Goal: Task Accomplishment & Management: Complete application form

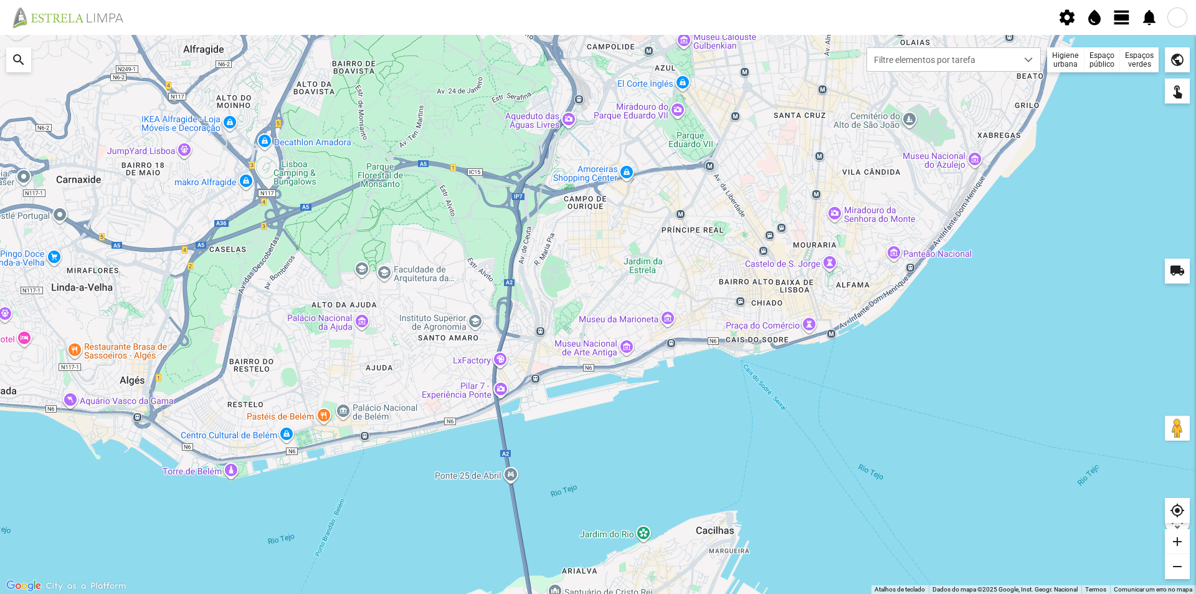
click at [1140, 58] on div "Espaços verdes" at bounding box center [1139, 59] width 39 height 25
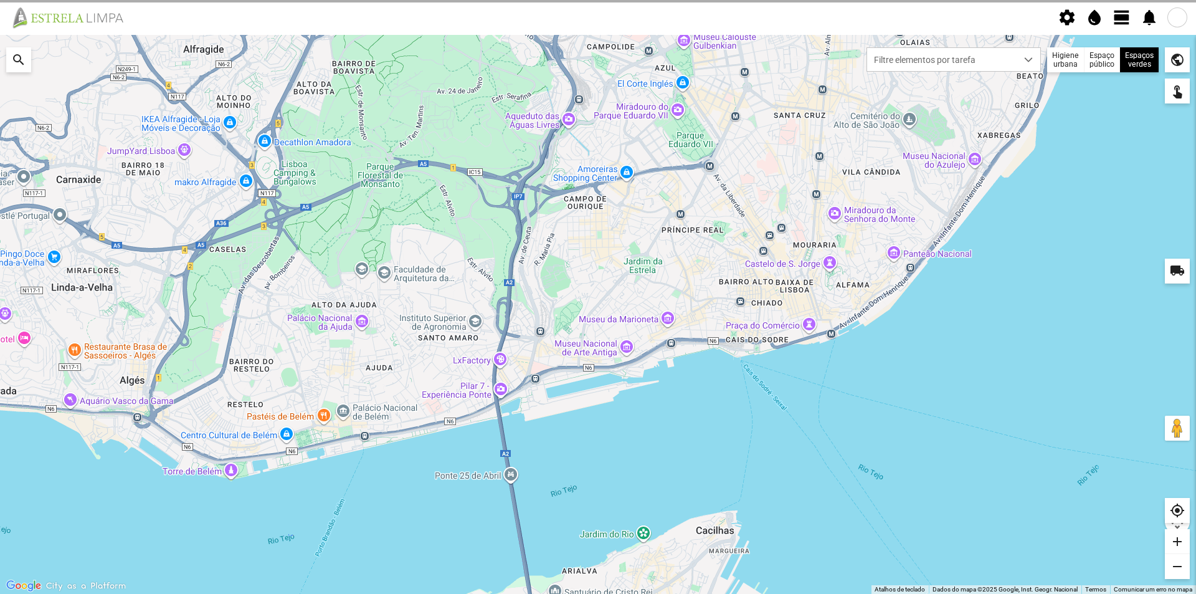
click at [0, 0] on div at bounding box center [0, 0] width 0 height 0
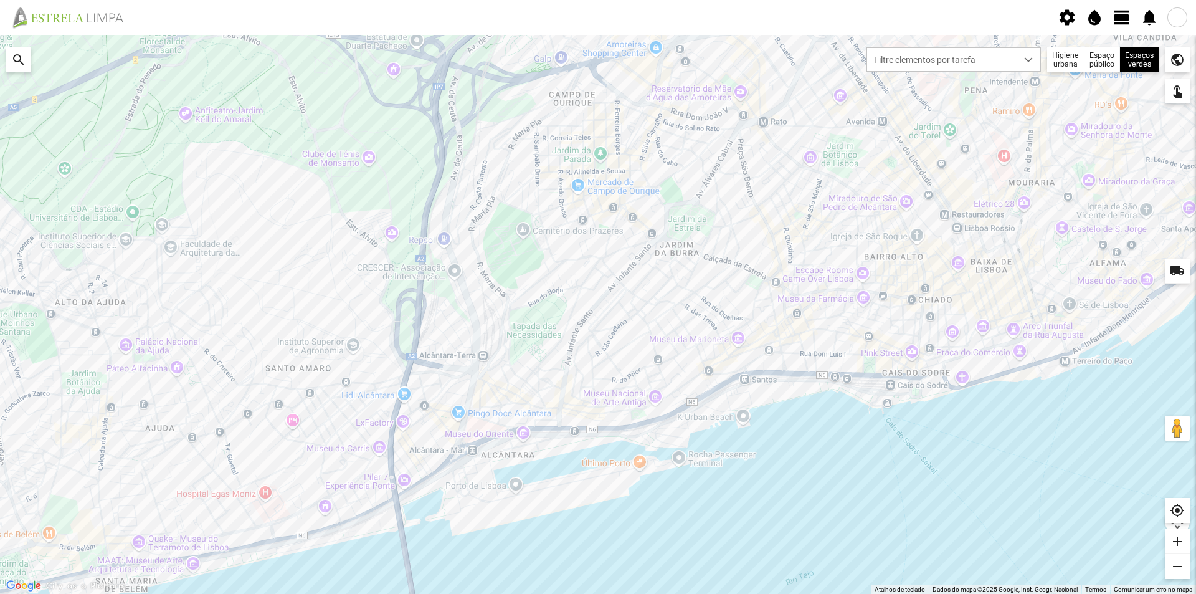
click at [1119, 21] on span "view_day" at bounding box center [1122, 17] width 19 height 19
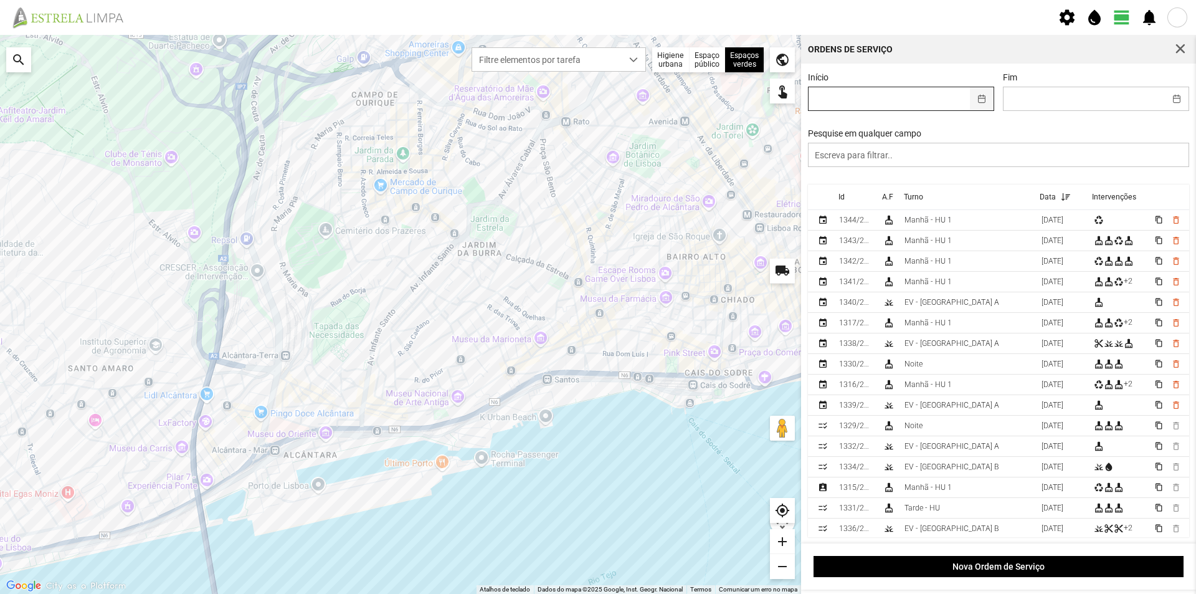
click at [977, 100] on button "button" at bounding box center [982, 98] width 24 height 23
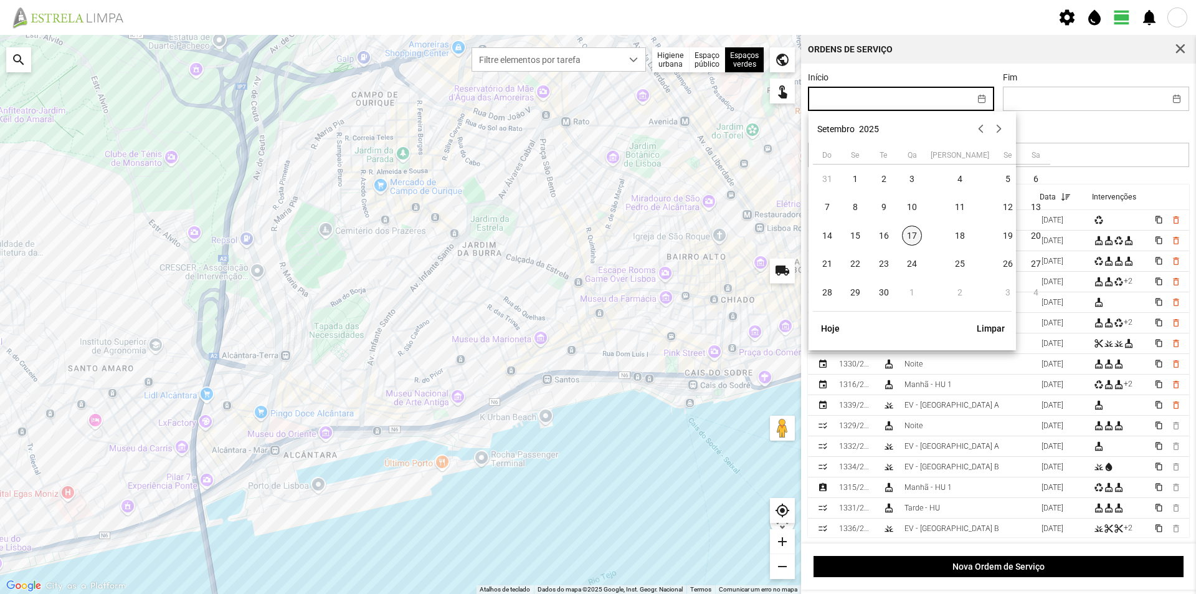
click at [911, 230] on span "17" at bounding box center [912, 236] width 20 height 20
type input "[DATE]"
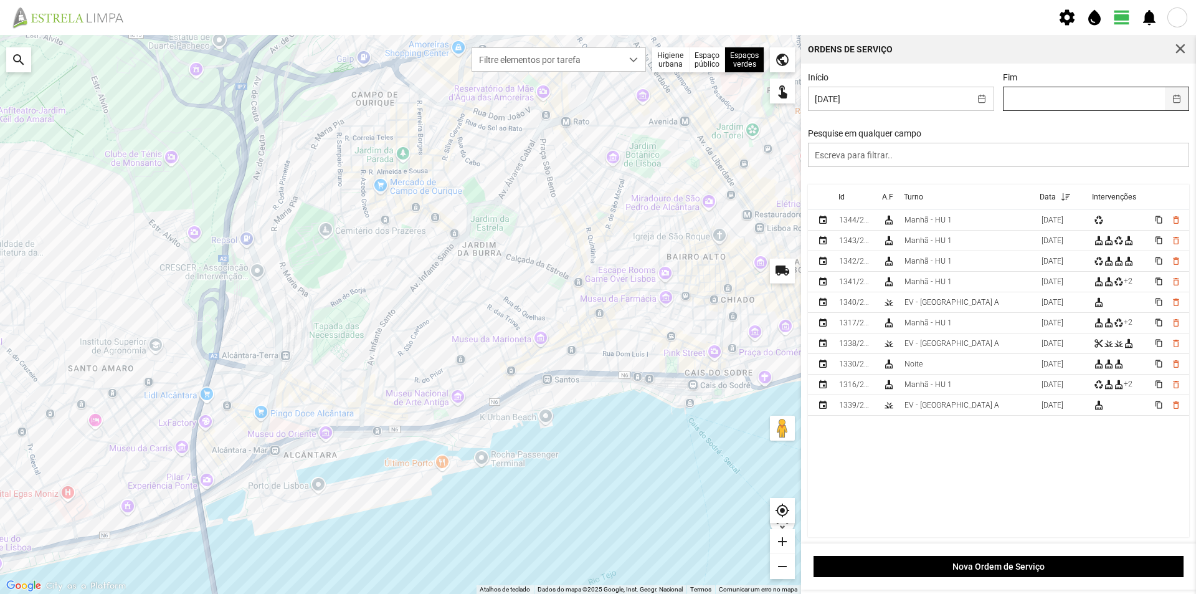
click at [1168, 100] on button "button" at bounding box center [1177, 98] width 24 height 23
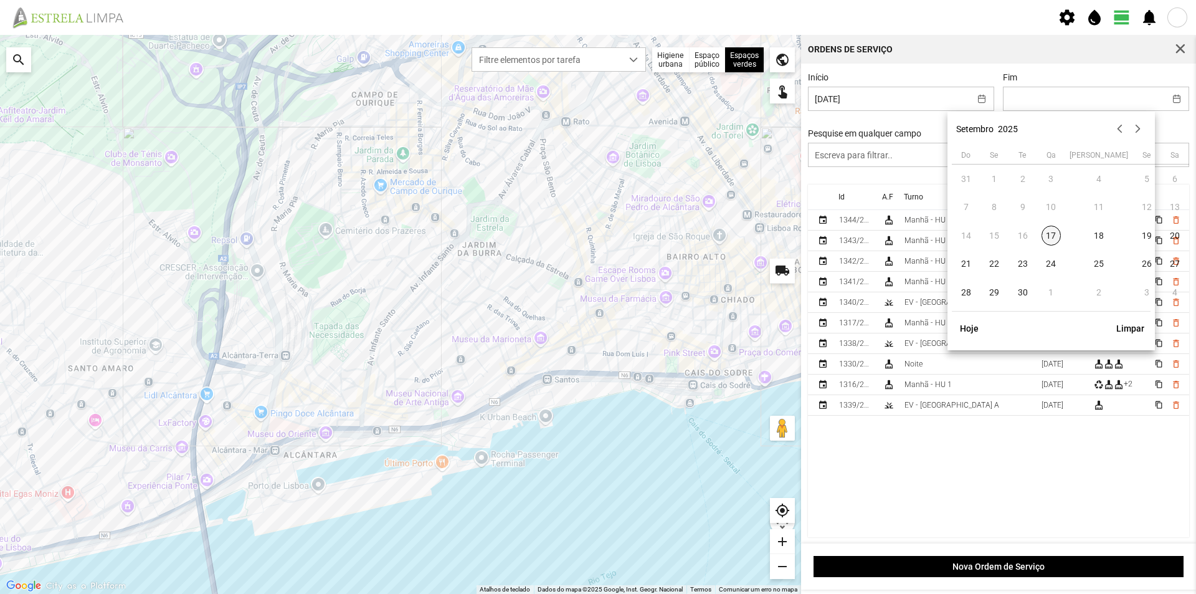
click at [1052, 228] on span "17" at bounding box center [1052, 236] width 20 height 20
type input "[DATE]"
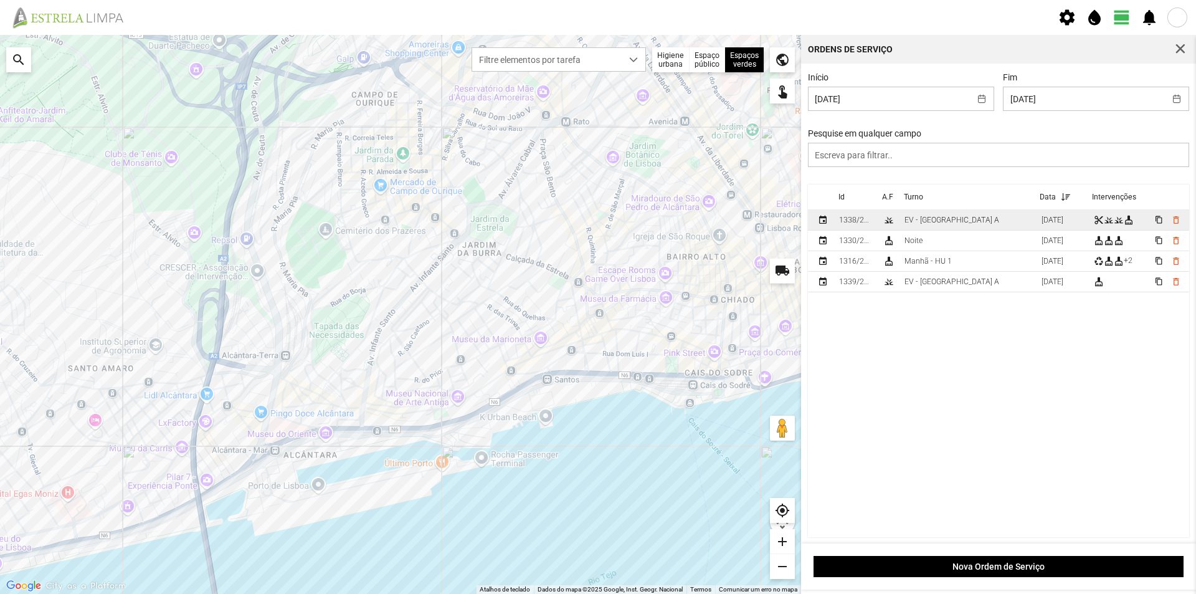
click at [979, 222] on td "EV - [GEOGRAPHIC_DATA] A" at bounding box center [968, 220] width 137 height 21
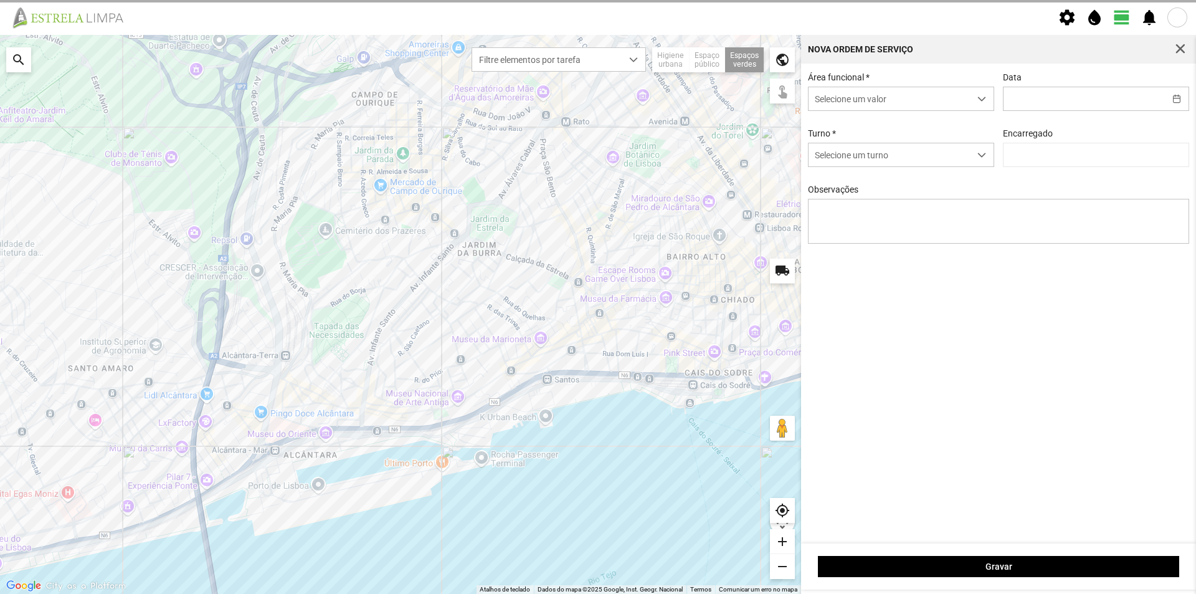
click at [979, 222] on textarea "Observações" at bounding box center [999, 221] width 382 height 45
type input "[DATE]"
type input "[PERSON_NAME]"
type textarea "Canteiros do [PERSON_NAME]"
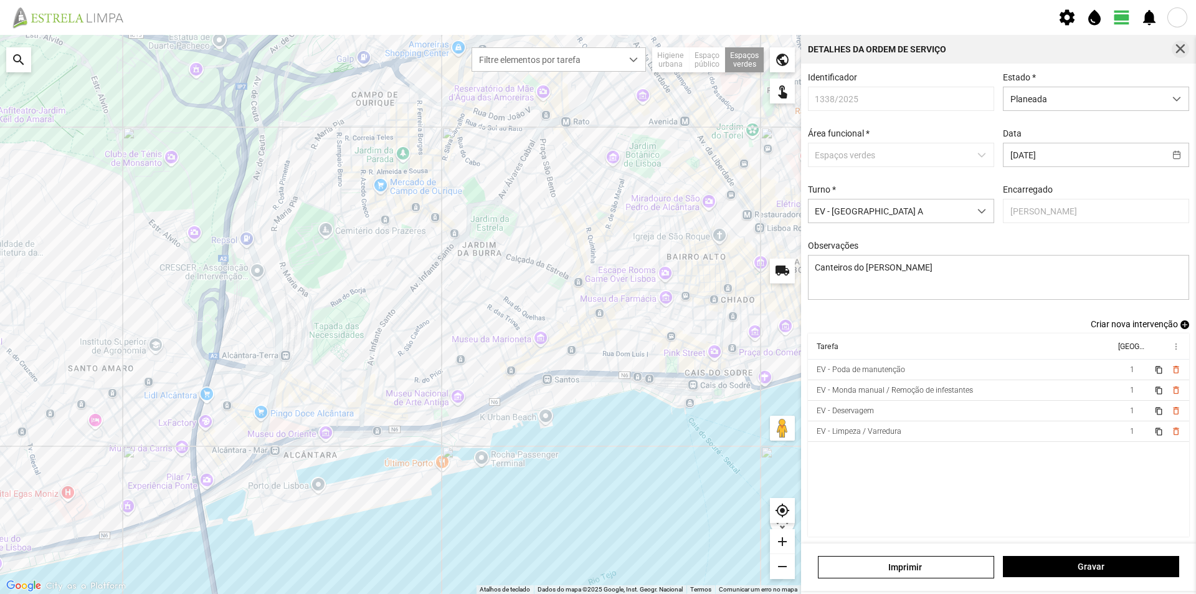
click at [1178, 49] on span "button" at bounding box center [1180, 49] width 11 height 11
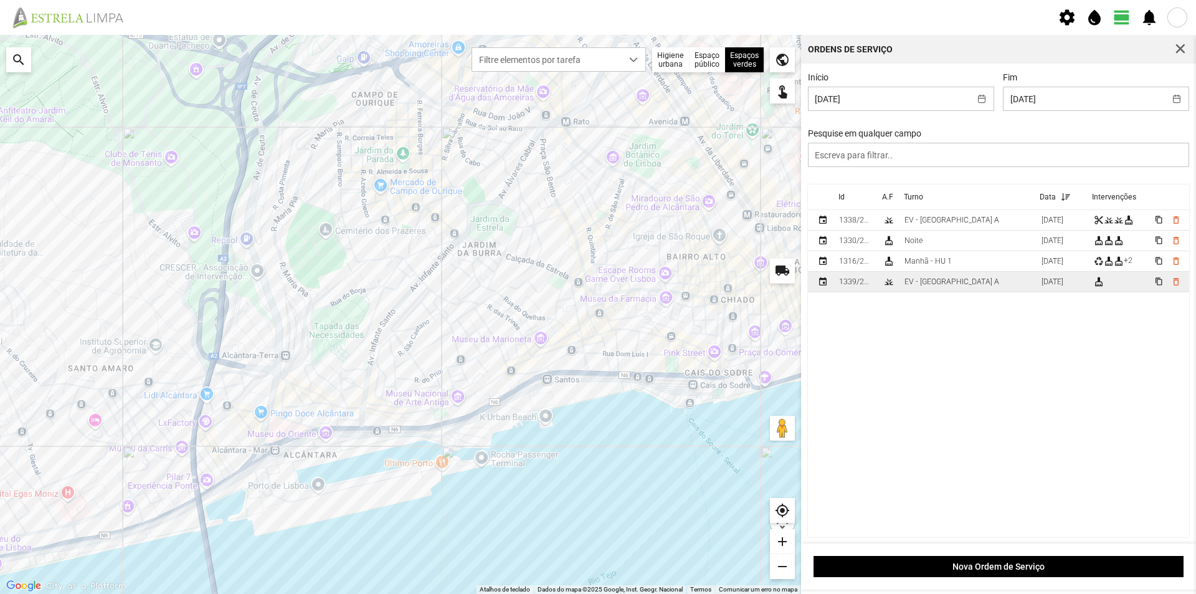
click at [975, 290] on td "EV - [GEOGRAPHIC_DATA] A" at bounding box center [968, 282] width 137 height 21
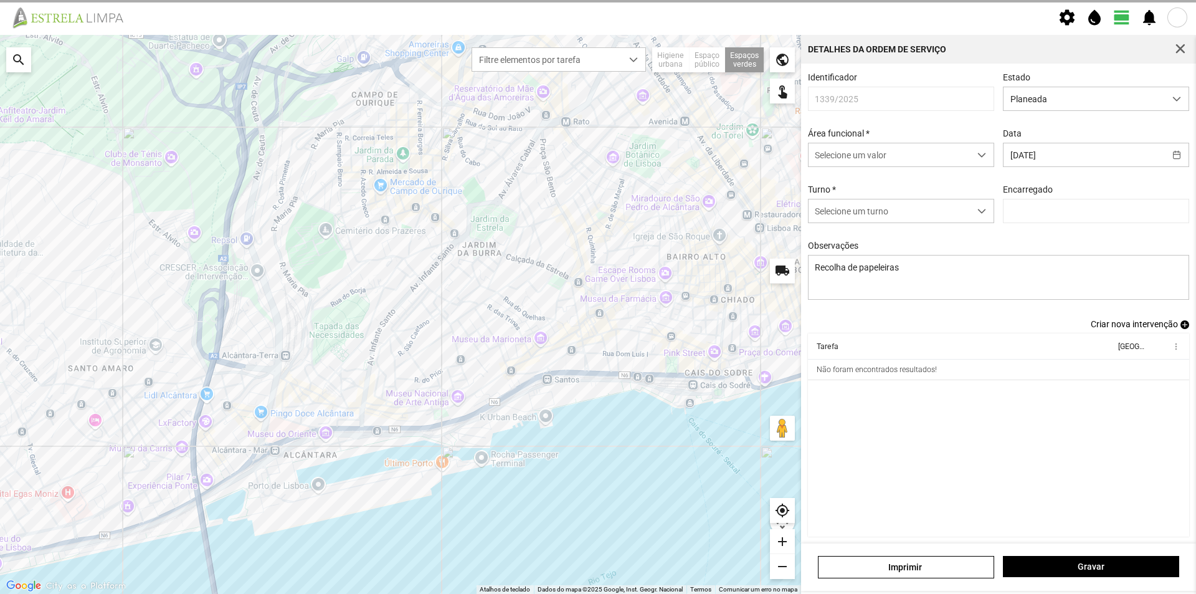
type input "[PERSON_NAME]"
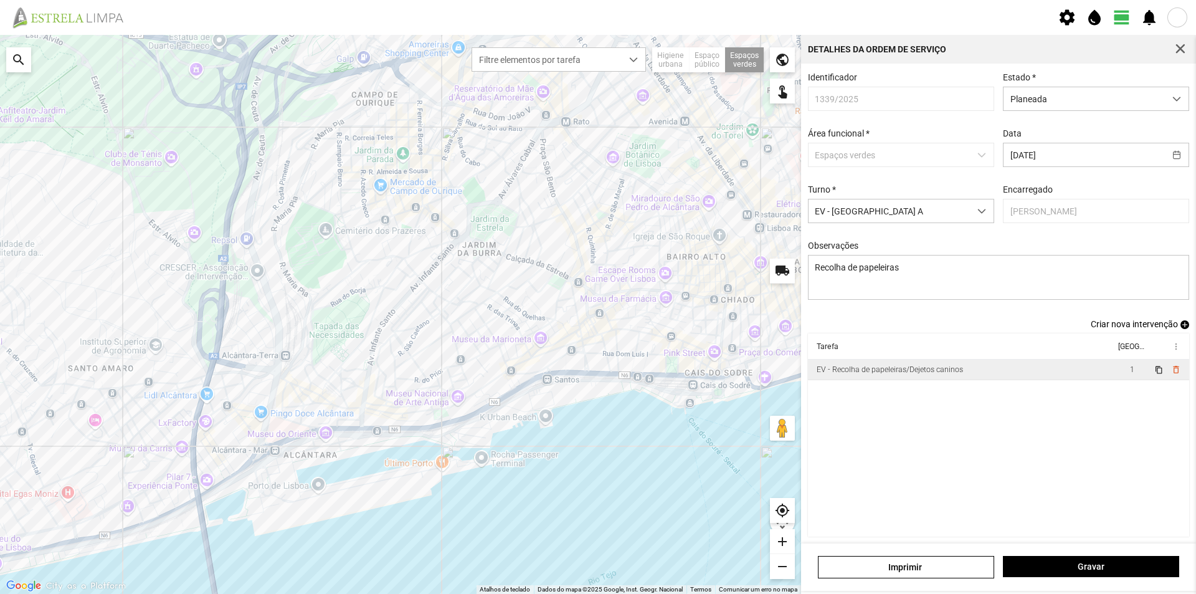
click at [975, 373] on td "EV - Recolha de papeleiras/Dejetos caninos" at bounding box center [961, 369] width 307 height 21
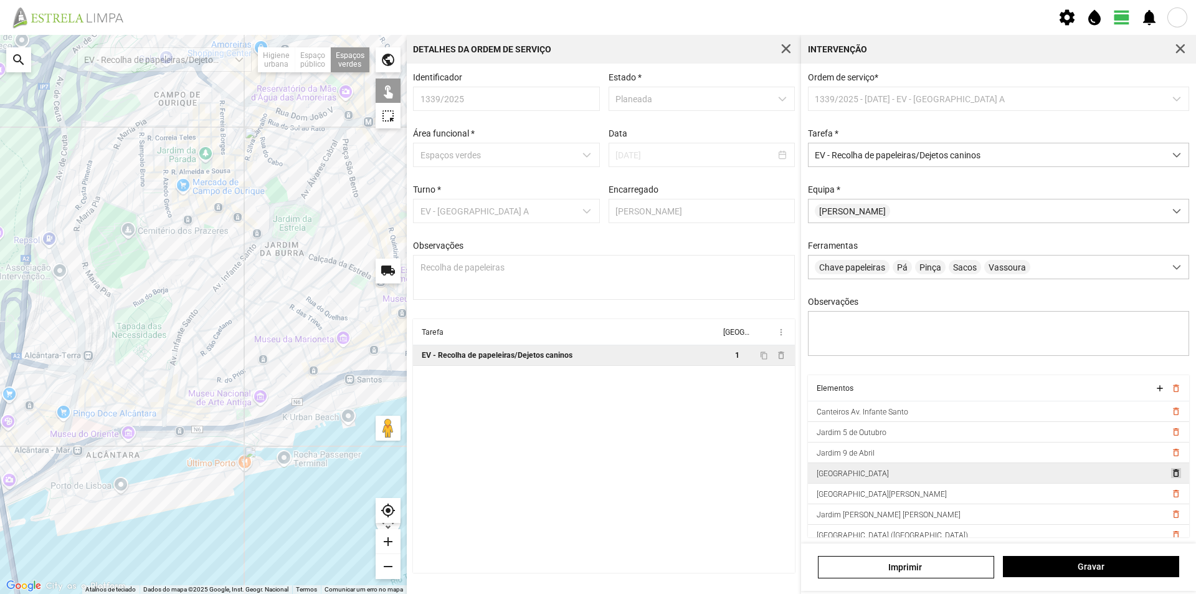
click at [1171, 478] on span "delete_outline" at bounding box center [1176, 473] width 10 height 10
click at [718, 396] on cdk-virtual-scroll-viewport "Tarefa Equipa more_vert EV - Recolha de papeleiras/Dejetos caninos 1 content_co…" at bounding box center [604, 446] width 382 height 254
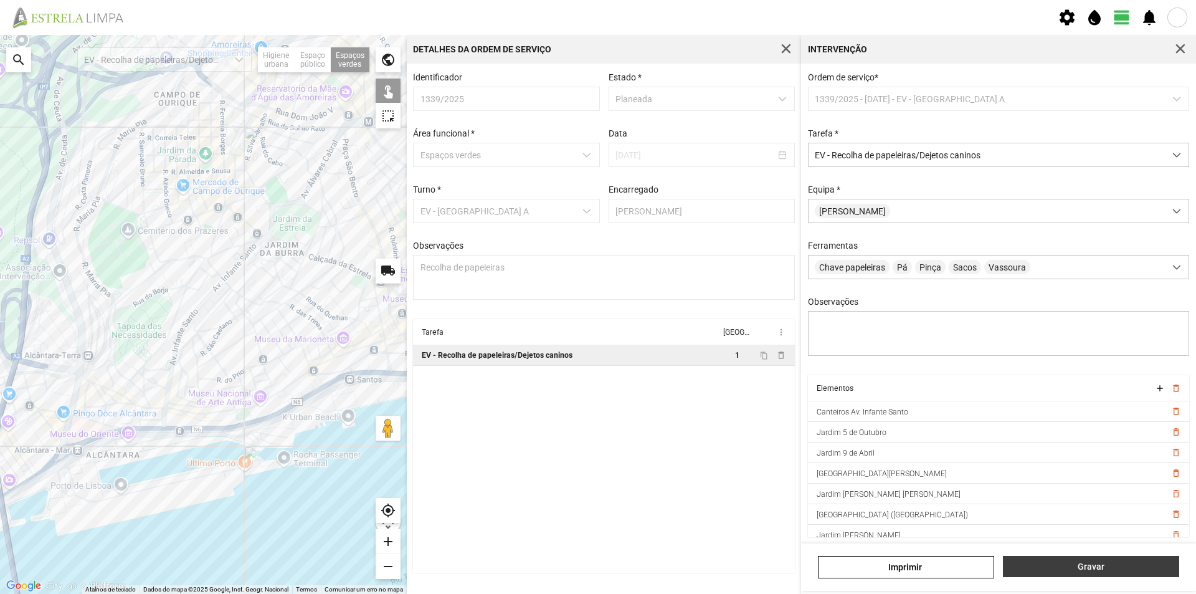
click at [1083, 569] on span "Gravar" at bounding box center [1091, 566] width 163 height 10
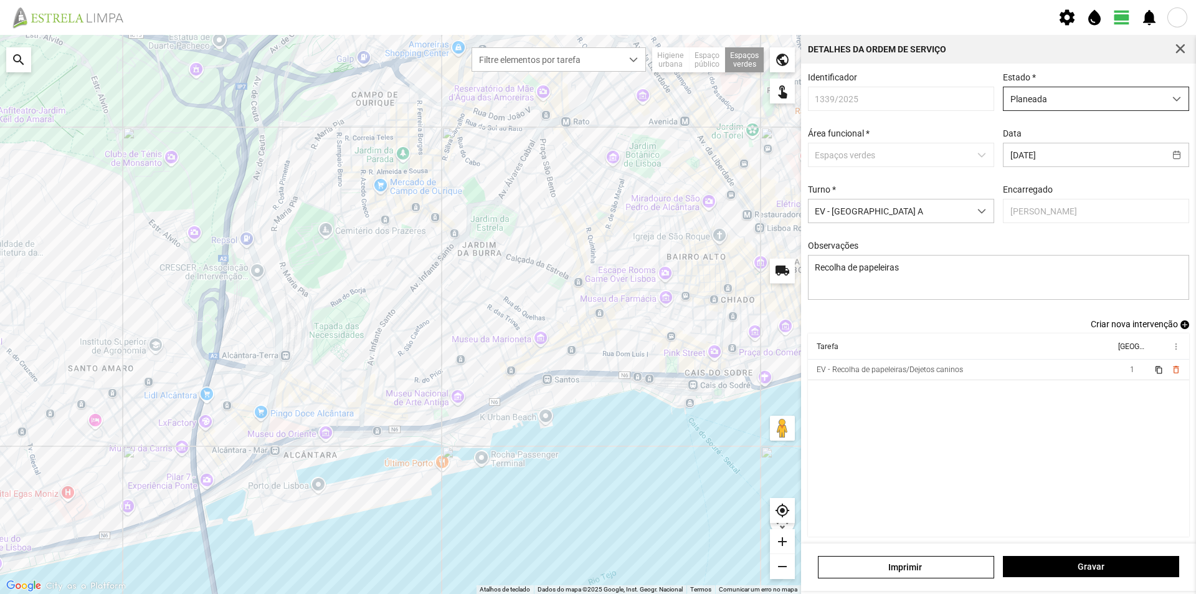
click at [1120, 100] on span "Planeada" at bounding box center [1084, 98] width 161 height 23
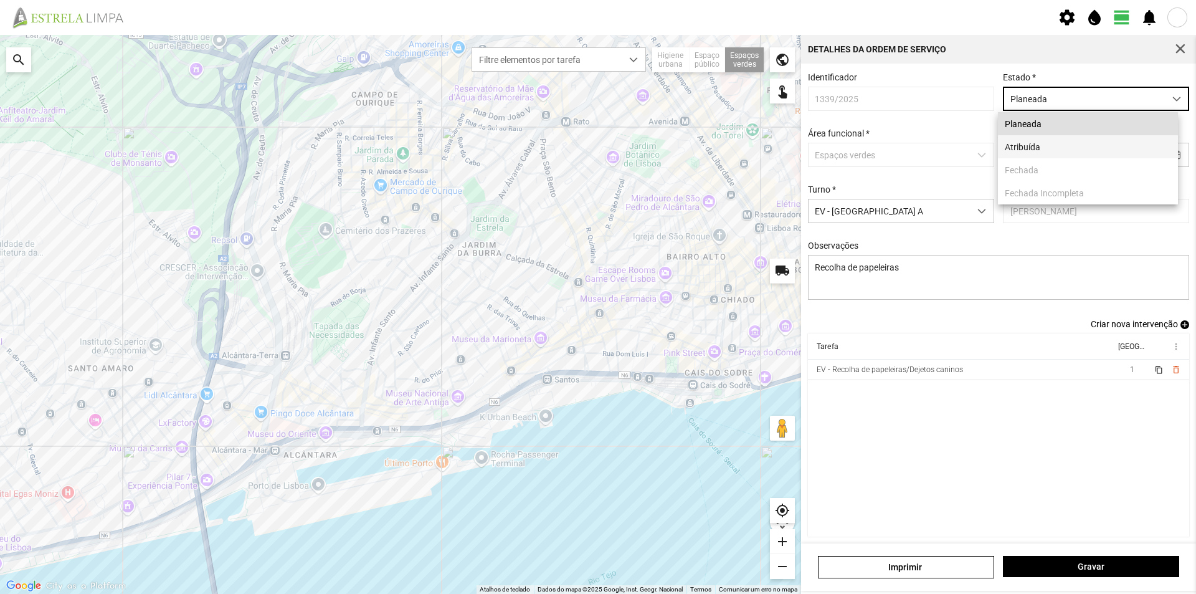
click at [1037, 146] on li "Atribuída" at bounding box center [1088, 146] width 180 height 23
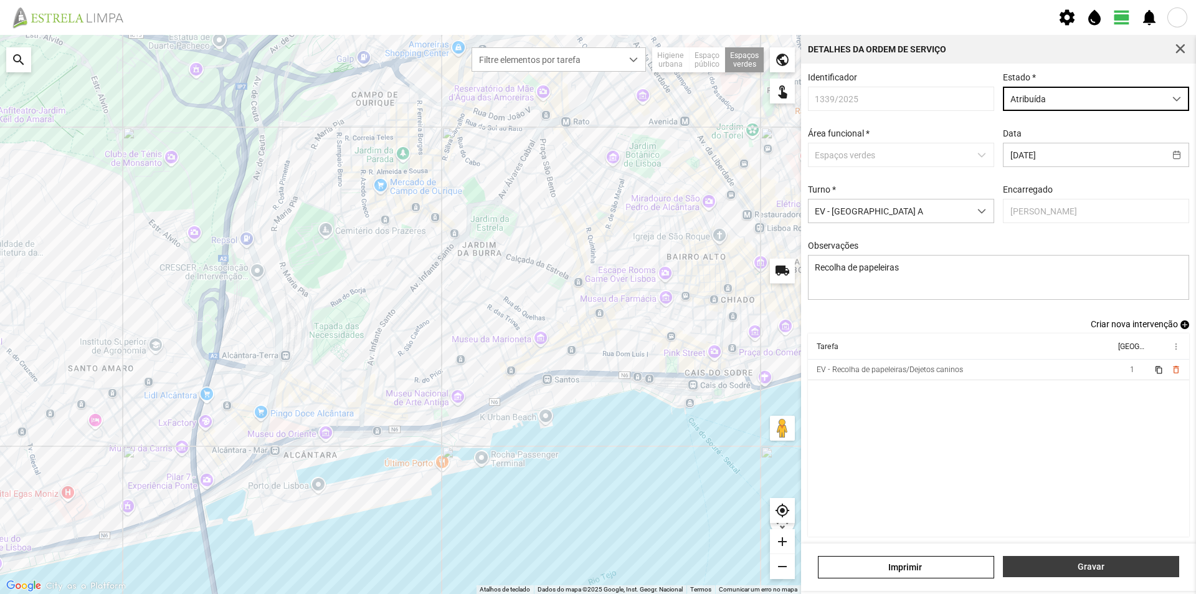
click at [1090, 567] on span "Gravar" at bounding box center [1091, 566] width 163 height 10
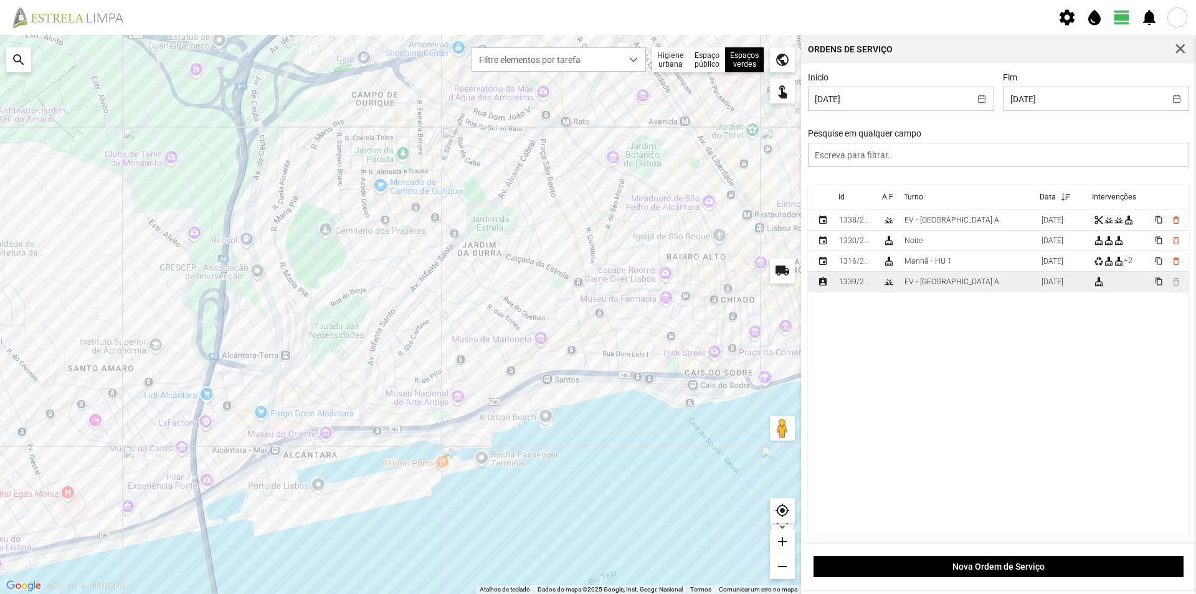
click at [955, 287] on td "EV - [GEOGRAPHIC_DATA] A" at bounding box center [968, 282] width 137 height 21
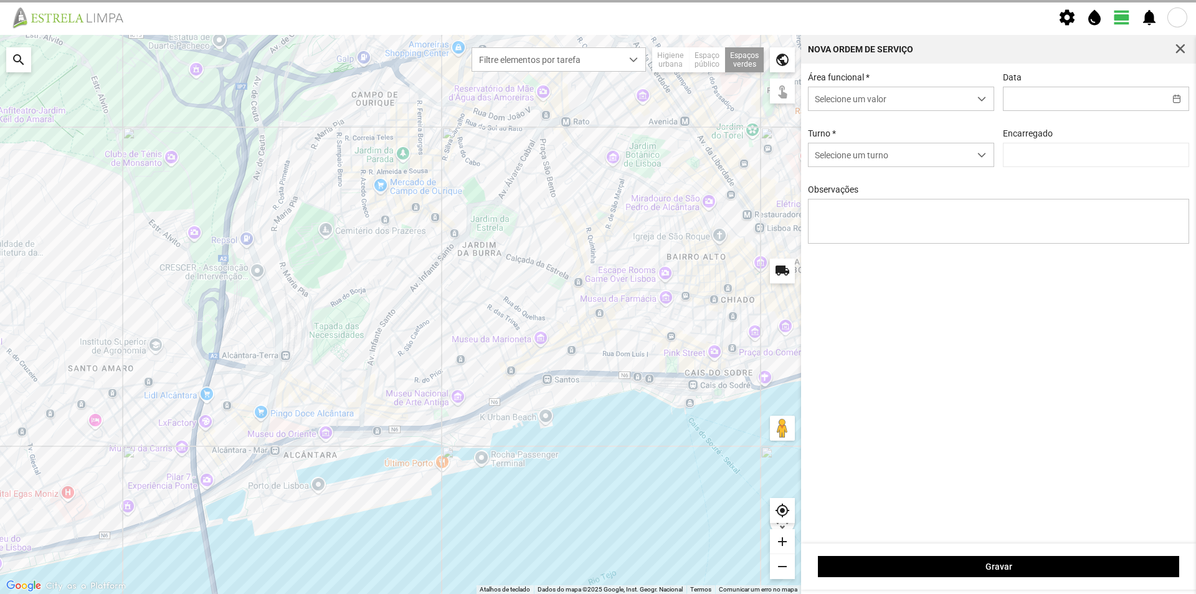
type input "[DATE]"
type textarea "Recolha de papeleiras"
type input "[PERSON_NAME]"
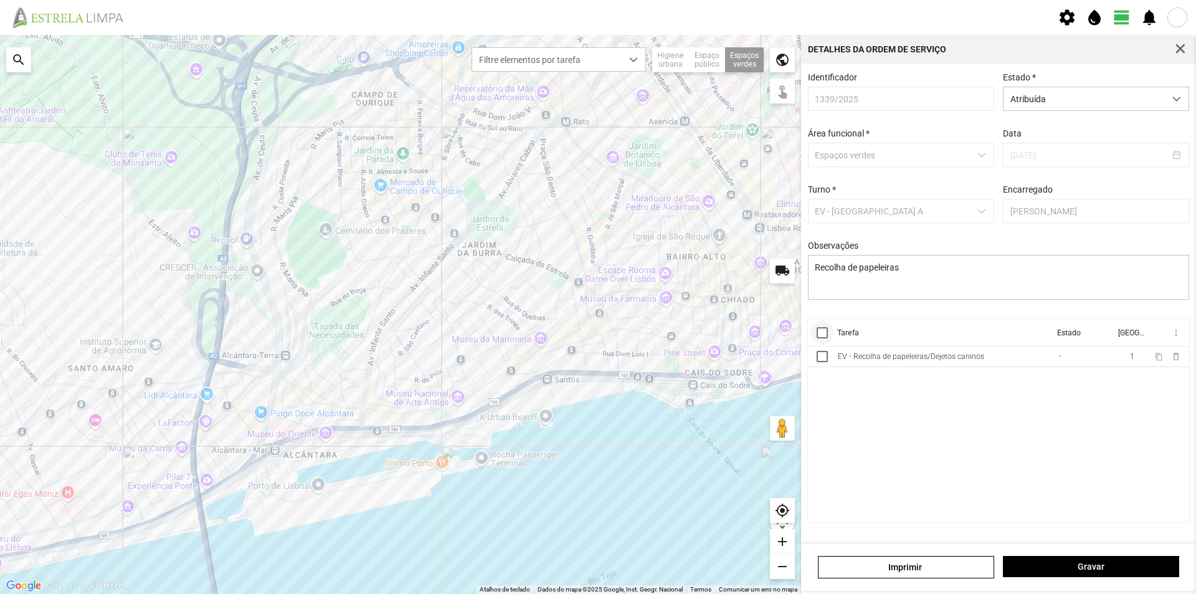
click at [824, 335] on div at bounding box center [822, 332] width 11 height 11
click at [1177, 338] on span "more_vert" at bounding box center [1176, 333] width 10 height 10
click at [1122, 356] on span "Marcar como Concluída" at bounding box center [1109, 357] width 92 height 9
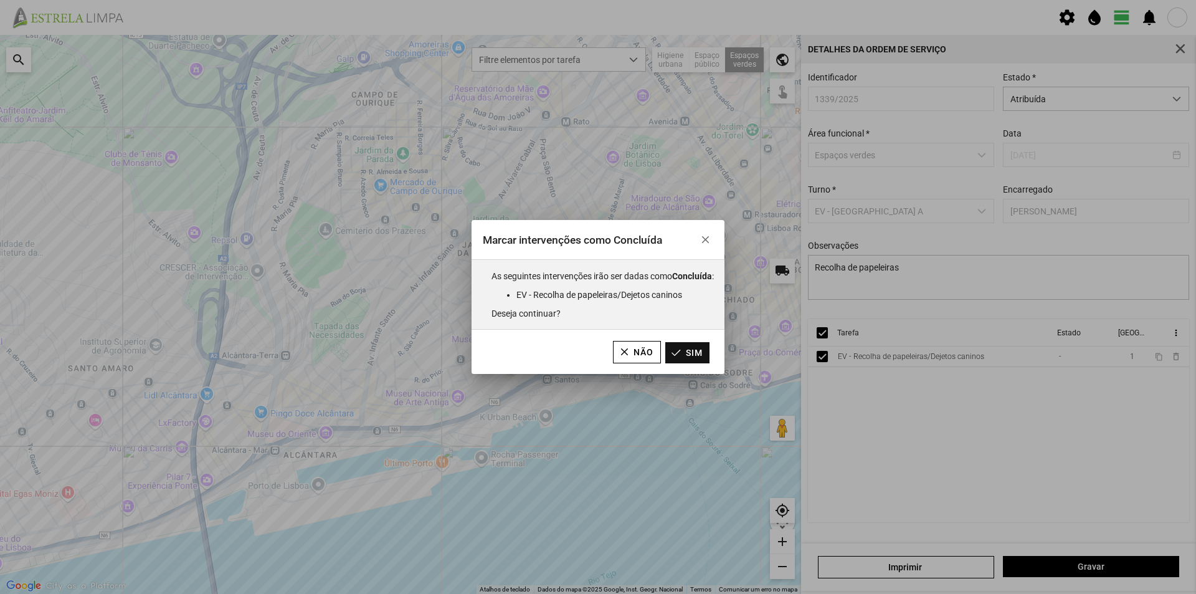
click at [686, 352] on button "Sim" at bounding box center [687, 352] width 44 height 21
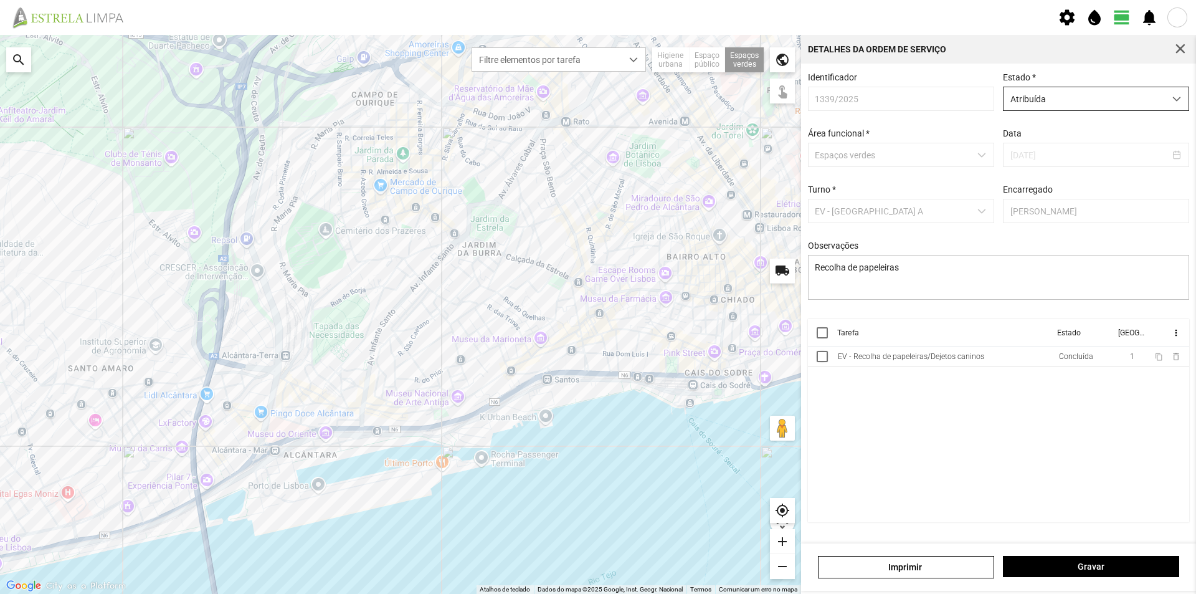
click at [1156, 102] on span "Atribuída" at bounding box center [1084, 98] width 161 height 23
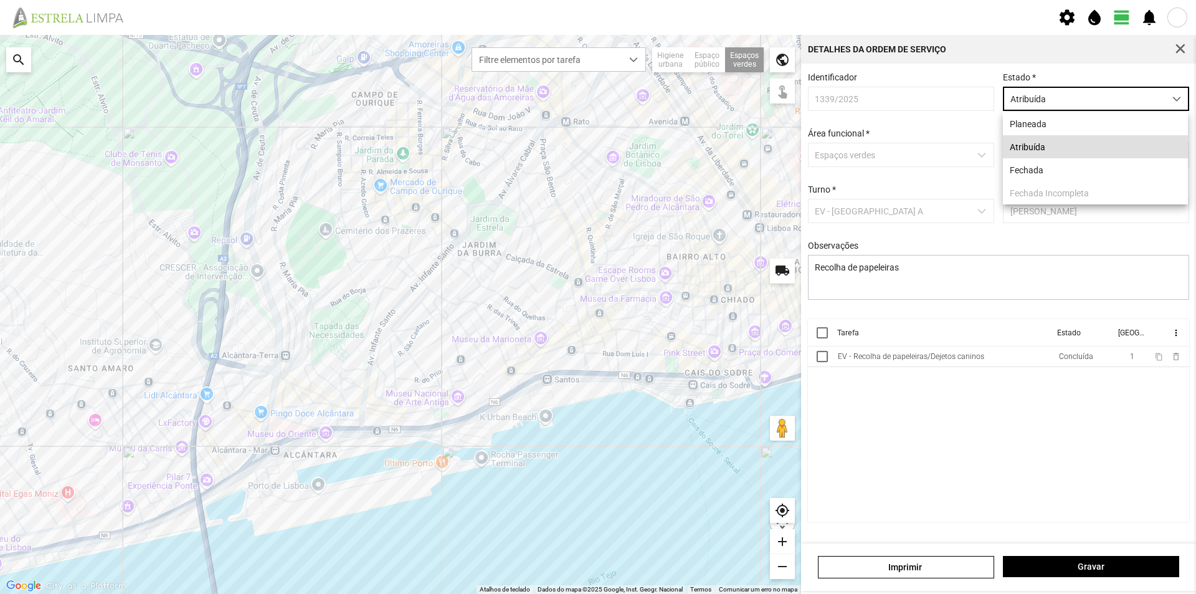
scroll to position [7, 55]
click at [1091, 169] on li "Fechada" at bounding box center [1095, 169] width 185 height 23
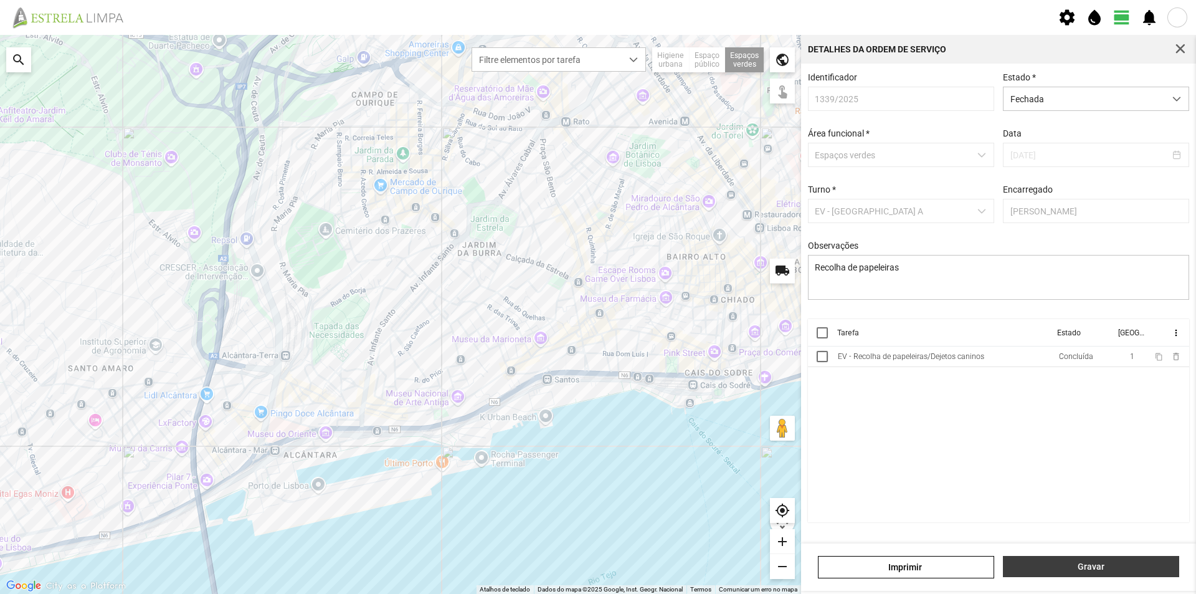
click at [1099, 564] on span "Gravar" at bounding box center [1091, 566] width 163 height 10
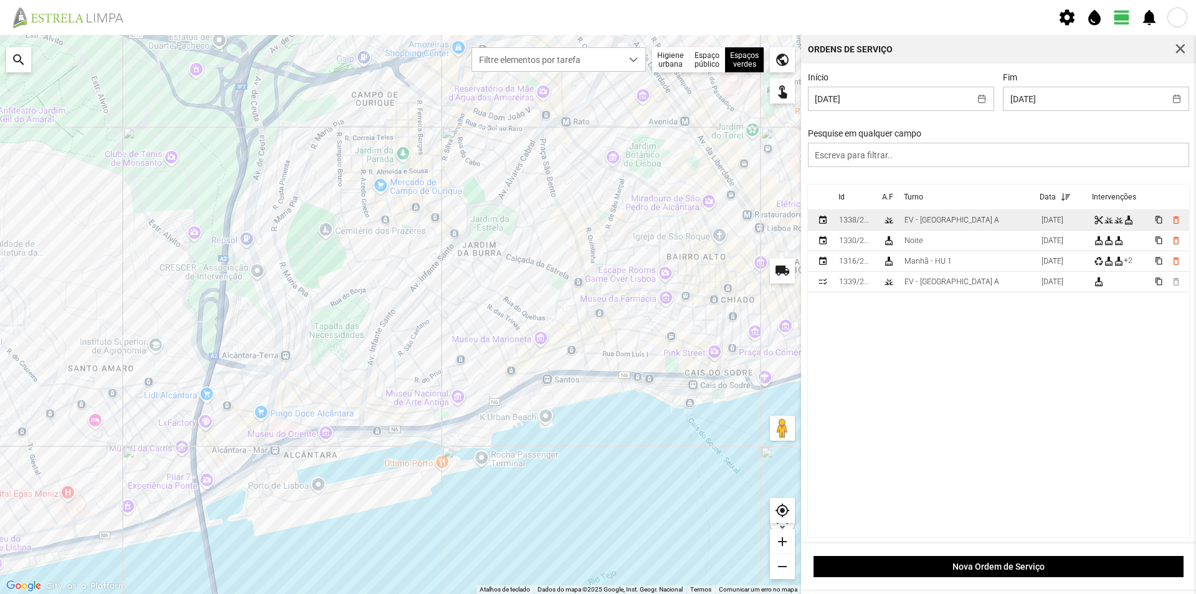
click at [962, 226] on td "EV - [GEOGRAPHIC_DATA] A" at bounding box center [968, 220] width 137 height 21
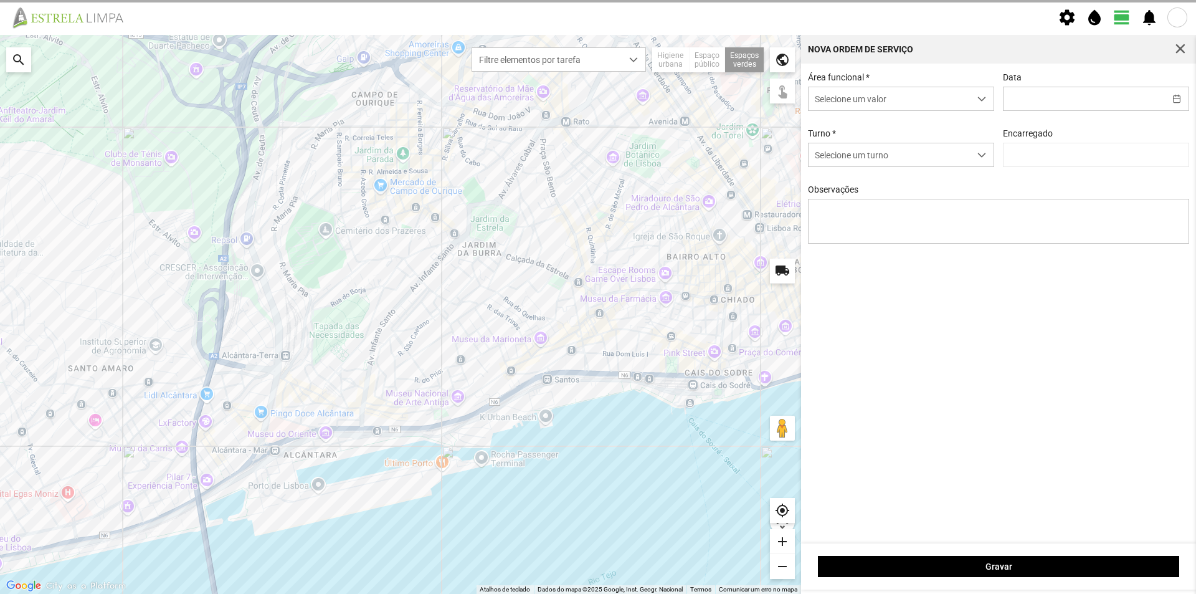
type input "[DATE]"
type textarea "Canteiros do [PERSON_NAME]"
type input "[PERSON_NAME]"
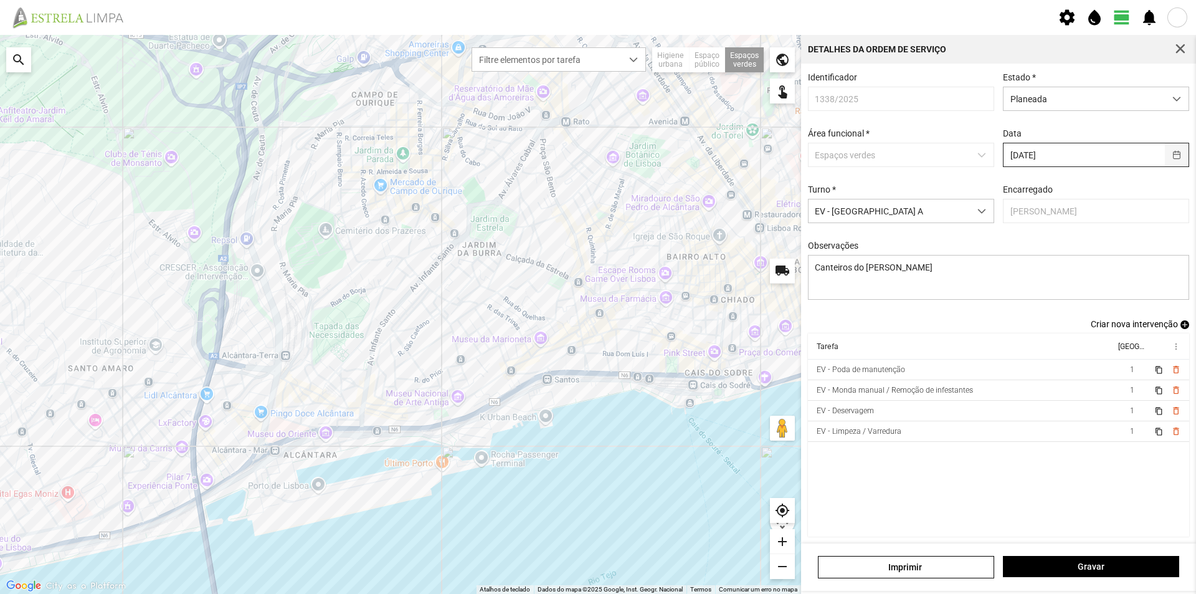
click at [1169, 156] on button "button" at bounding box center [1177, 154] width 24 height 23
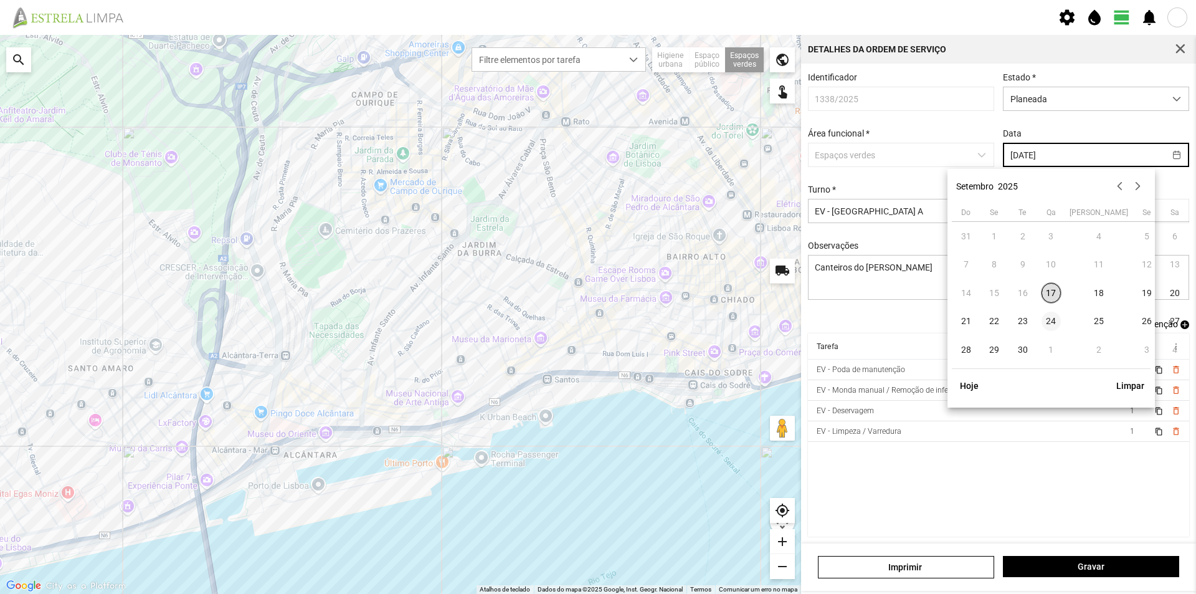
click at [1048, 320] on span "24" at bounding box center [1052, 321] width 20 height 20
type input "[DATE]"
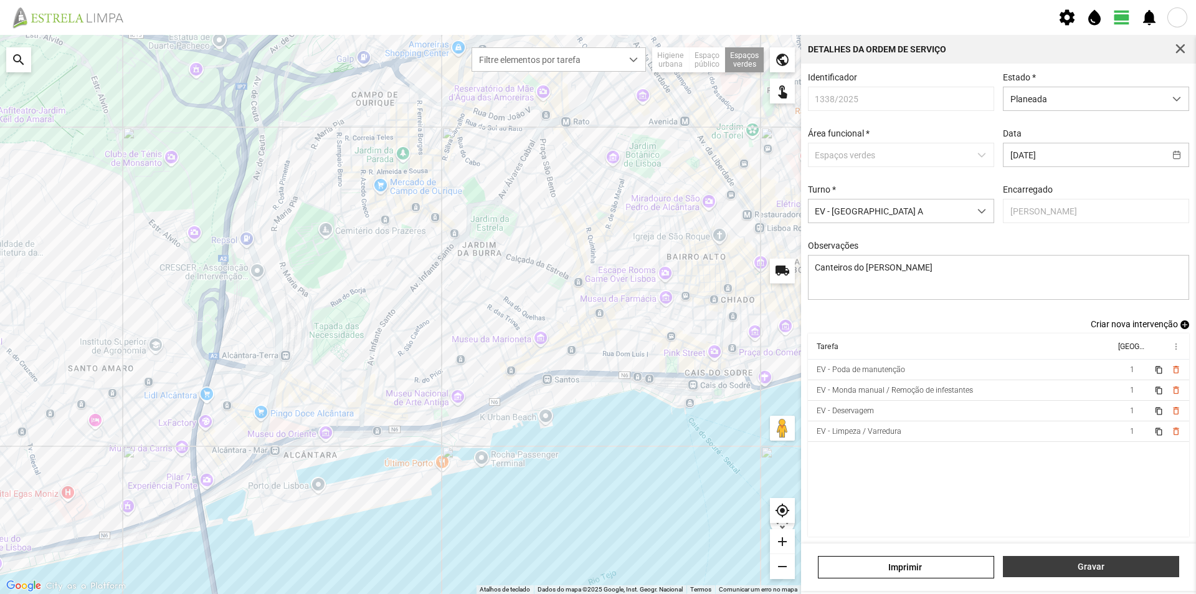
click at [1062, 568] on span "Gravar" at bounding box center [1091, 566] width 163 height 10
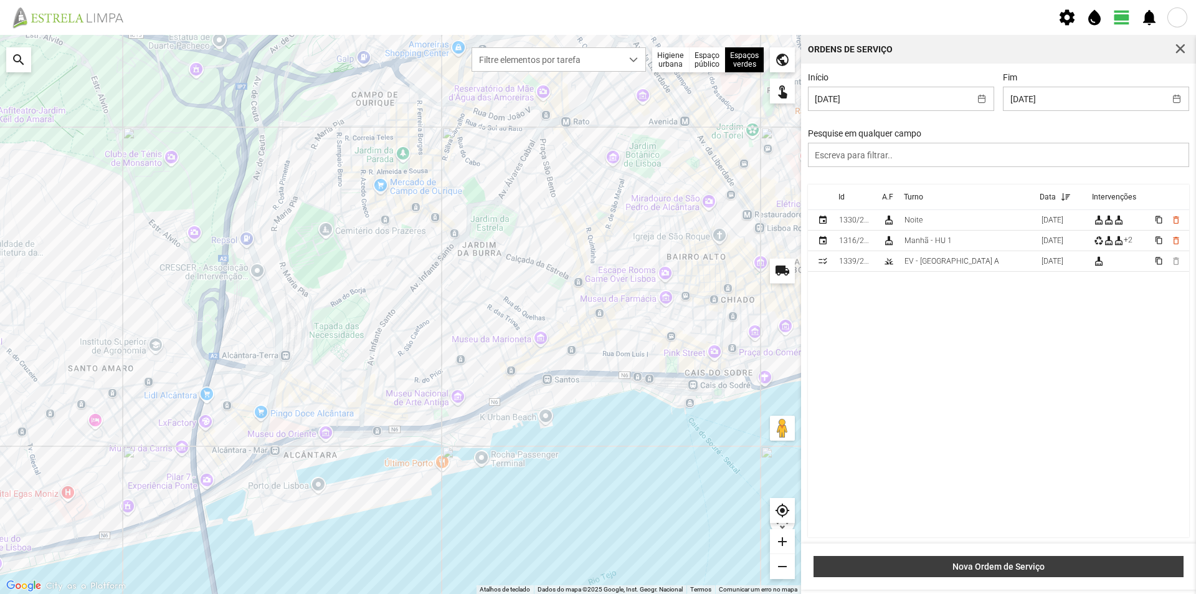
click at [1023, 563] on span "Nova Ordem de Serviço" at bounding box center [998, 566] width 357 height 10
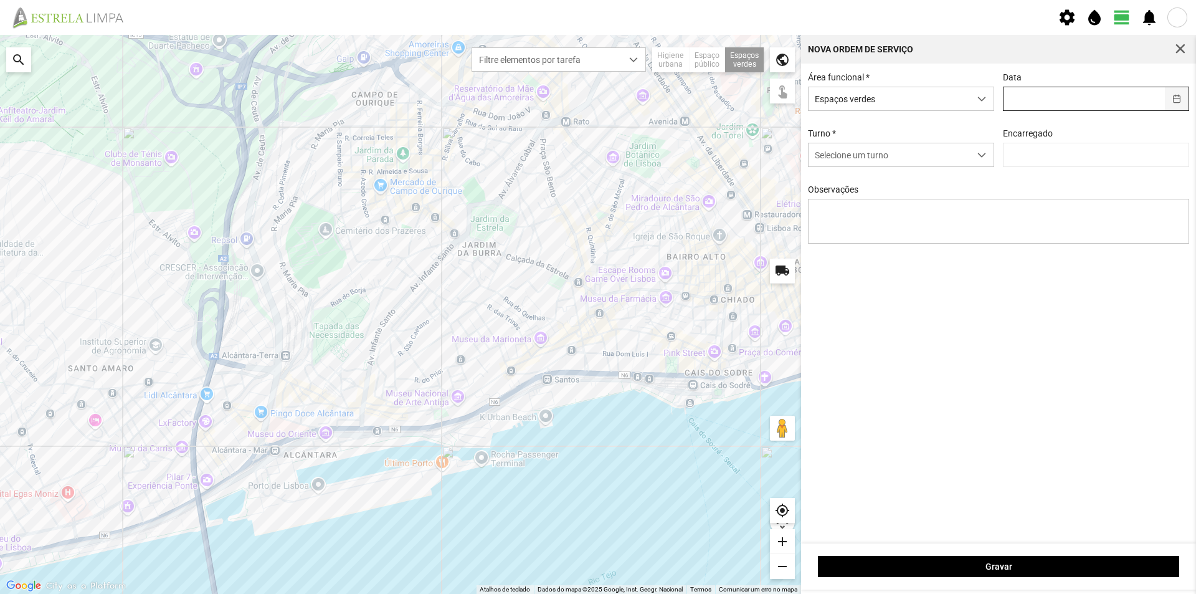
click at [1179, 103] on button "button" at bounding box center [1177, 98] width 24 height 23
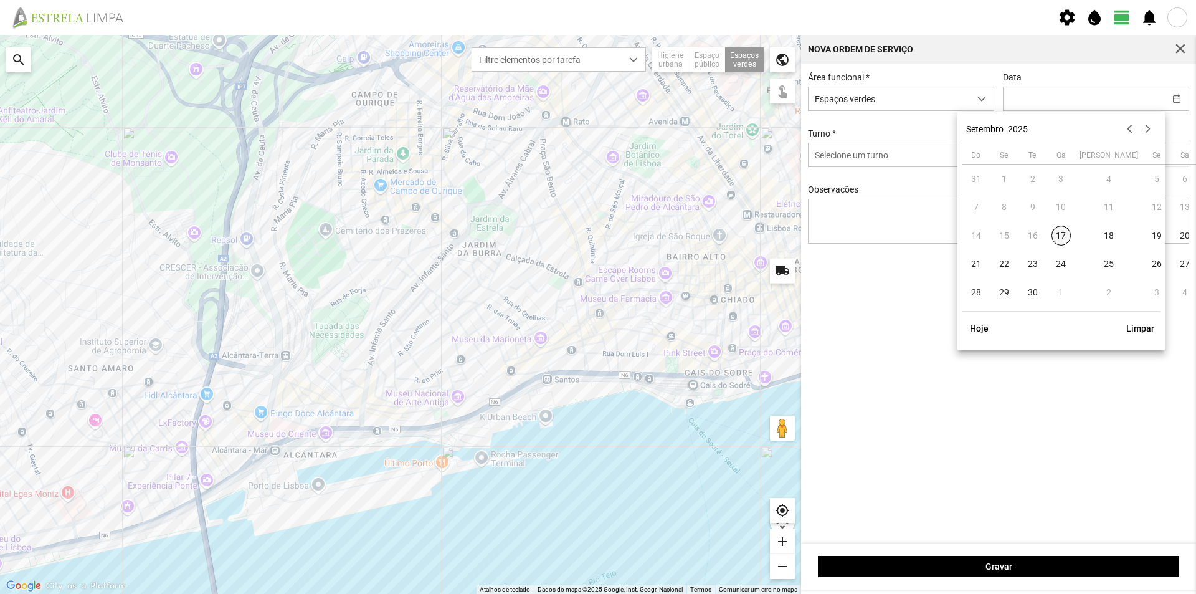
click at [1058, 235] on span "17" at bounding box center [1062, 236] width 20 height 20
type input "[DATE]"
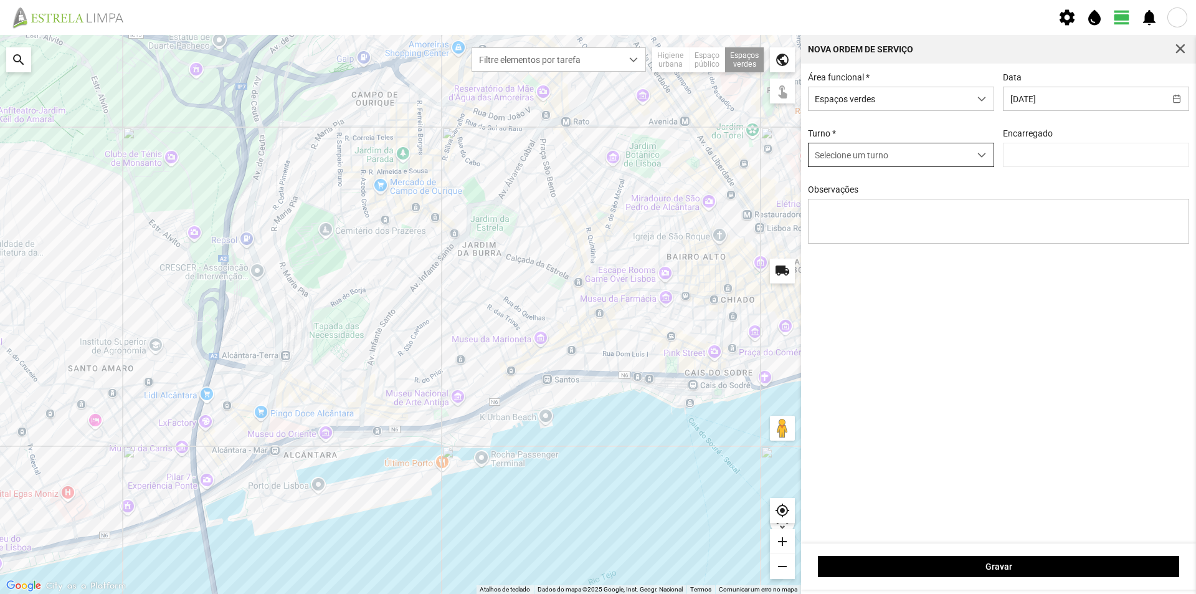
click at [986, 160] on div "dropdown trigger" at bounding box center [982, 154] width 24 height 23
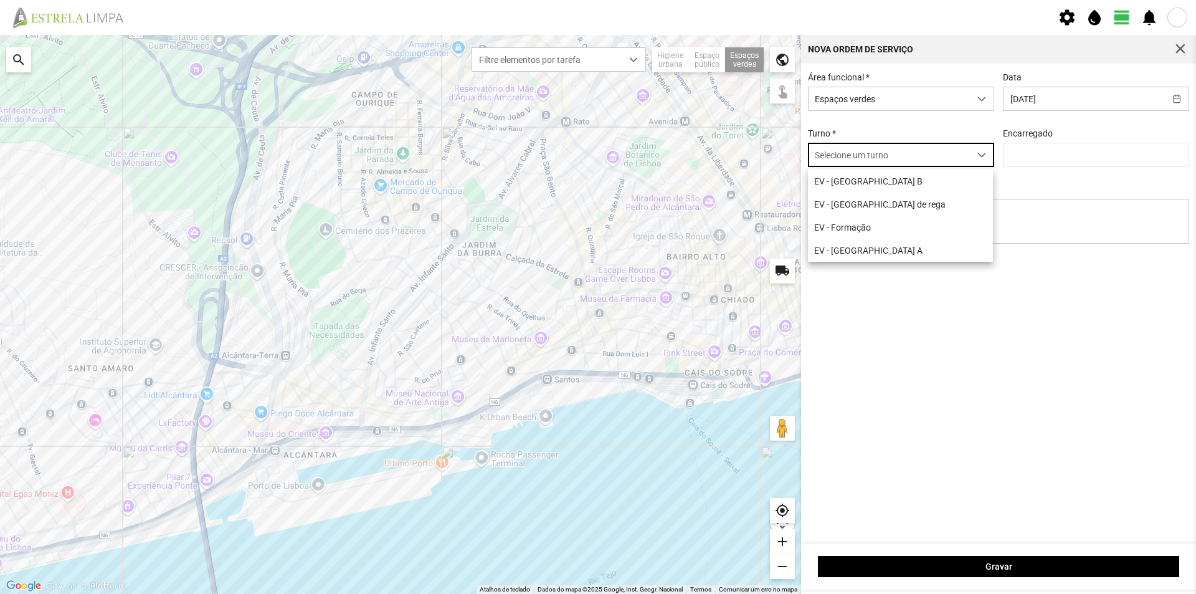
scroll to position [7, 55]
click at [882, 247] on li "EV - [GEOGRAPHIC_DATA] A" at bounding box center [900, 250] width 185 height 23
type input "[PERSON_NAME]"
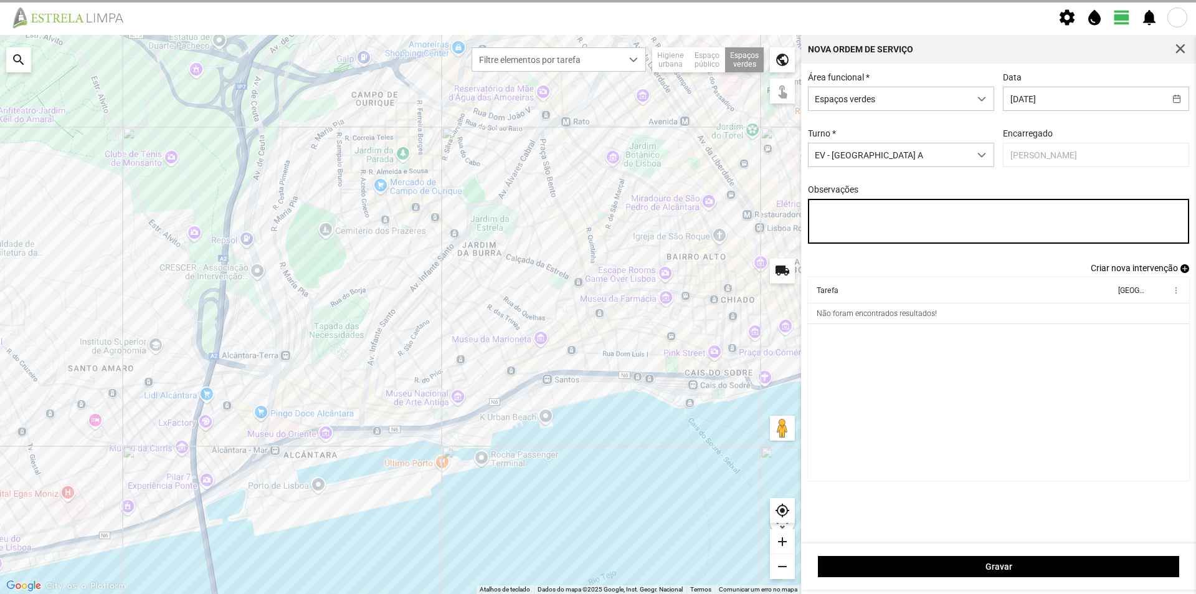
click at [848, 217] on textarea "Observações" at bounding box center [999, 221] width 382 height 45
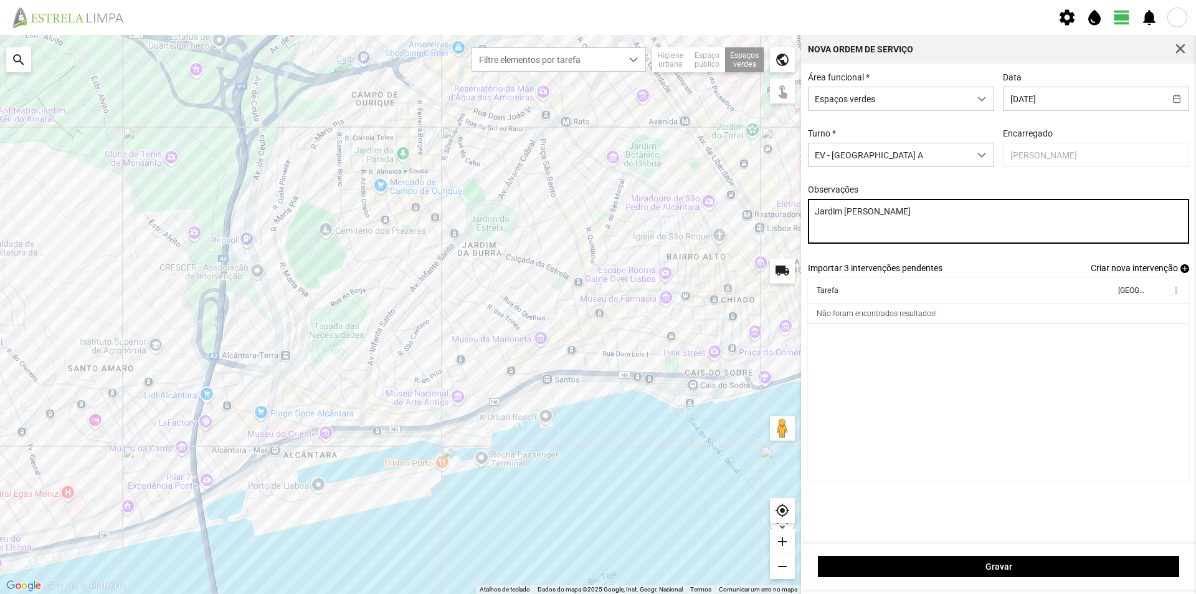
click at [850, 215] on textarea "Jardim [PERSON_NAME]" at bounding box center [999, 221] width 382 height 45
type textarea "Jardim [PERSON_NAME]"
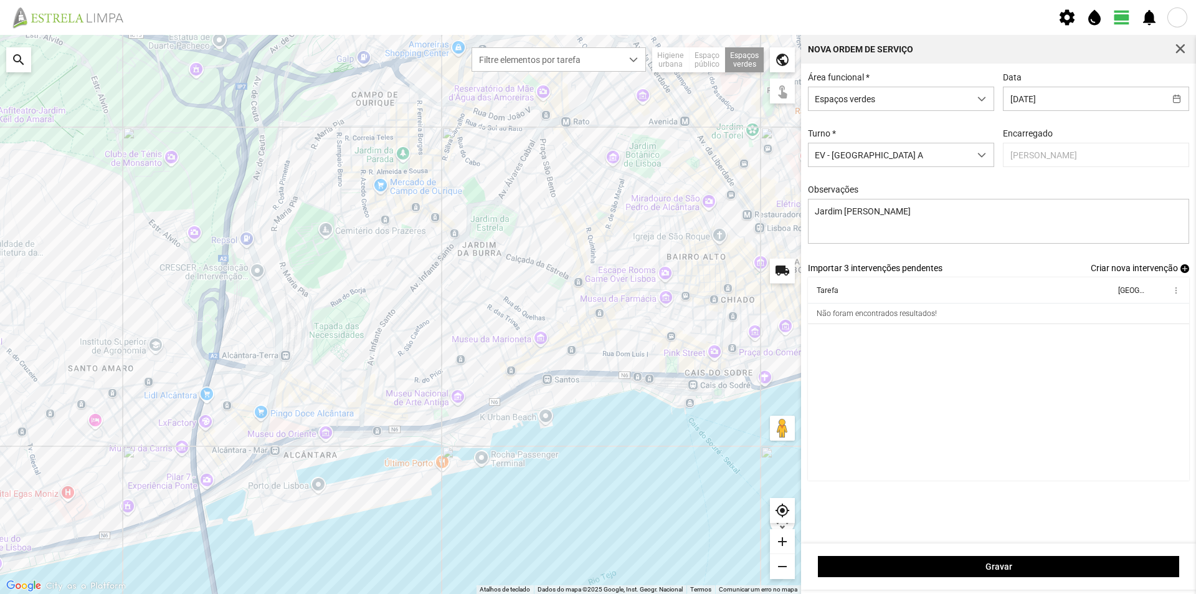
click at [1184, 270] on span "add" at bounding box center [1184, 268] width 9 height 9
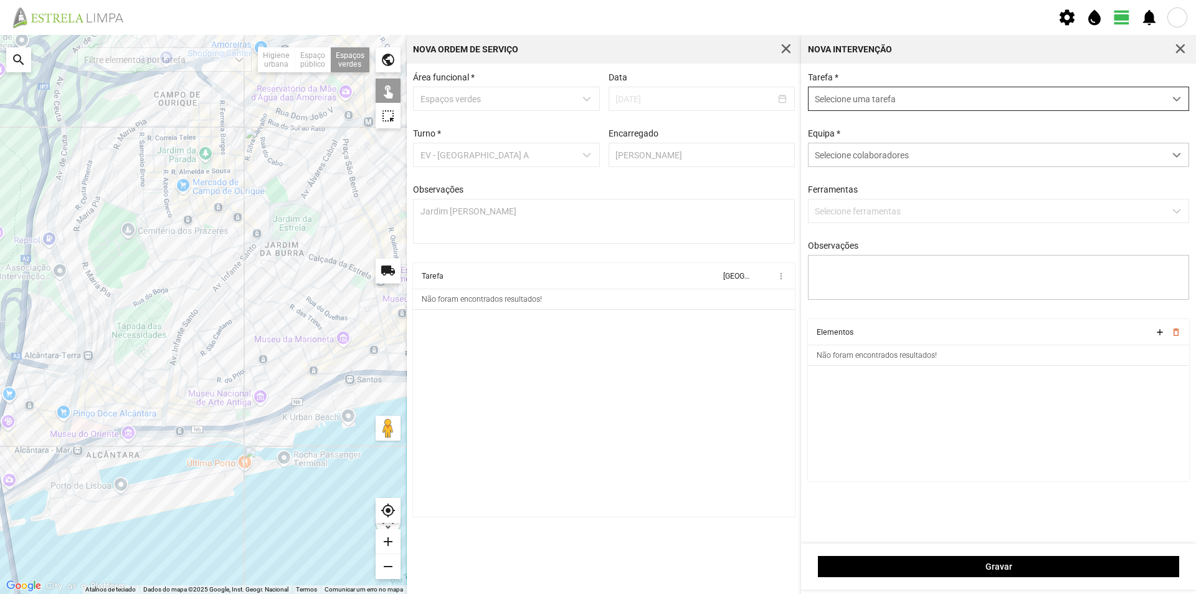
click at [858, 102] on span "Selecione uma tarefa" at bounding box center [987, 98] width 356 height 23
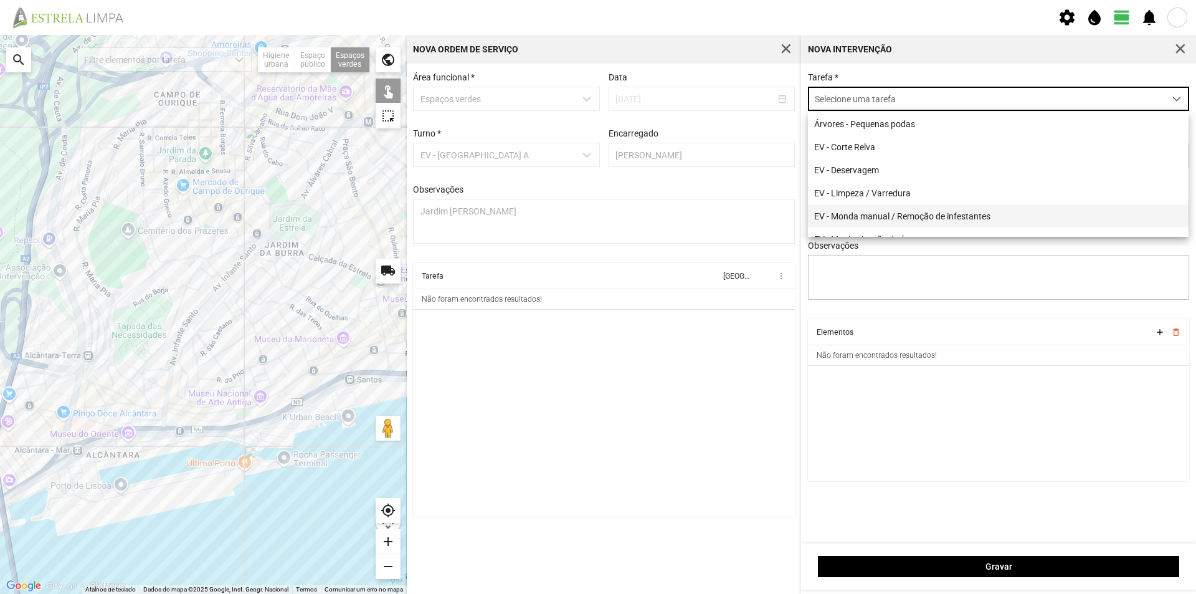
click at [867, 217] on li "EV - Monda manual / Remoção de infestantes" at bounding box center [998, 215] width 381 height 23
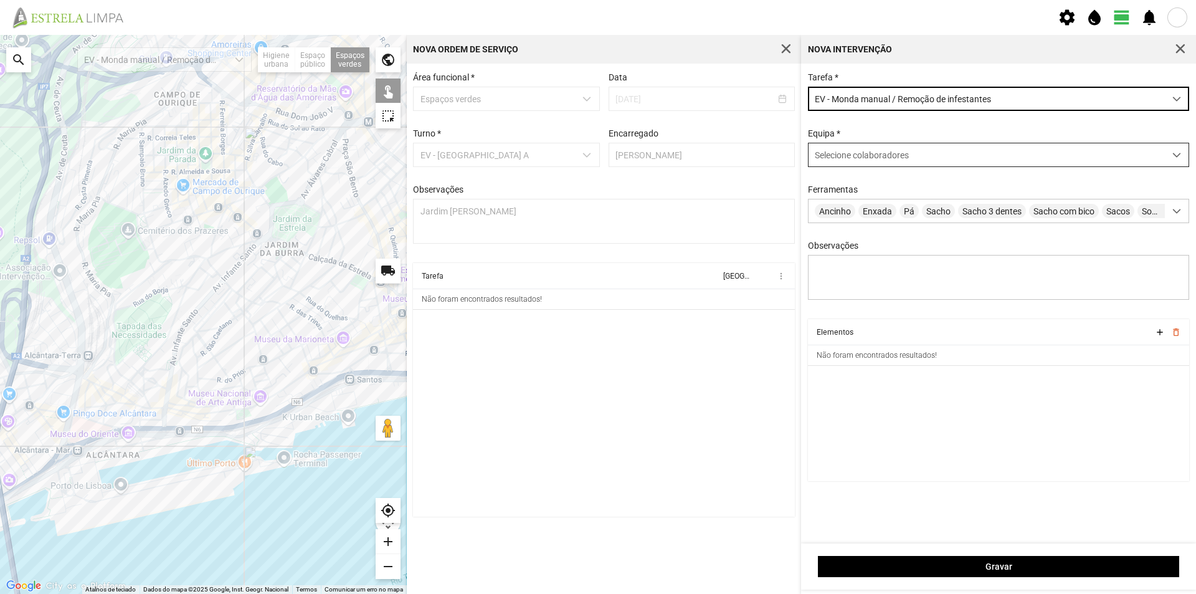
click at [862, 158] on span "Selecione colaboradores" at bounding box center [862, 155] width 94 height 10
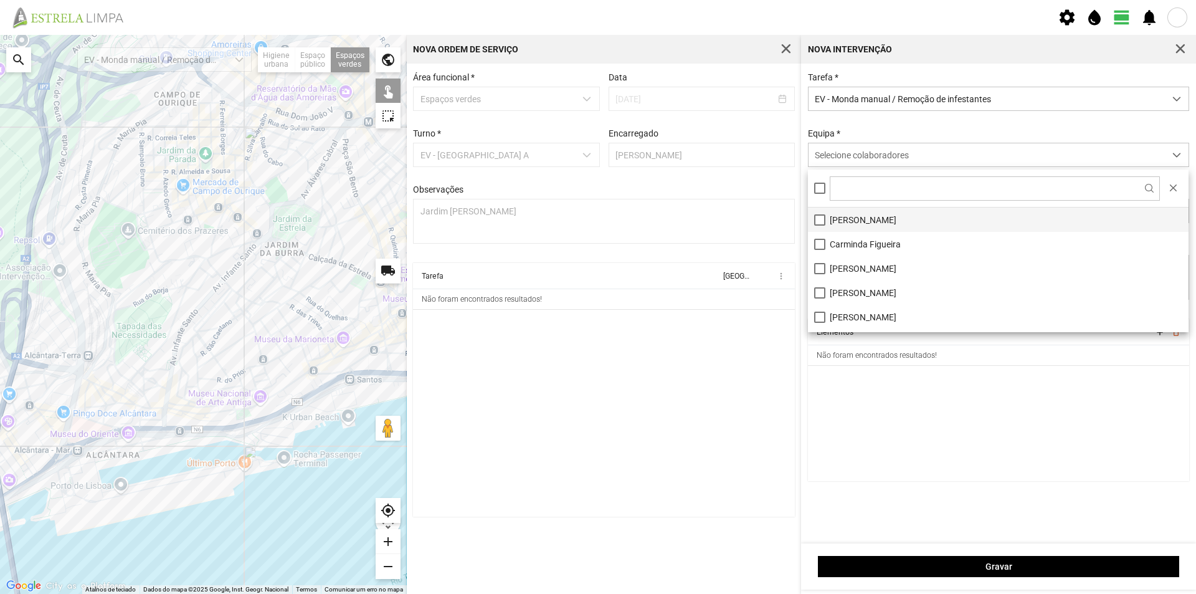
click at [847, 219] on li "[PERSON_NAME]" at bounding box center [998, 219] width 381 height 24
click at [886, 396] on cdk-virtual-scroll-viewport "Elementos add delete_outline Não foram encontrados resultados!" at bounding box center [999, 400] width 382 height 162
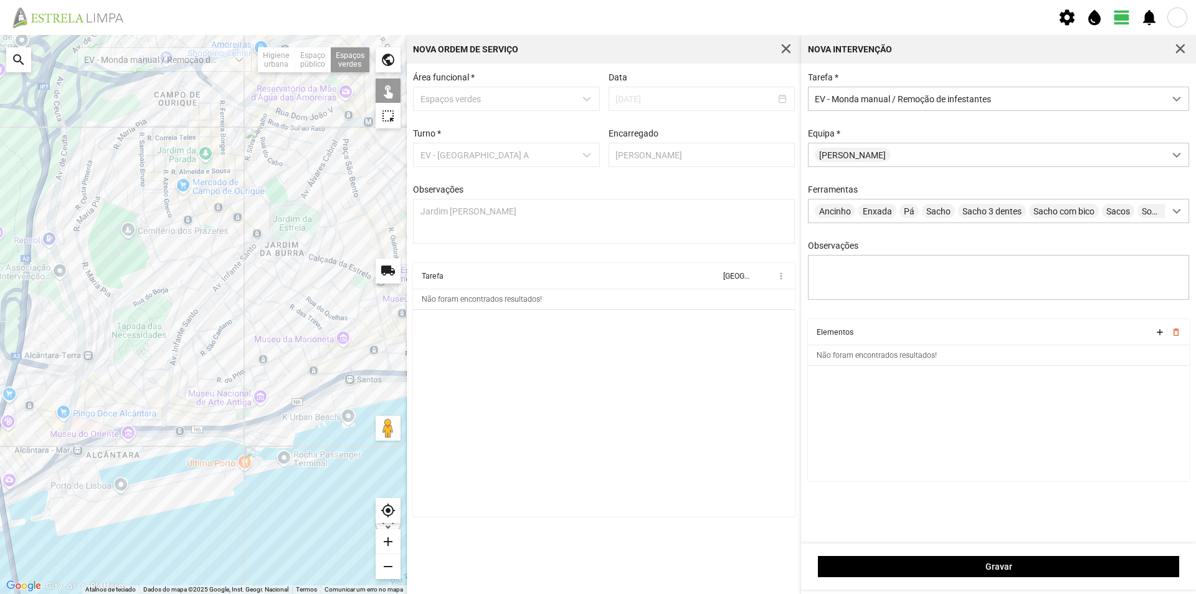
click at [116, 380] on div at bounding box center [203, 314] width 407 height 559
click at [117, 374] on div at bounding box center [203, 314] width 407 height 559
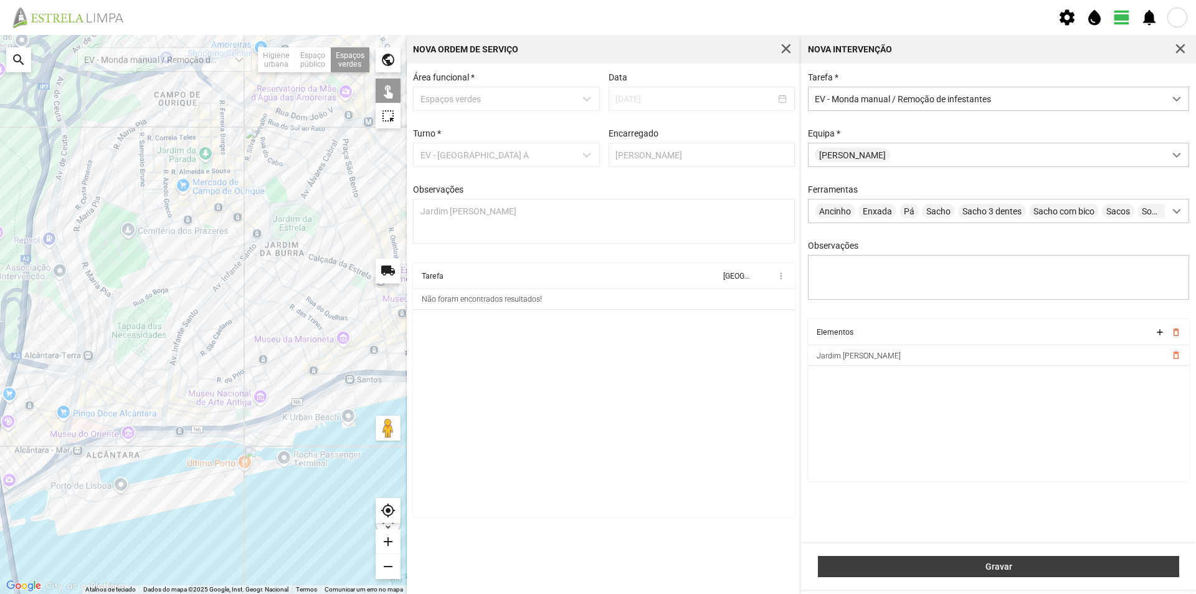
click at [929, 569] on span "Gravar" at bounding box center [999, 566] width 348 height 10
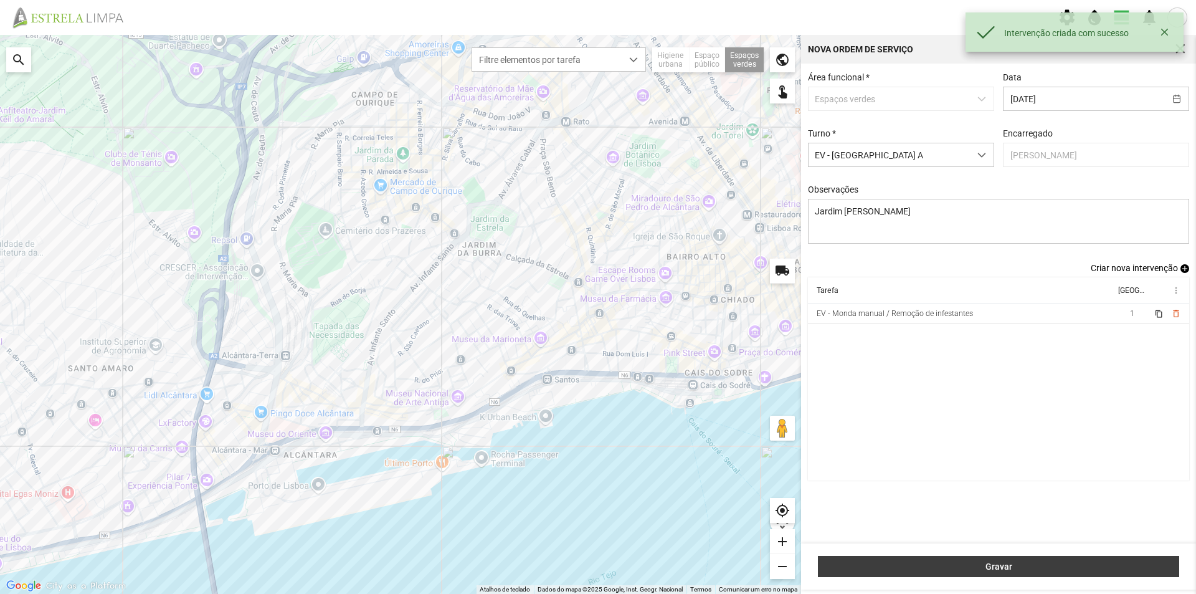
click at [984, 567] on span "Gravar" at bounding box center [999, 566] width 348 height 10
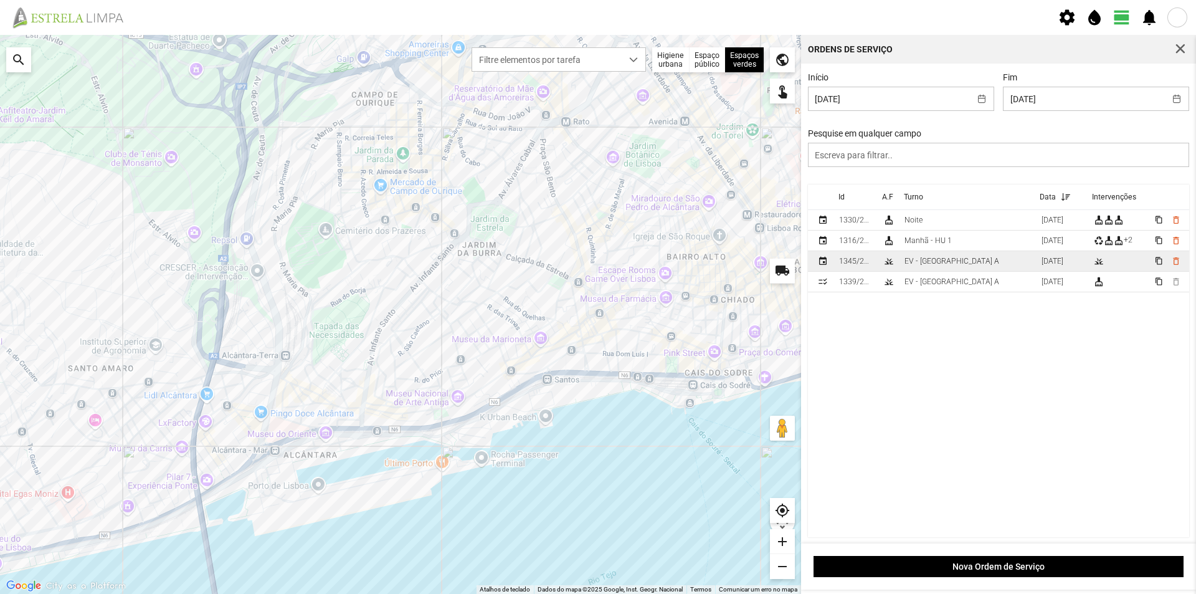
click at [973, 262] on td "EV - [GEOGRAPHIC_DATA] A" at bounding box center [968, 261] width 137 height 21
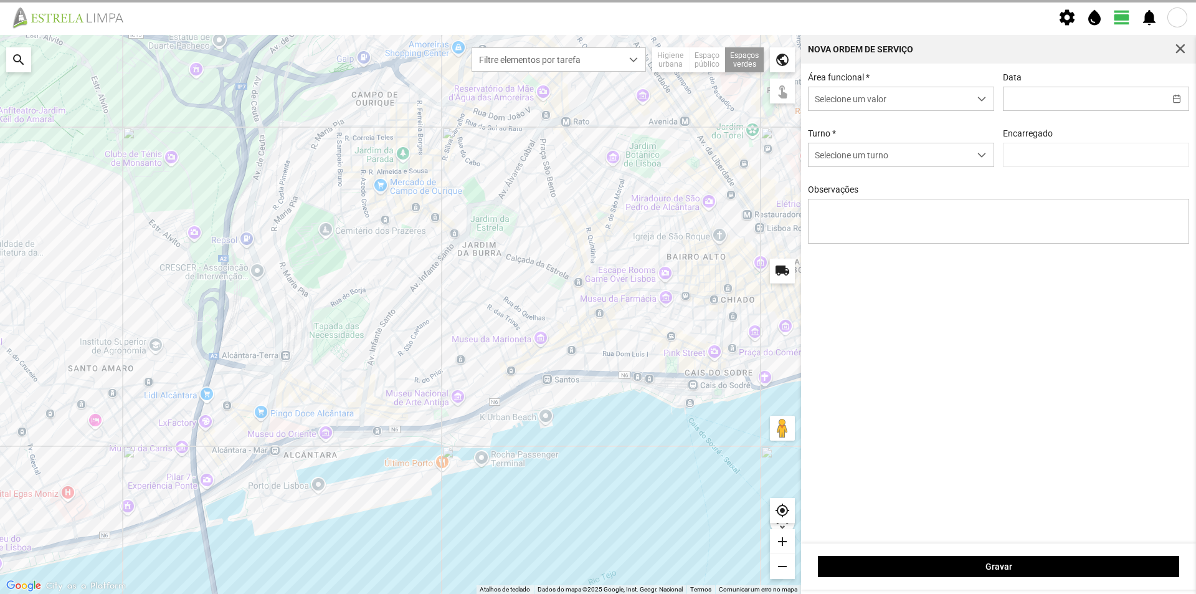
type input "[DATE]"
type input "[PERSON_NAME]"
type textarea "Jardim [PERSON_NAME]"
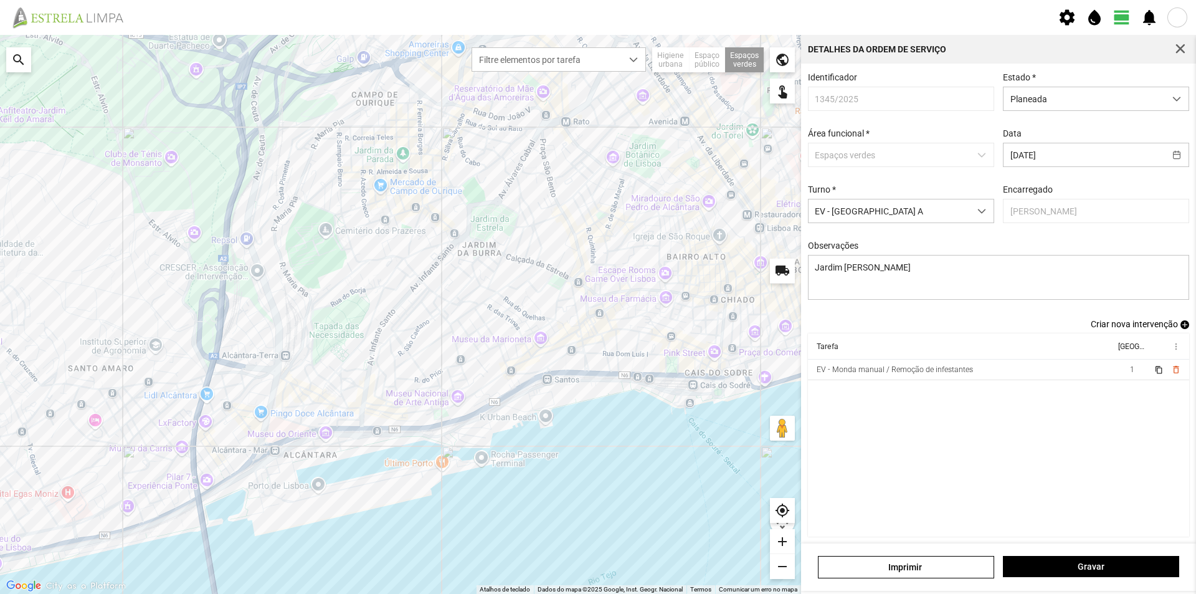
click at [1180, 325] on span "add" at bounding box center [1184, 324] width 9 height 9
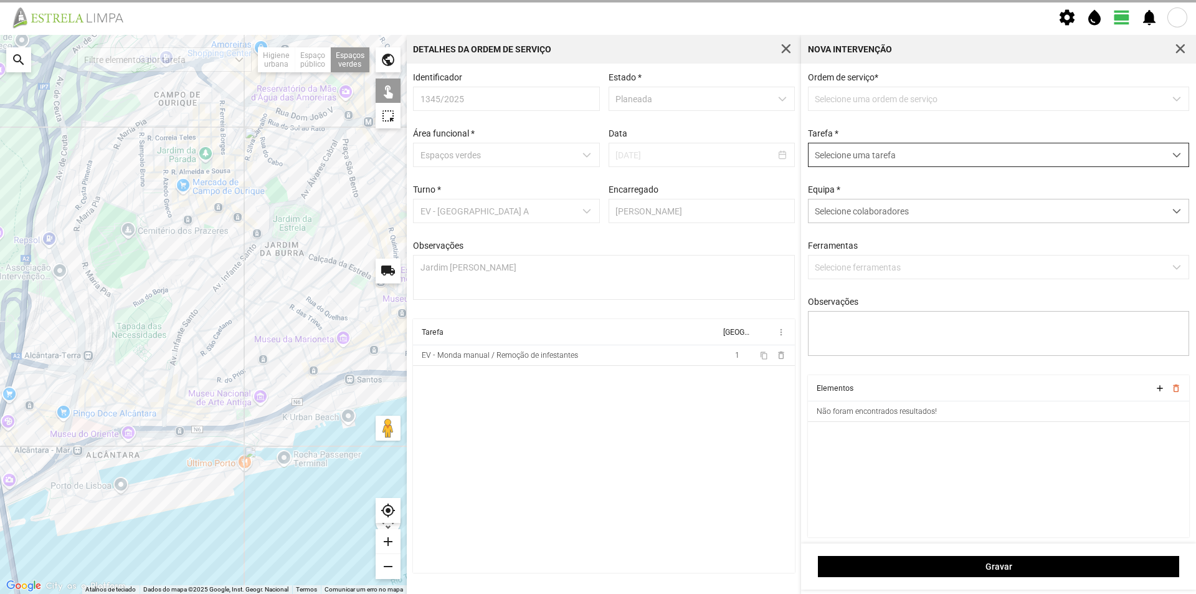
click at [866, 156] on span "Selecione uma tarefa" at bounding box center [987, 154] width 356 height 23
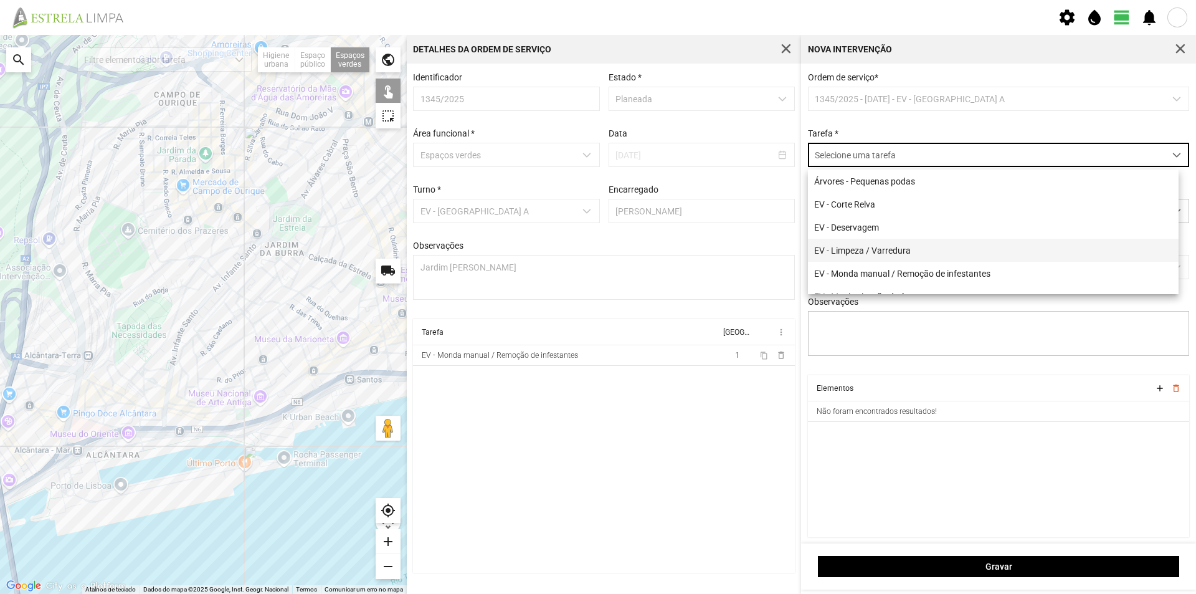
click at [903, 248] on li "EV - Limpeza / Varredura" at bounding box center [993, 250] width 371 height 23
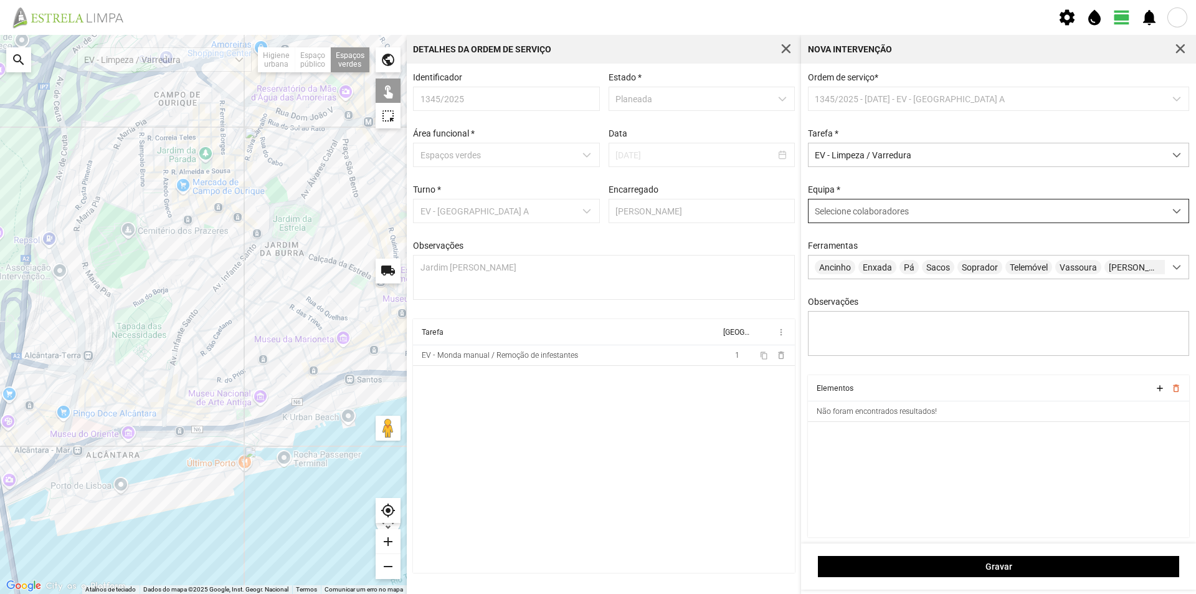
click at [836, 215] on span "Selecione colaboradores" at bounding box center [862, 211] width 94 height 10
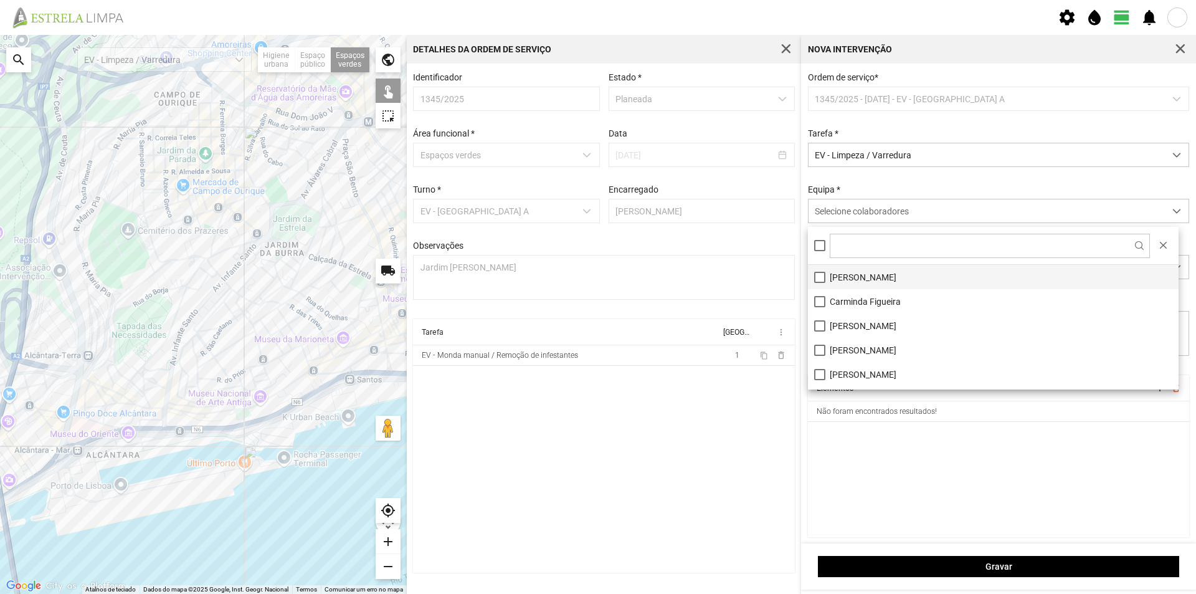
click at [847, 278] on li "[PERSON_NAME]" at bounding box center [993, 277] width 371 height 24
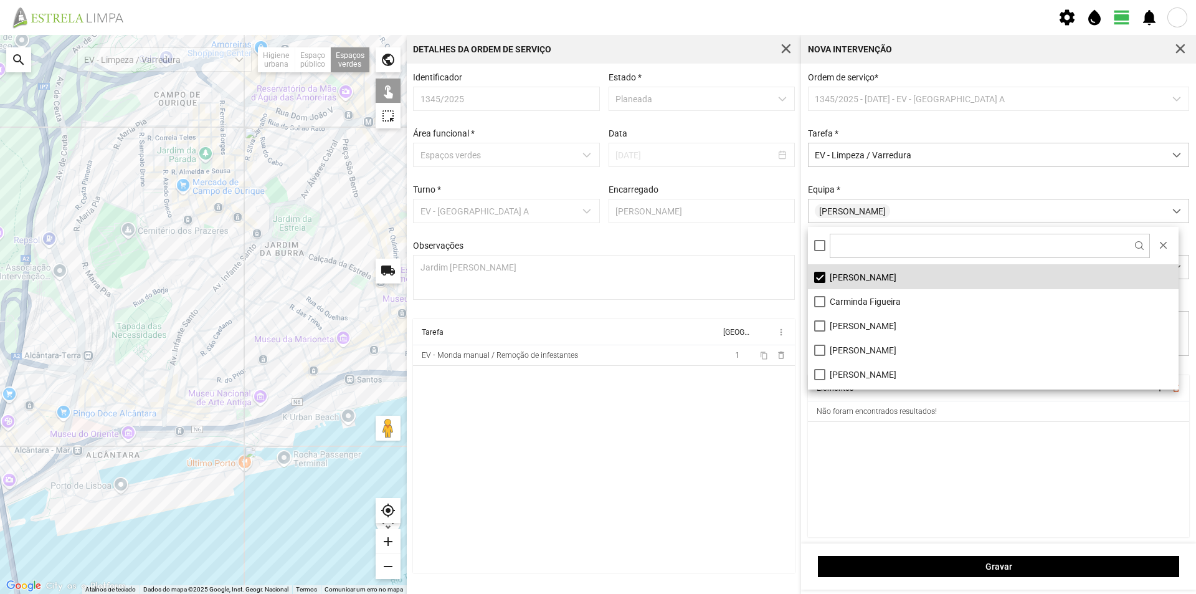
click at [889, 430] on cdk-virtual-scroll-viewport "Elementos add delete_outline Não foram encontrados resultados!" at bounding box center [999, 456] width 382 height 162
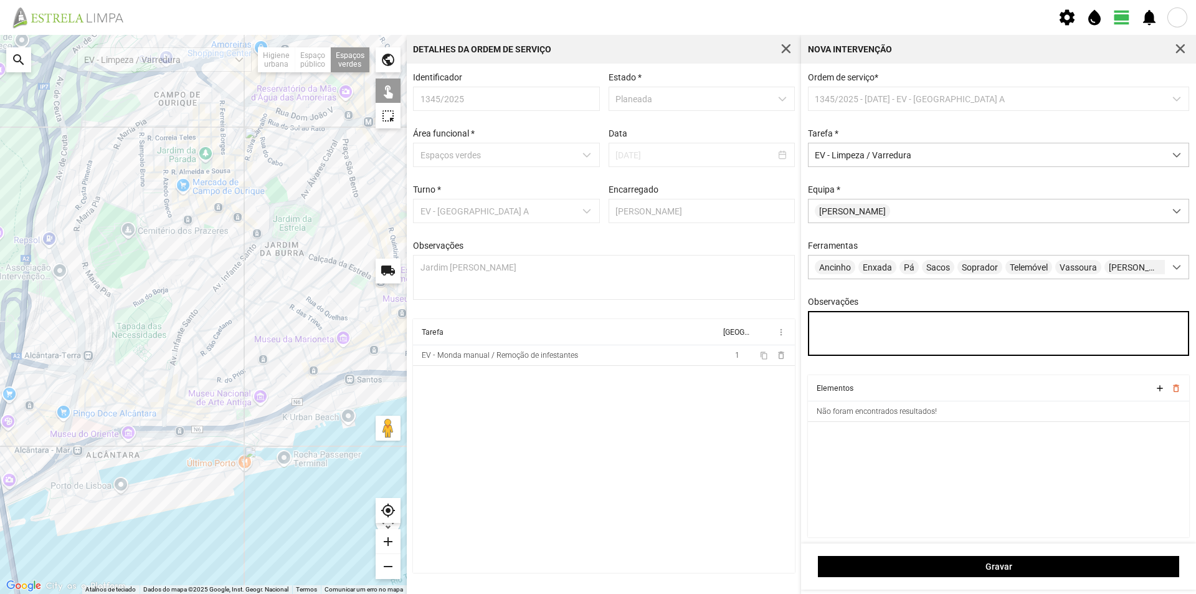
click at [848, 331] on textarea "Observações" at bounding box center [999, 333] width 382 height 45
click at [118, 376] on div at bounding box center [203, 314] width 407 height 559
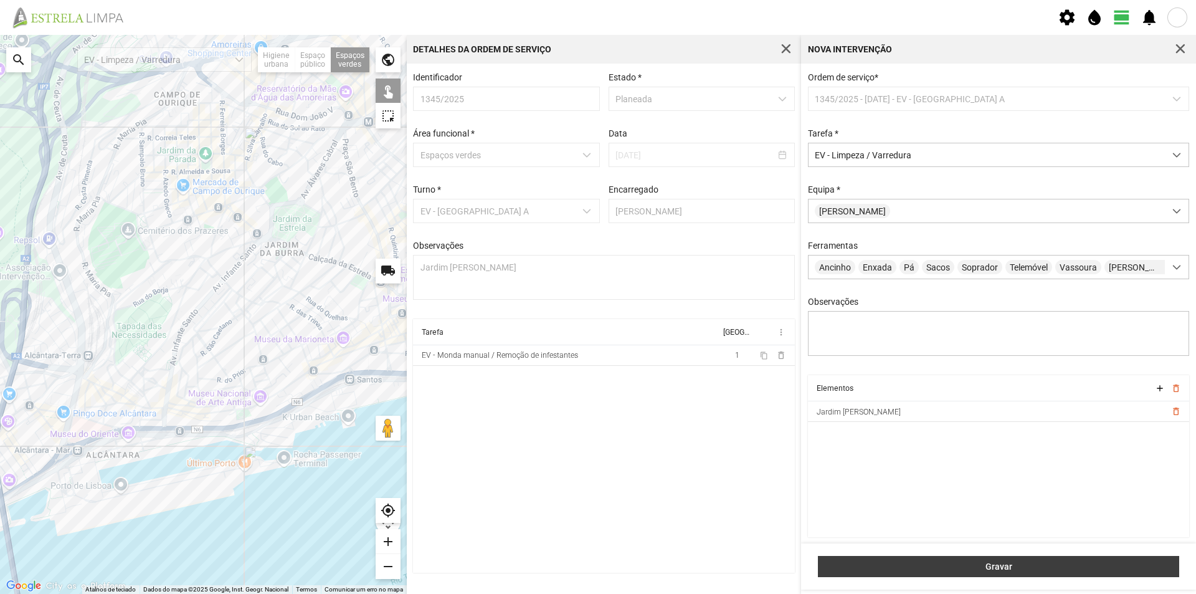
click at [891, 561] on span "Gravar" at bounding box center [999, 566] width 348 height 10
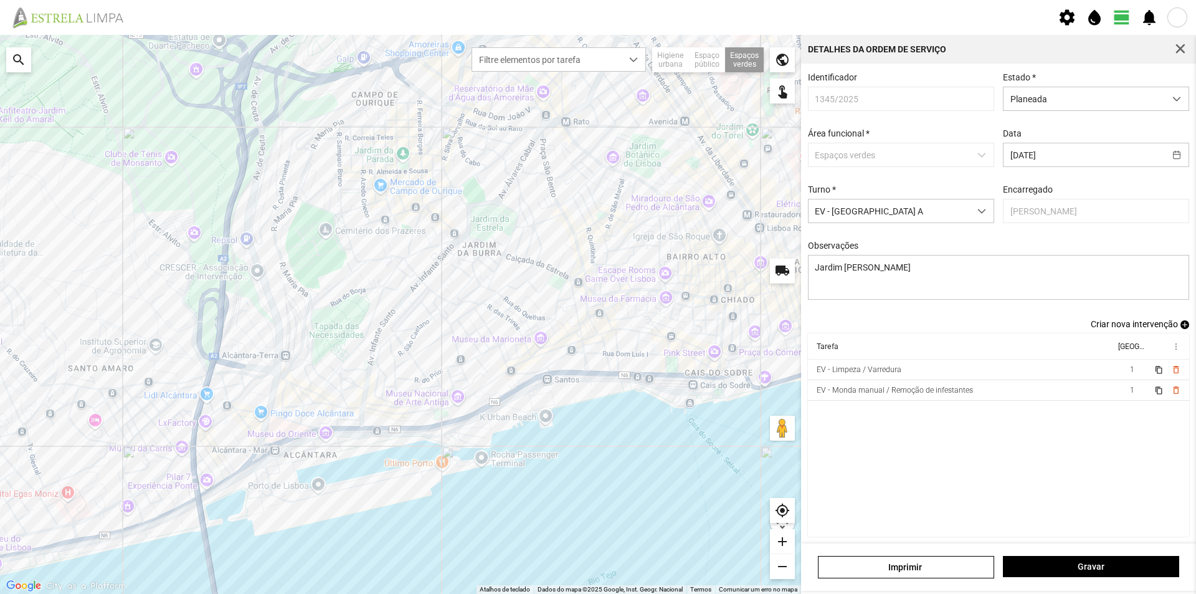
click at [1180, 329] on span "add" at bounding box center [1184, 324] width 9 height 9
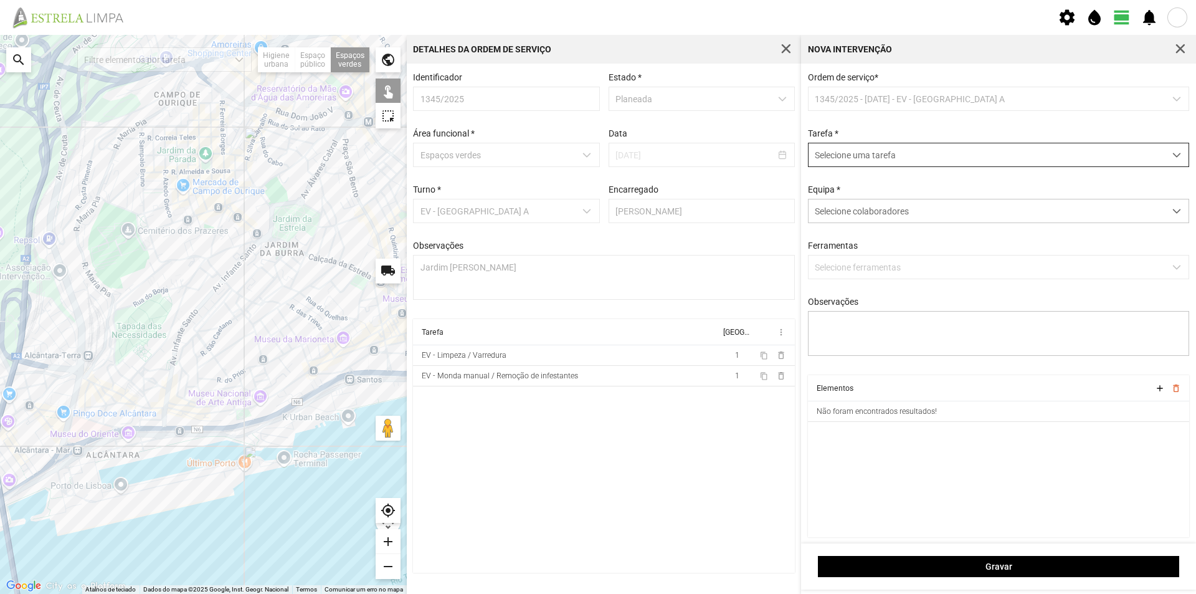
click at [882, 153] on span "Selecione uma tarefa" at bounding box center [987, 154] width 356 height 23
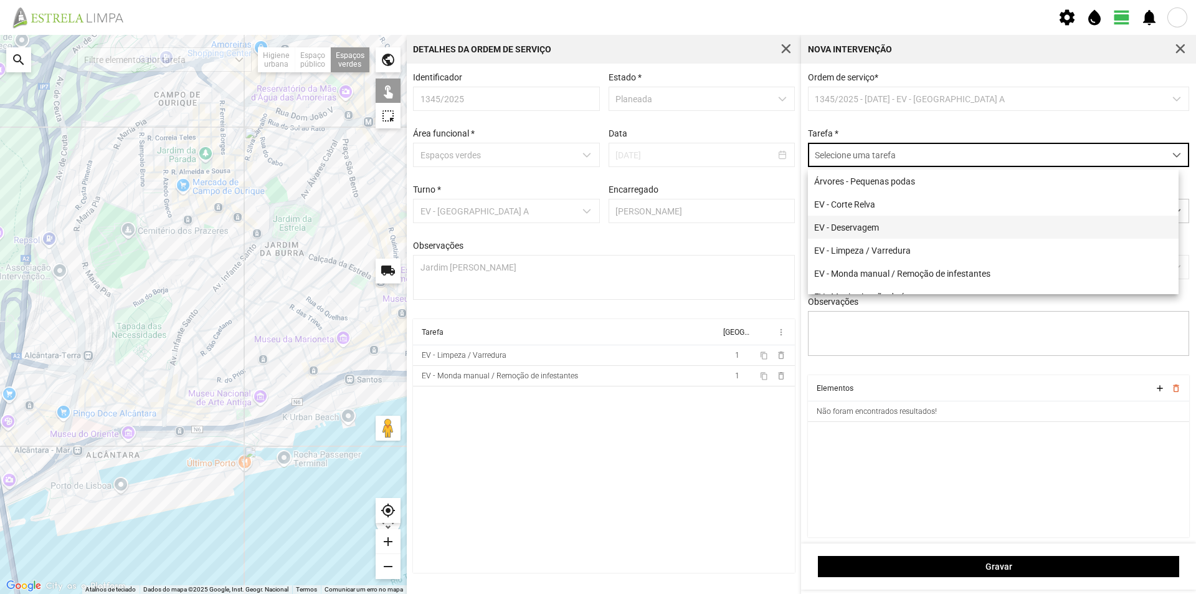
scroll to position [62, 0]
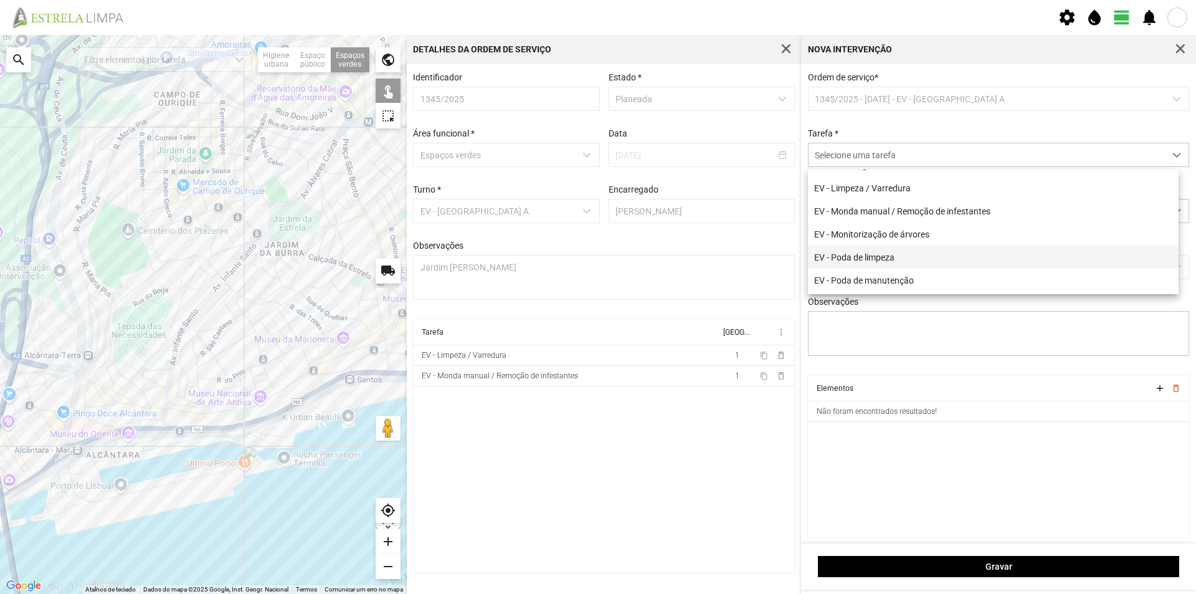
click at [911, 259] on li "EV - Poda de limpeza" at bounding box center [993, 256] width 371 height 23
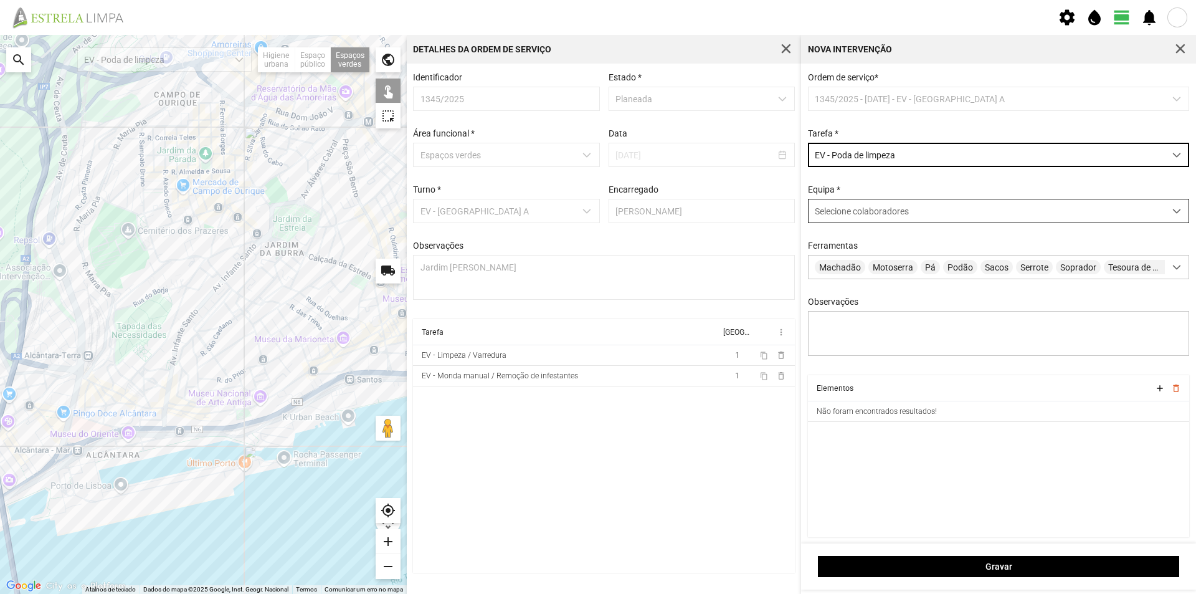
click at [859, 211] on span "Selecione colaboradores" at bounding box center [862, 211] width 94 height 10
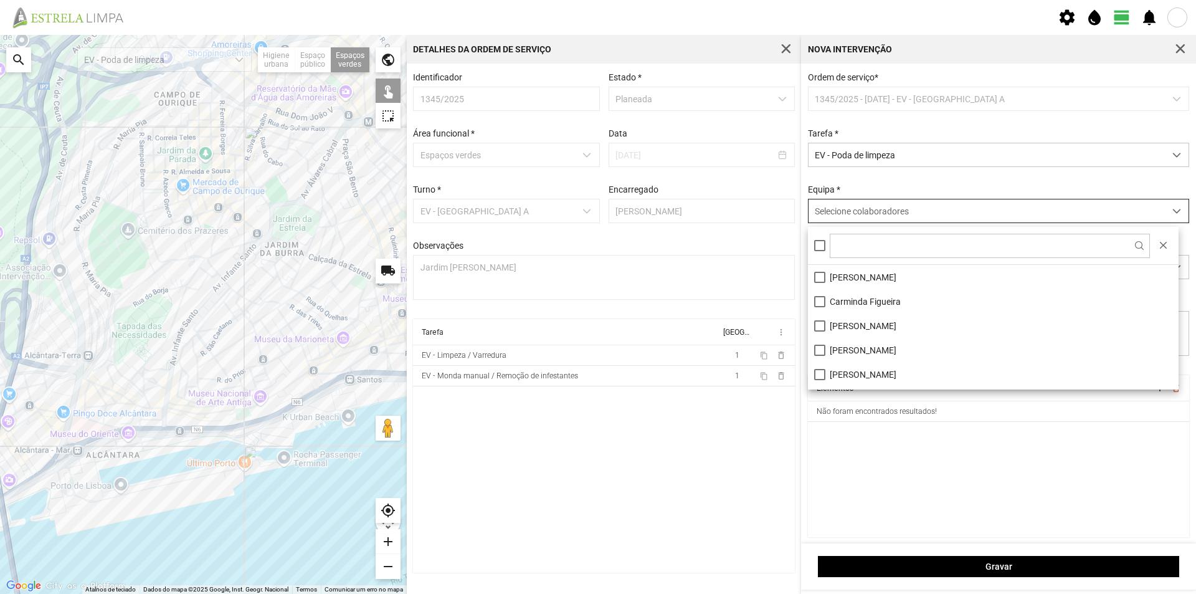
scroll to position [7, 55]
click at [893, 273] on li "[PERSON_NAME]" at bounding box center [993, 277] width 371 height 24
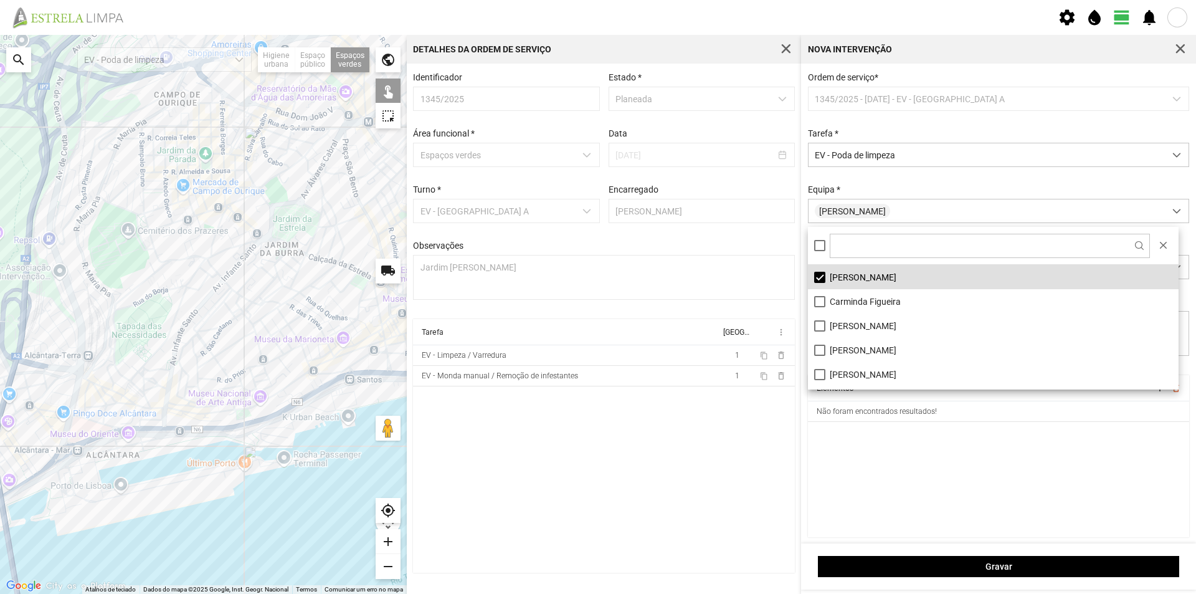
click at [913, 465] on cdk-virtual-scroll-viewport "Elementos add delete_outline Não foram encontrados resultados!" at bounding box center [999, 456] width 382 height 162
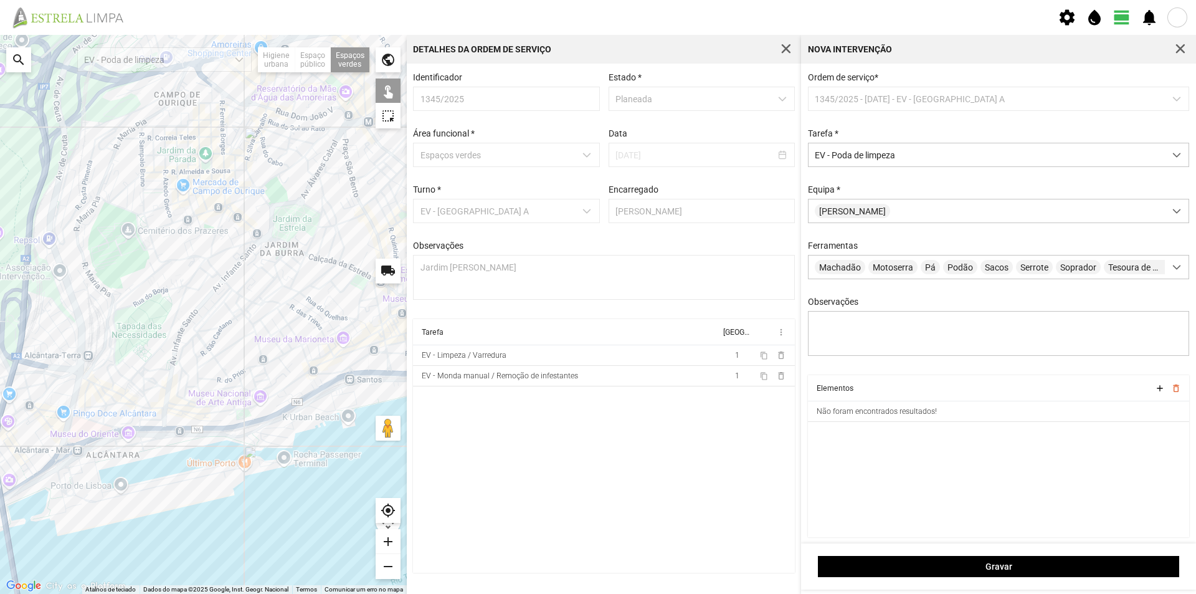
click at [115, 378] on div at bounding box center [203, 314] width 407 height 559
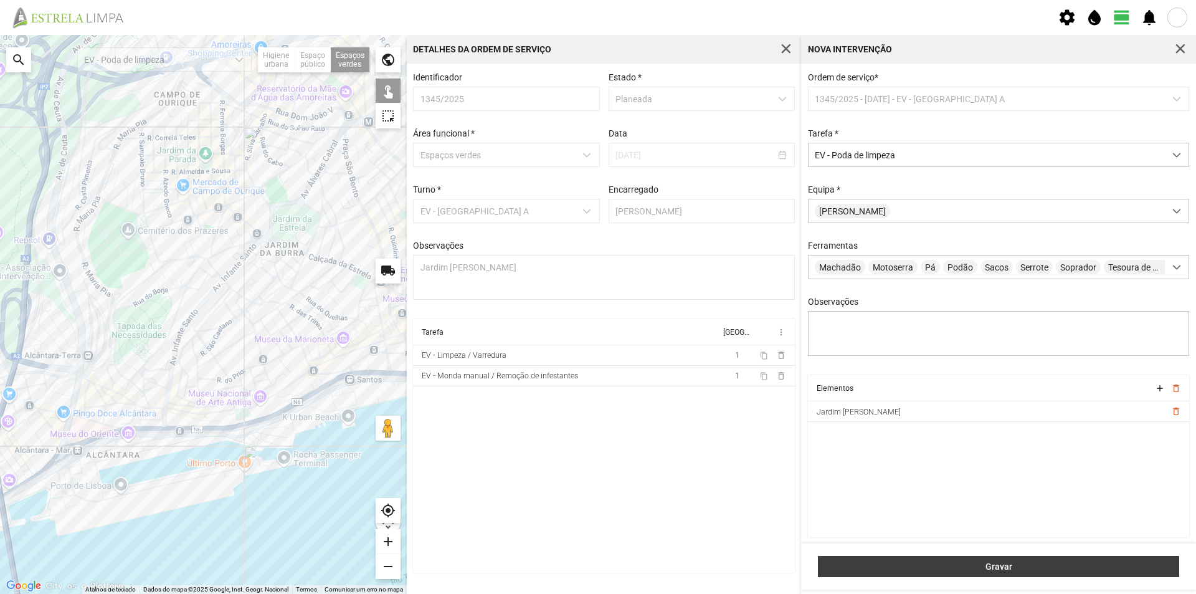
click at [1020, 567] on span "Gravar" at bounding box center [999, 566] width 348 height 10
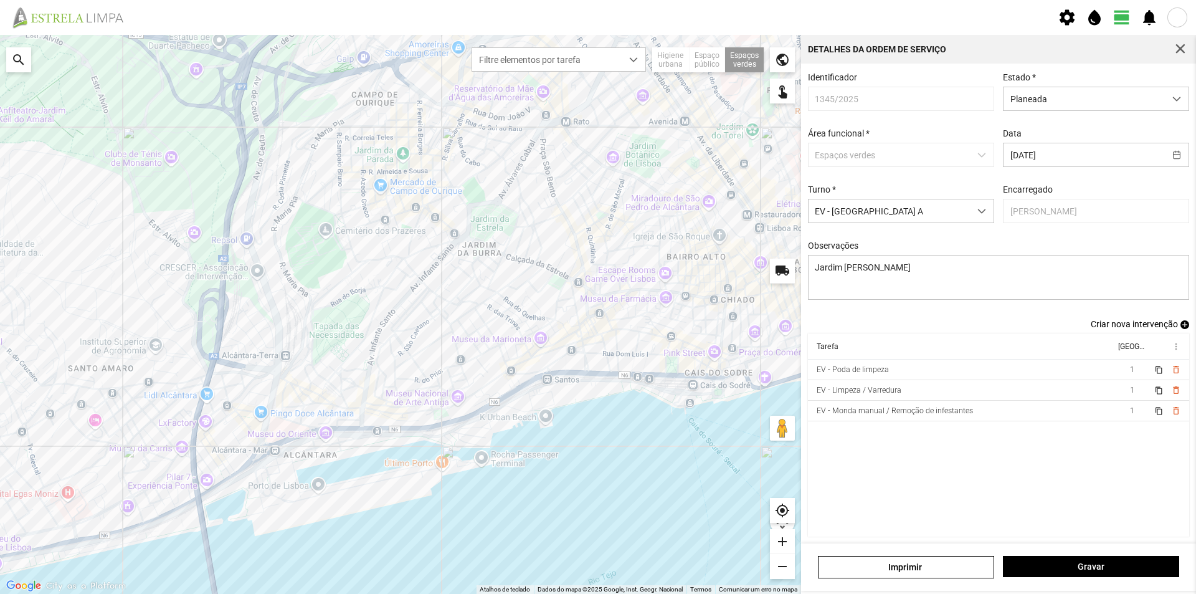
click at [1180, 328] on span "add" at bounding box center [1184, 324] width 9 height 9
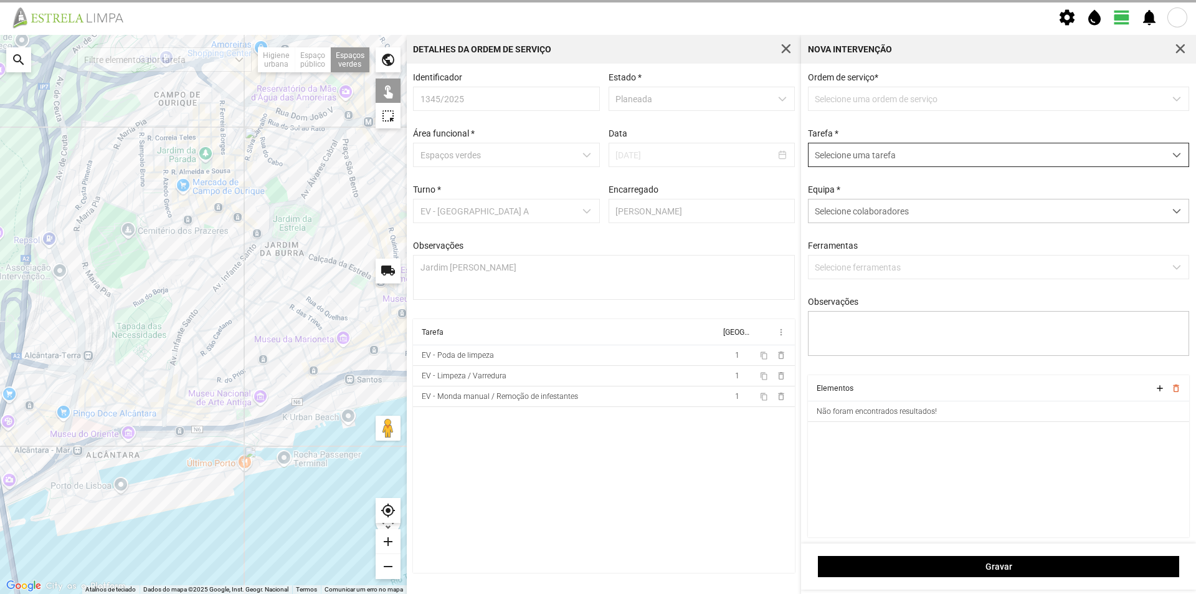
click at [902, 162] on span "Selecione uma tarefa" at bounding box center [987, 154] width 356 height 23
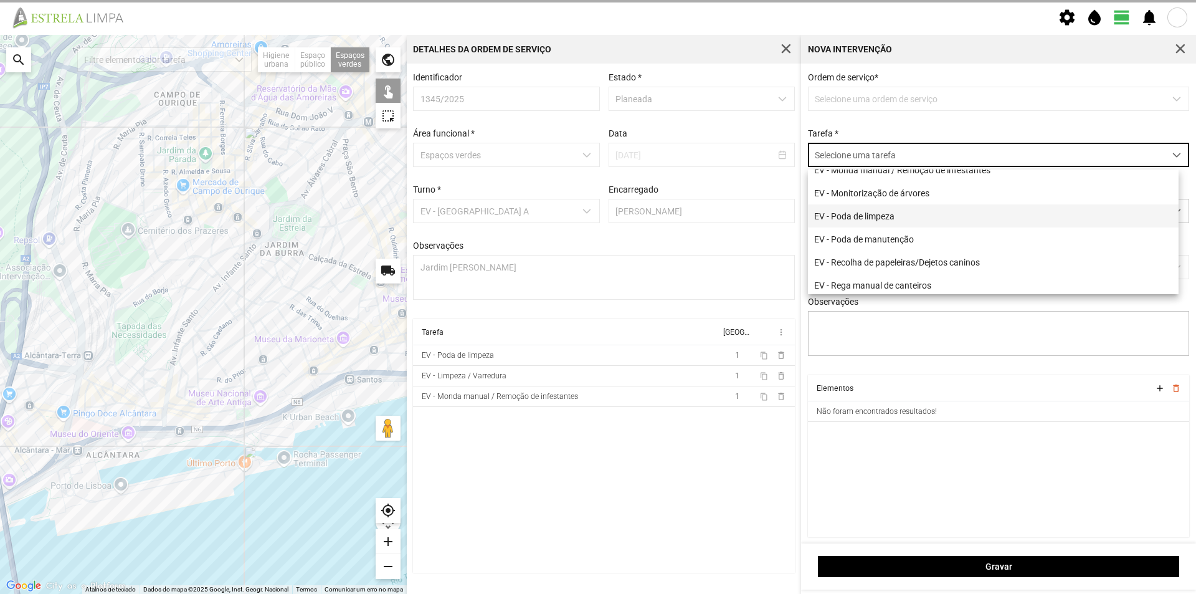
scroll to position [125, 0]
click at [916, 226] on li "EV - Poda de manutenção" at bounding box center [993, 217] width 371 height 23
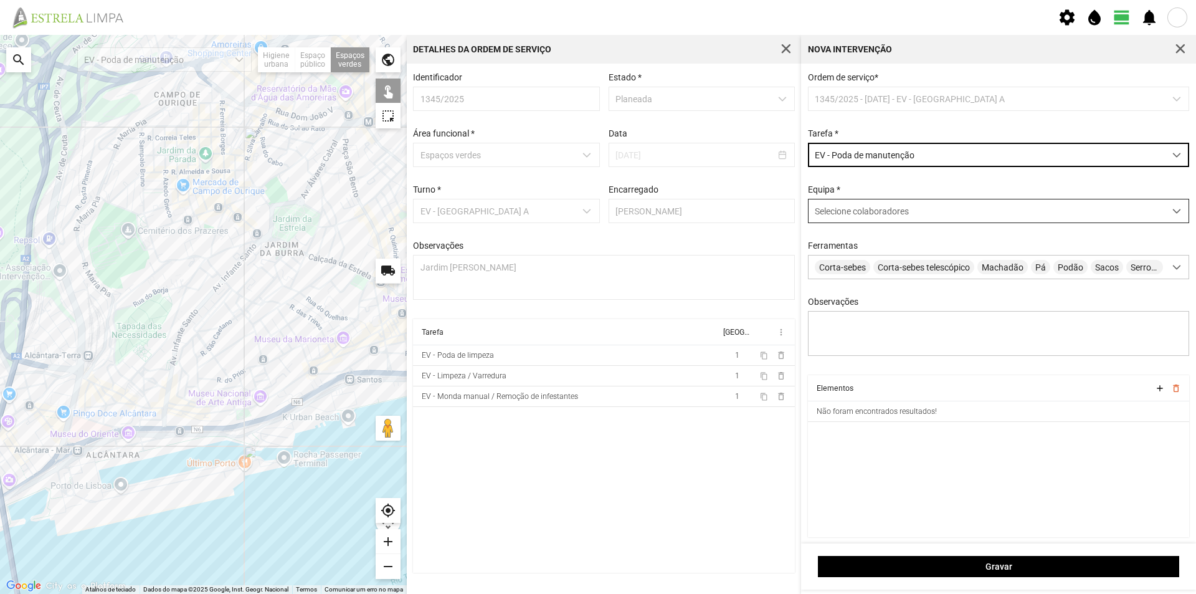
click at [839, 216] on span "Selecione colaboradores" at bounding box center [862, 211] width 94 height 10
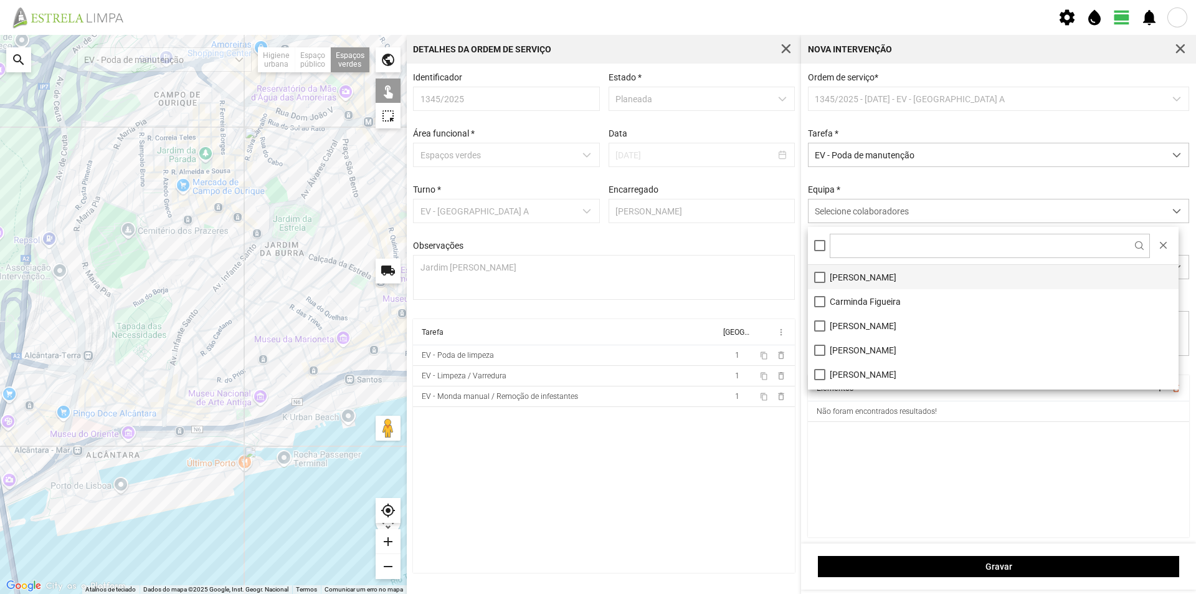
click at [858, 280] on li "[PERSON_NAME]" at bounding box center [993, 277] width 371 height 24
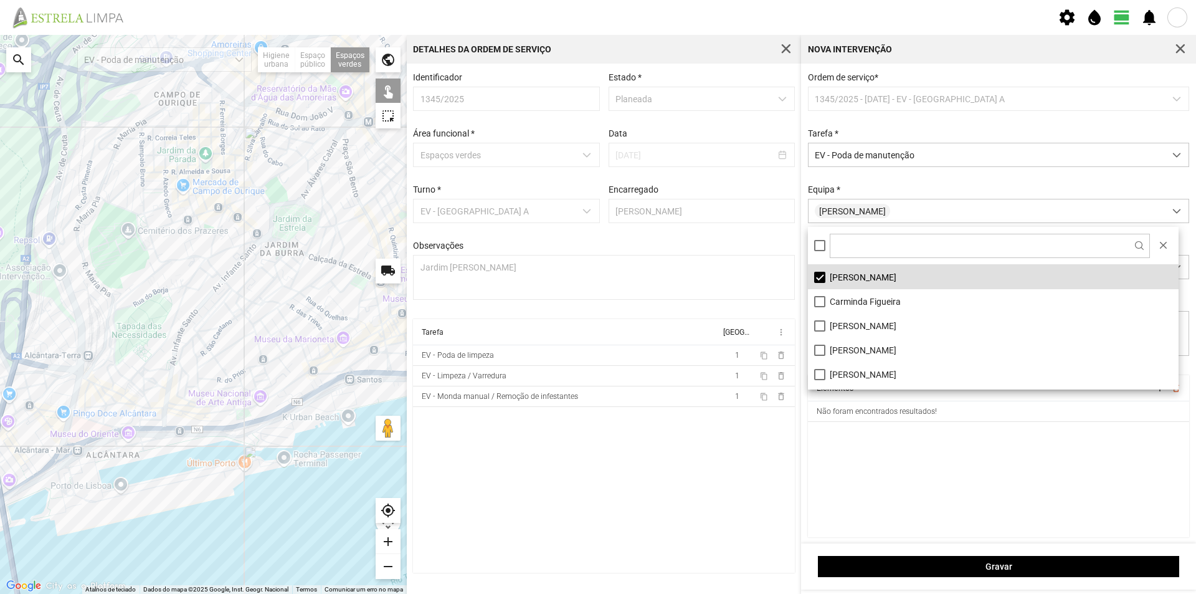
click at [934, 483] on cdk-virtual-scroll-viewport "Elementos add delete_outline Não foram encontrados resultados!" at bounding box center [999, 456] width 382 height 162
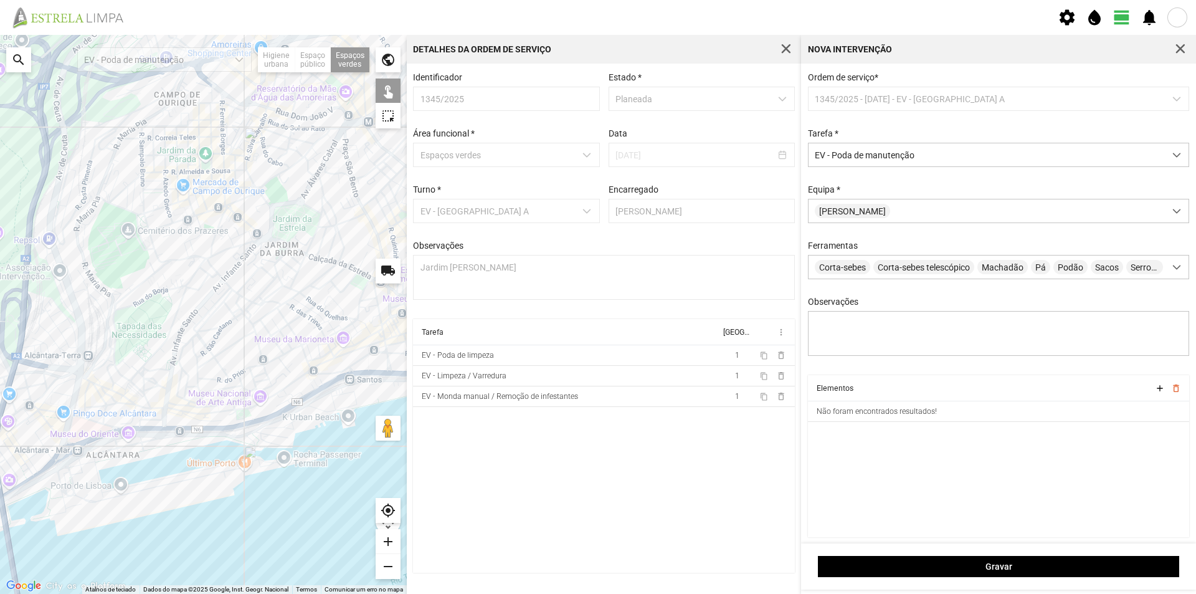
click at [112, 371] on div at bounding box center [203, 314] width 407 height 559
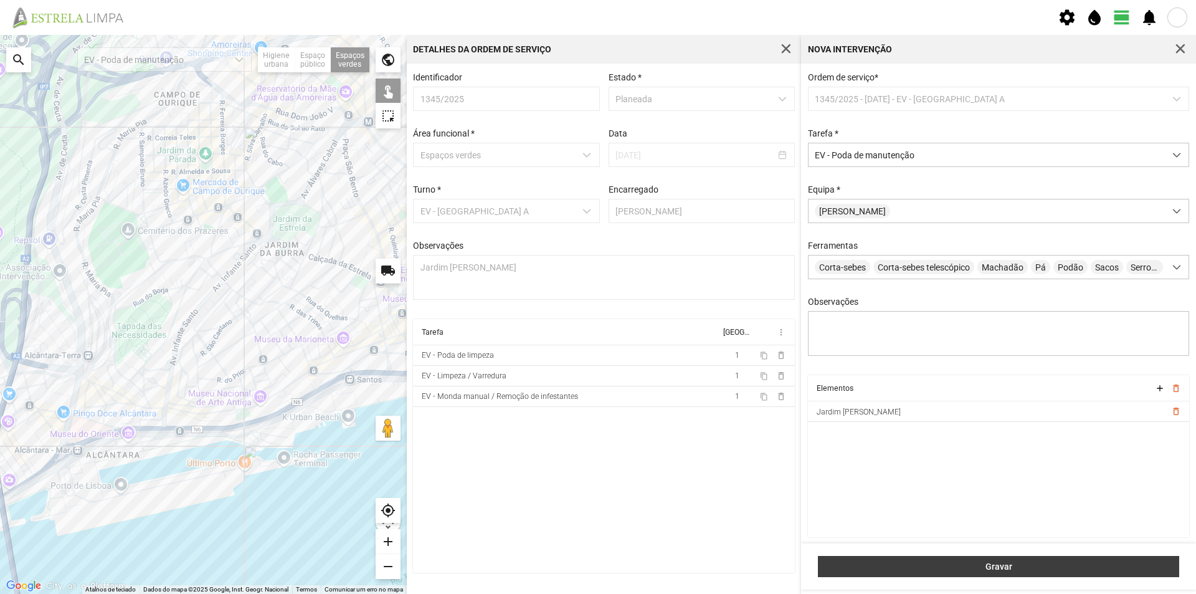
click at [1029, 569] on span "Gravar" at bounding box center [999, 566] width 348 height 10
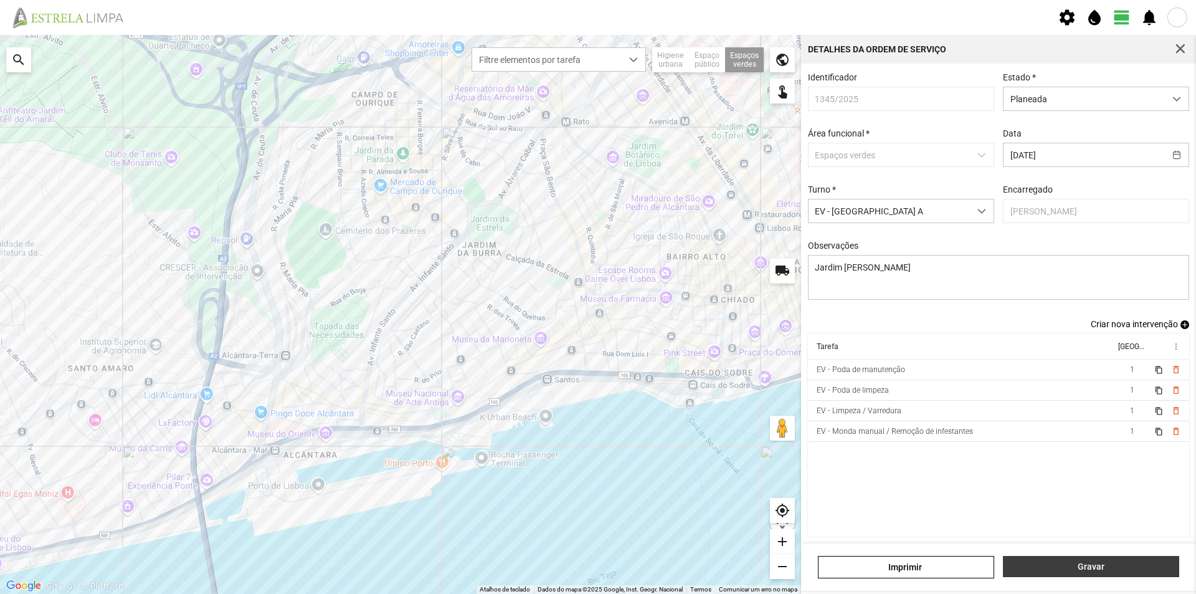
click at [1066, 567] on span "Gravar" at bounding box center [1091, 566] width 163 height 10
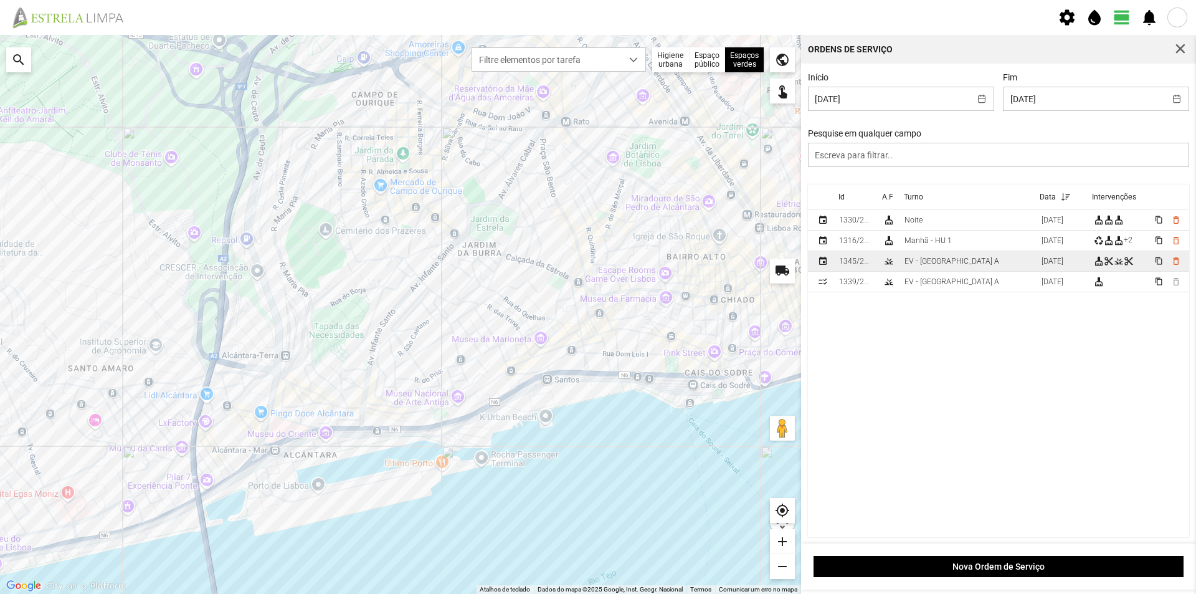
click at [959, 265] on td "EV - [GEOGRAPHIC_DATA] A" at bounding box center [968, 261] width 137 height 21
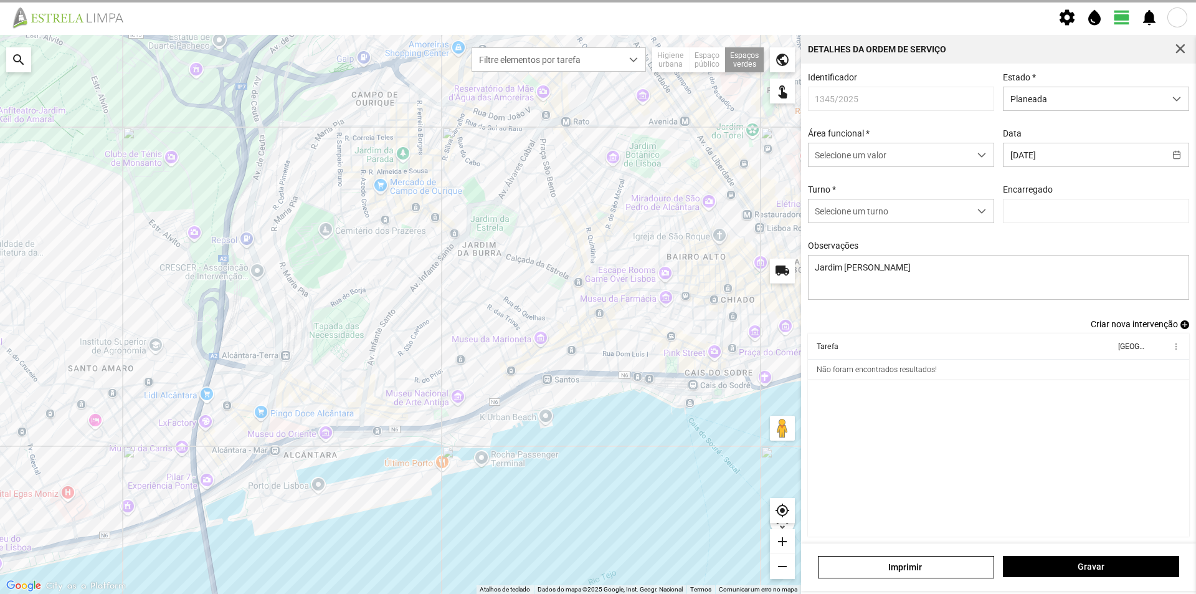
type input "[PERSON_NAME]"
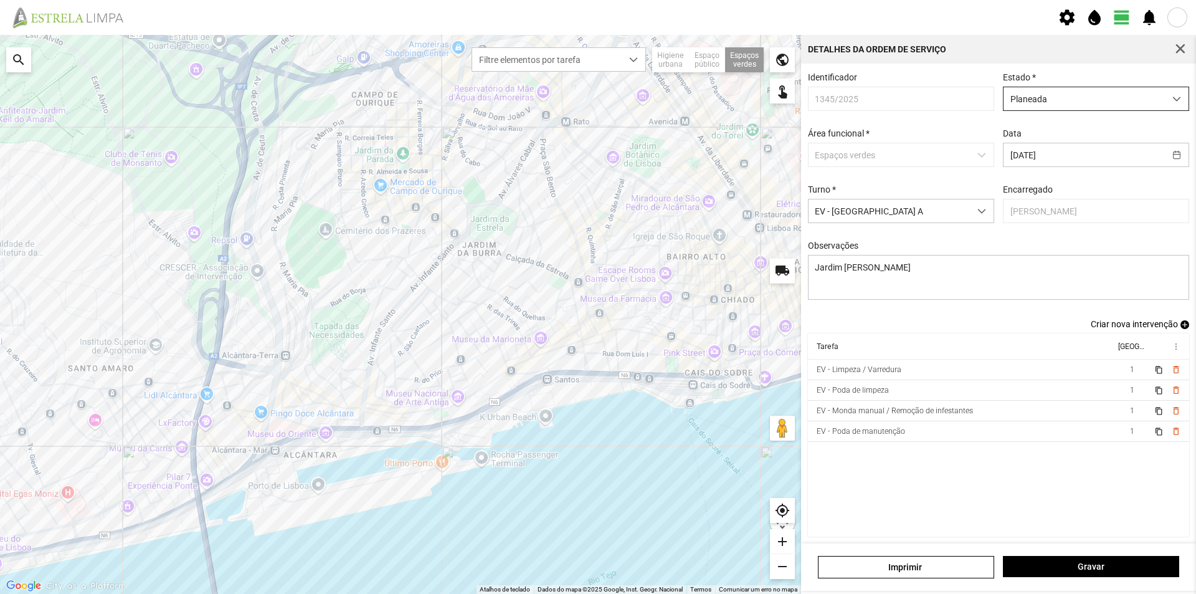
click at [1106, 103] on span "Planeada" at bounding box center [1084, 98] width 161 height 23
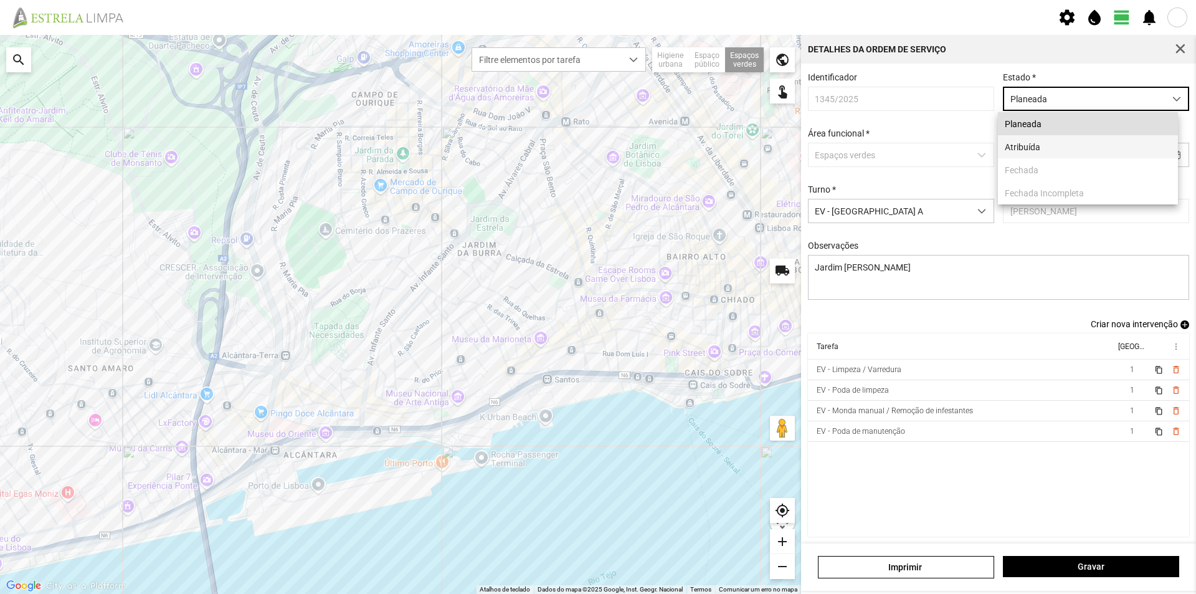
click at [1065, 143] on li "Atribuída" at bounding box center [1088, 146] width 180 height 23
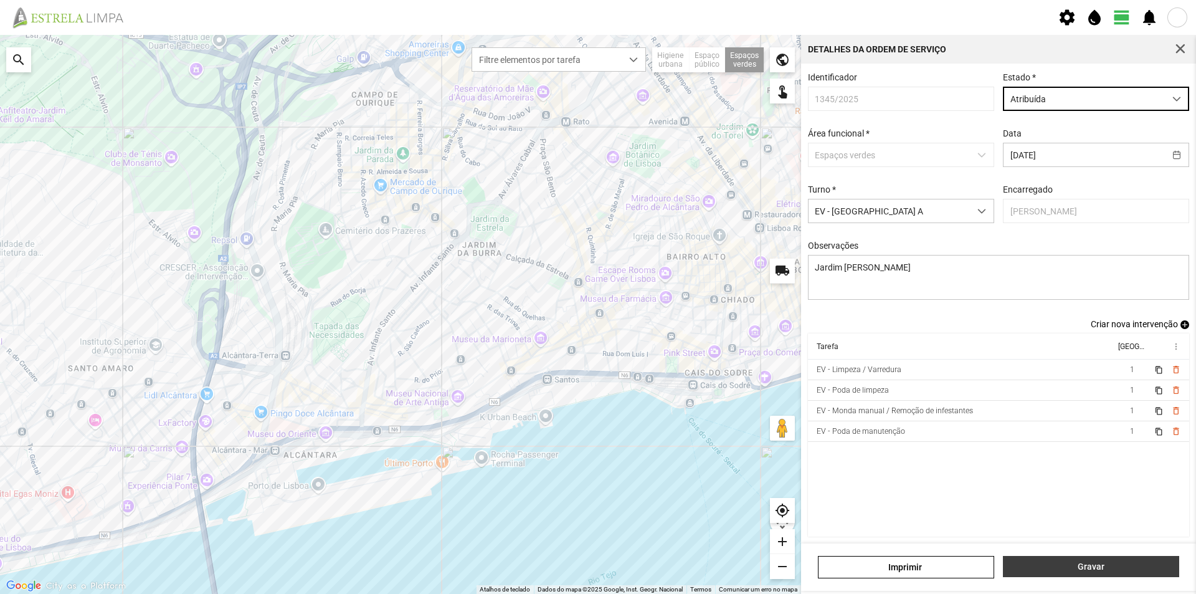
click at [1110, 562] on span "Gravar" at bounding box center [1091, 566] width 163 height 10
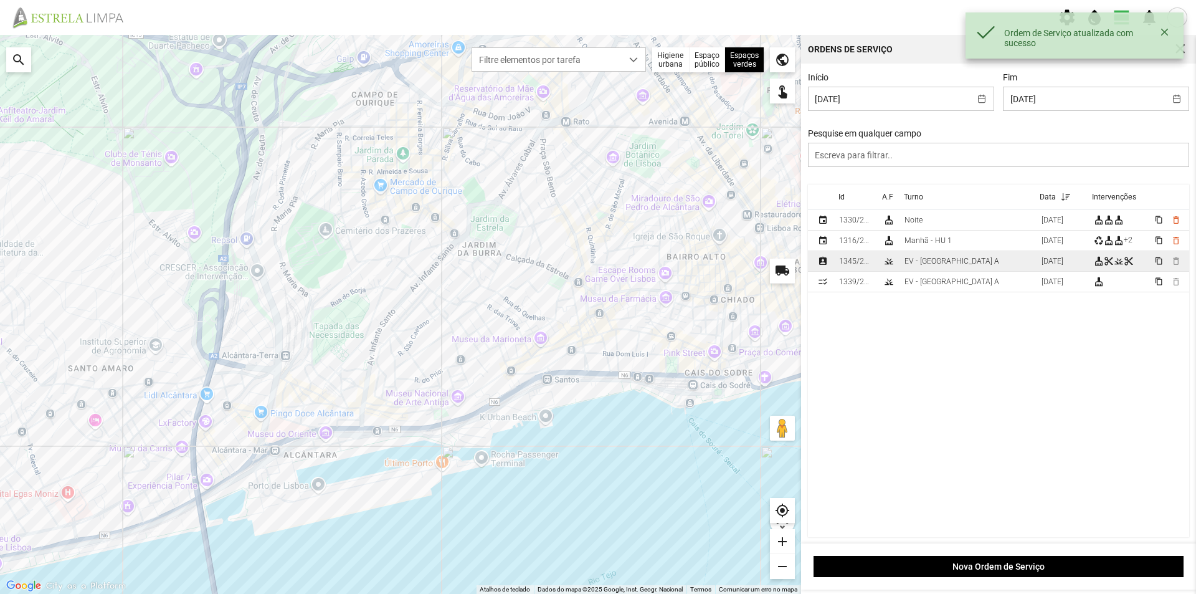
click at [928, 262] on div "EV - [GEOGRAPHIC_DATA] A" at bounding box center [952, 261] width 95 height 9
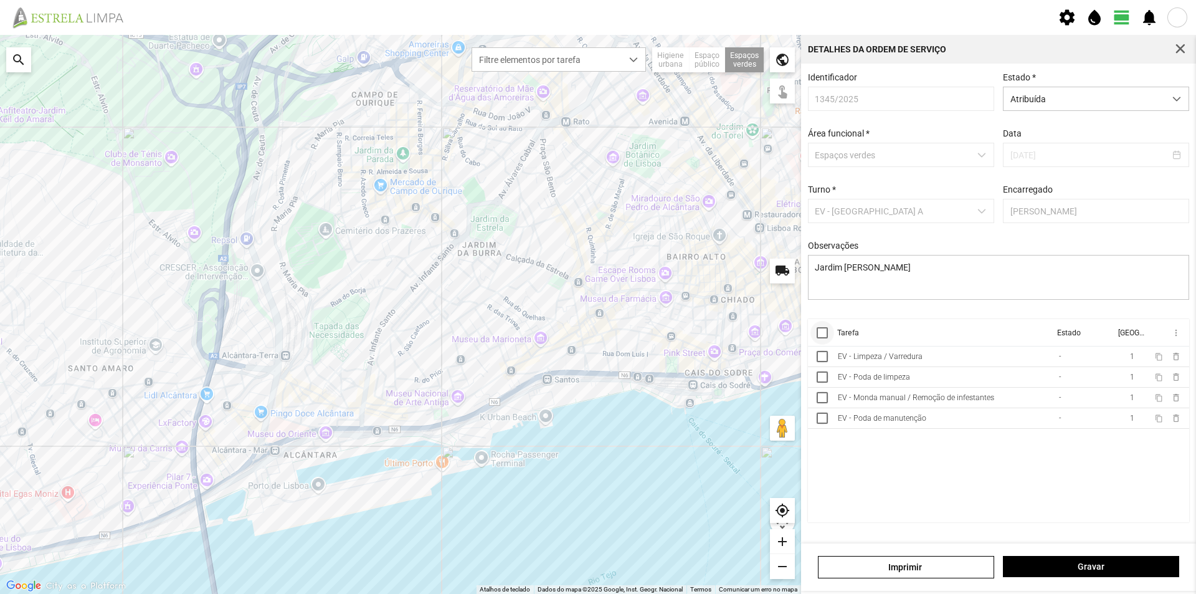
click at [822, 338] on div at bounding box center [822, 332] width 11 height 11
click at [1175, 337] on span "more_vert" at bounding box center [1176, 333] width 10 height 10
click at [1120, 359] on span "Marcar como Concluída" at bounding box center [1109, 357] width 92 height 9
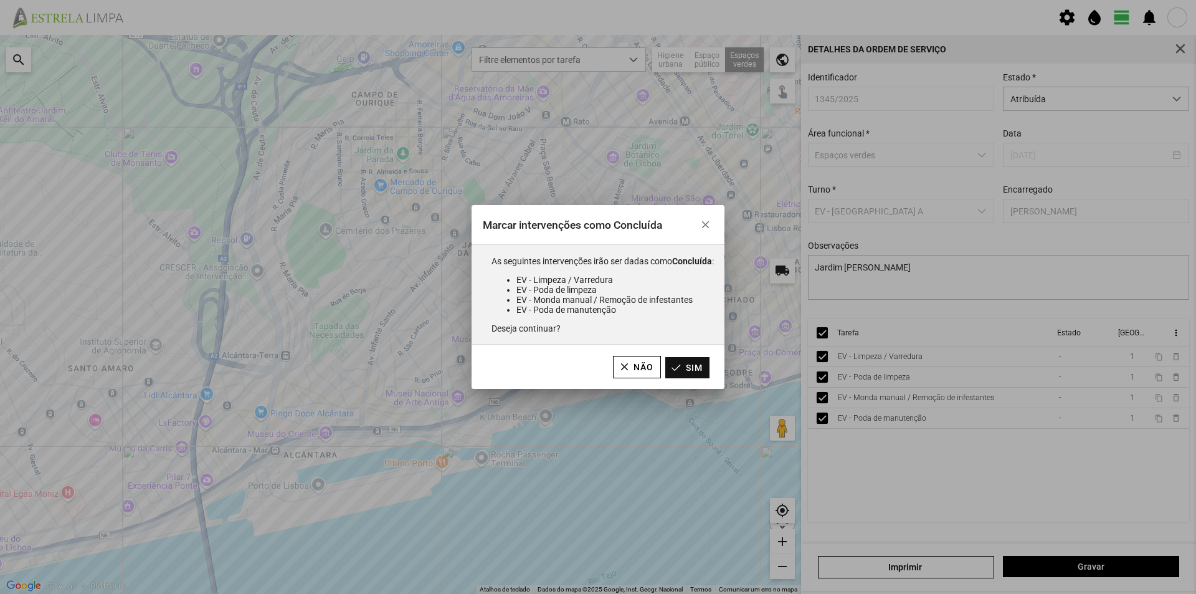
click at [686, 361] on button "Sim" at bounding box center [687, 367] width 44 height 21
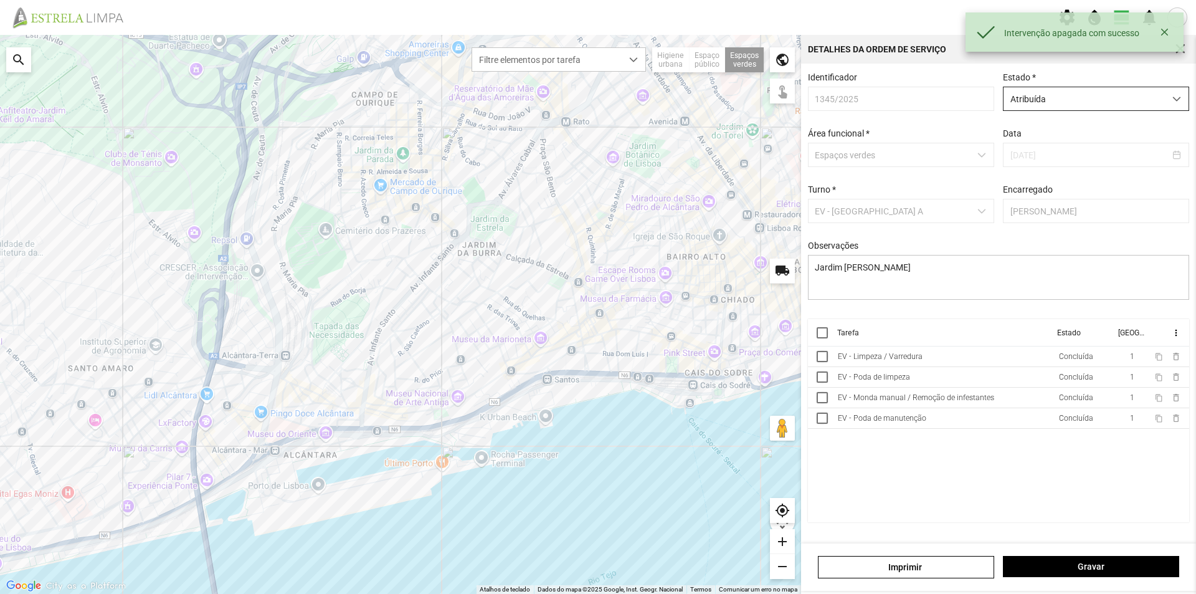
click at [1073, 103] on span "Atribuída" at bounding box center [1084, 98] width 161 height 23
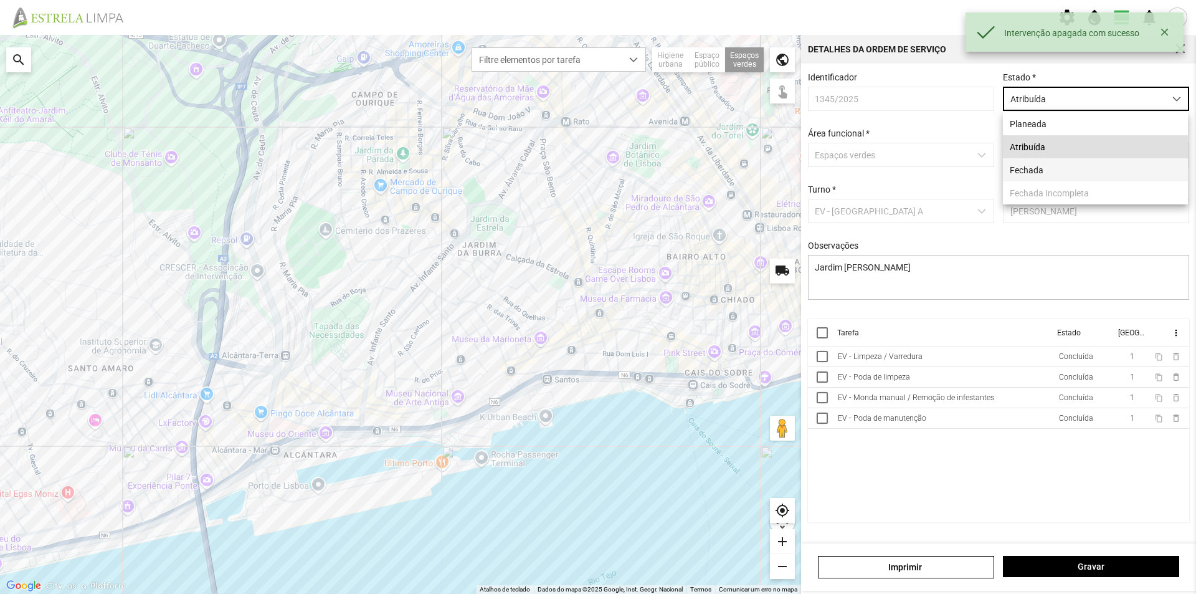
click at [1027, 171] on li "Fechada" at bounding box center [1095, 169] width 185 height 23
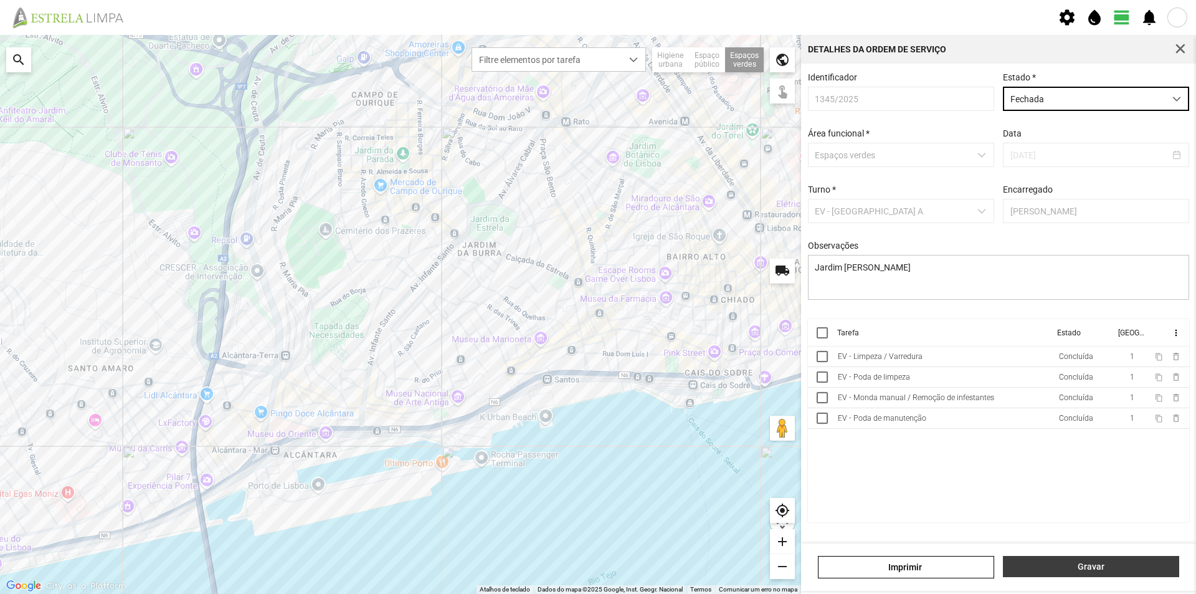
click at [1055, 566] on span "Gravar" at bounding box center [1091, 566] width 163 height 10
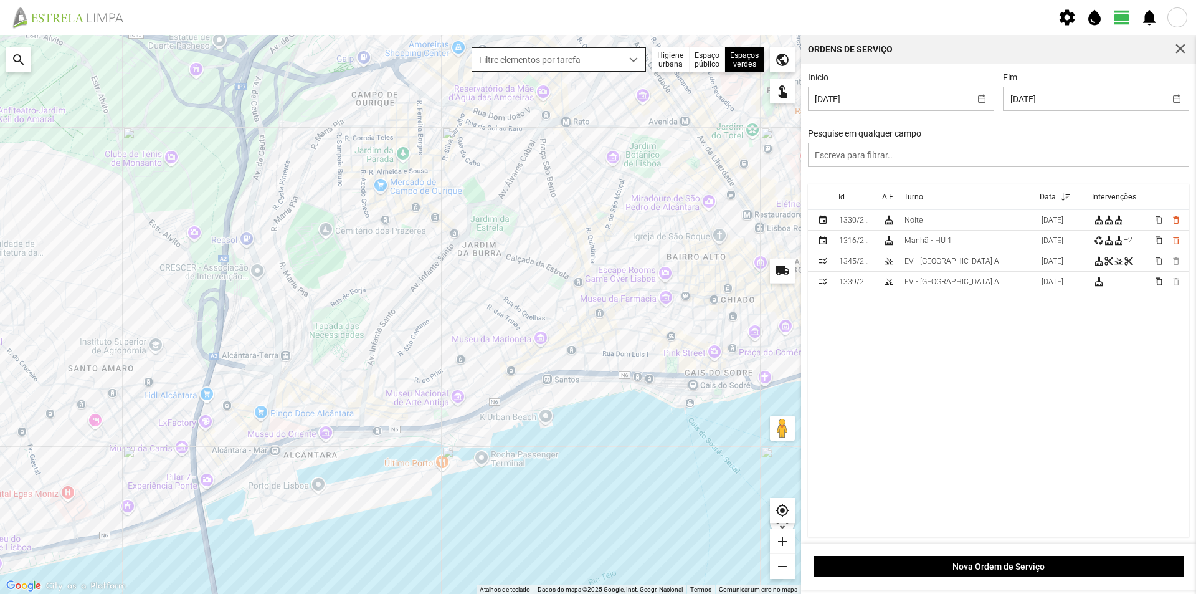
click at [629, 61] on div "dropdown trigger" at bounding box center [634, 59] width 24 height 23
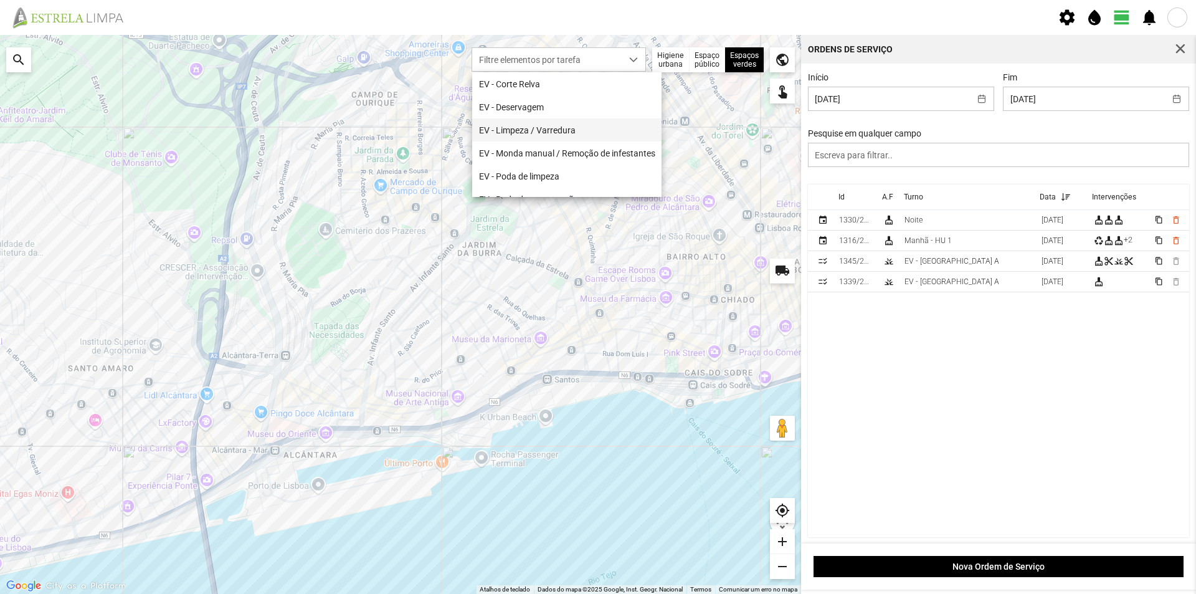
click at [594, 129] on li "EV - Limpeza / Varredura" at bounding box center [566, 129] width 189 height 23
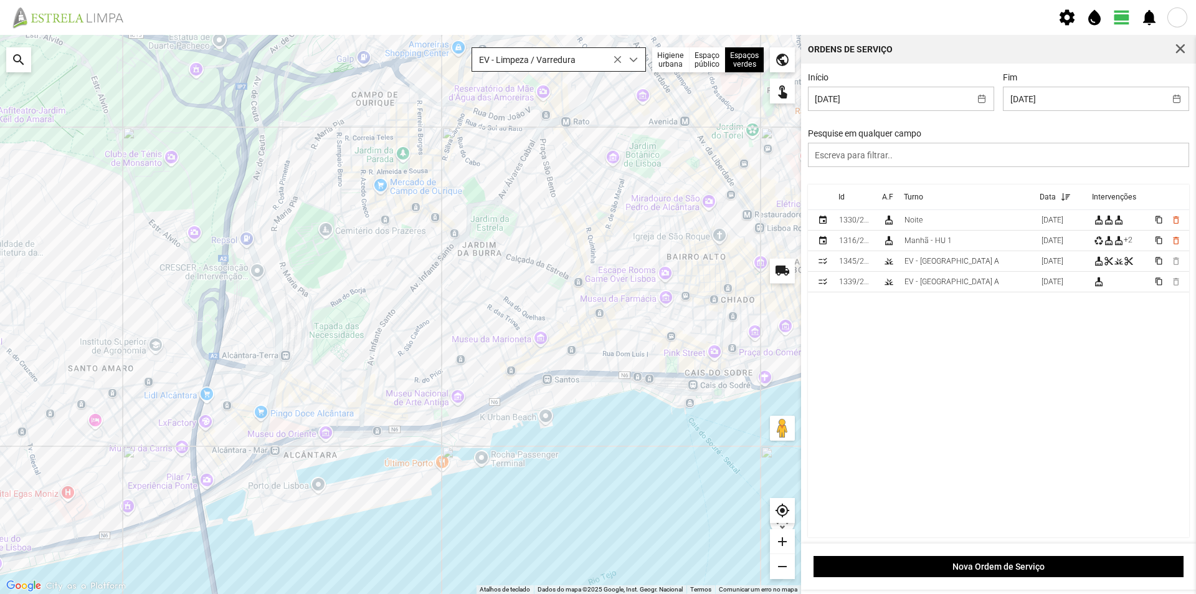
click at [631, 62] on span "dropdown trigger" at bounding box center [633, 59] width 9 height 9
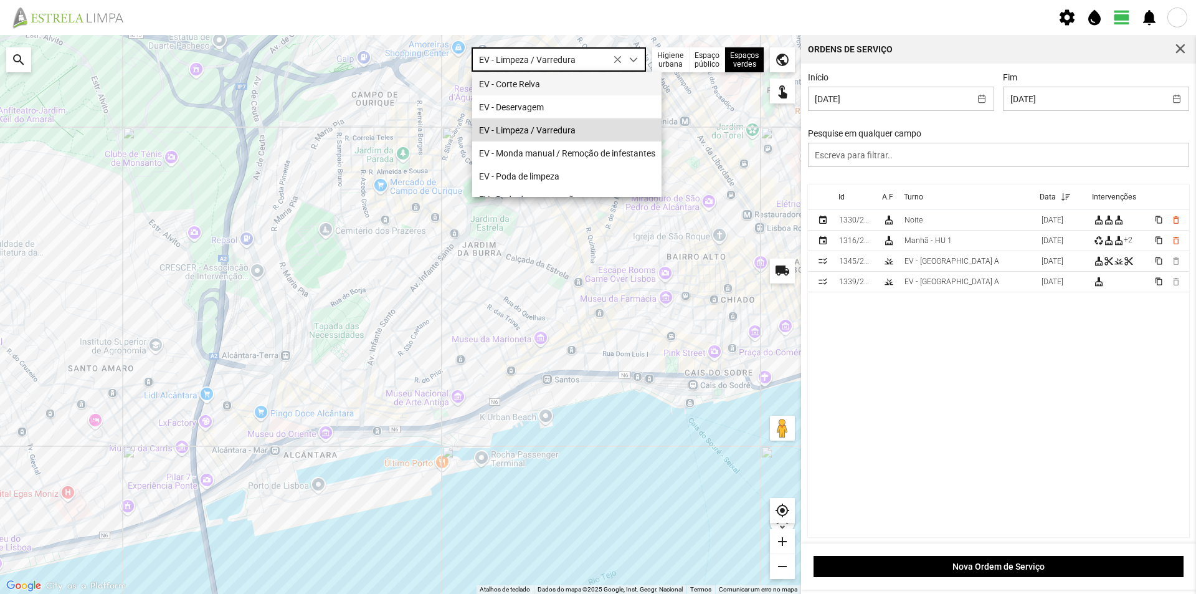
click at [592, 75] on li "EV - Corte Relva" at bounding box center [566, 83] width 189 height 23
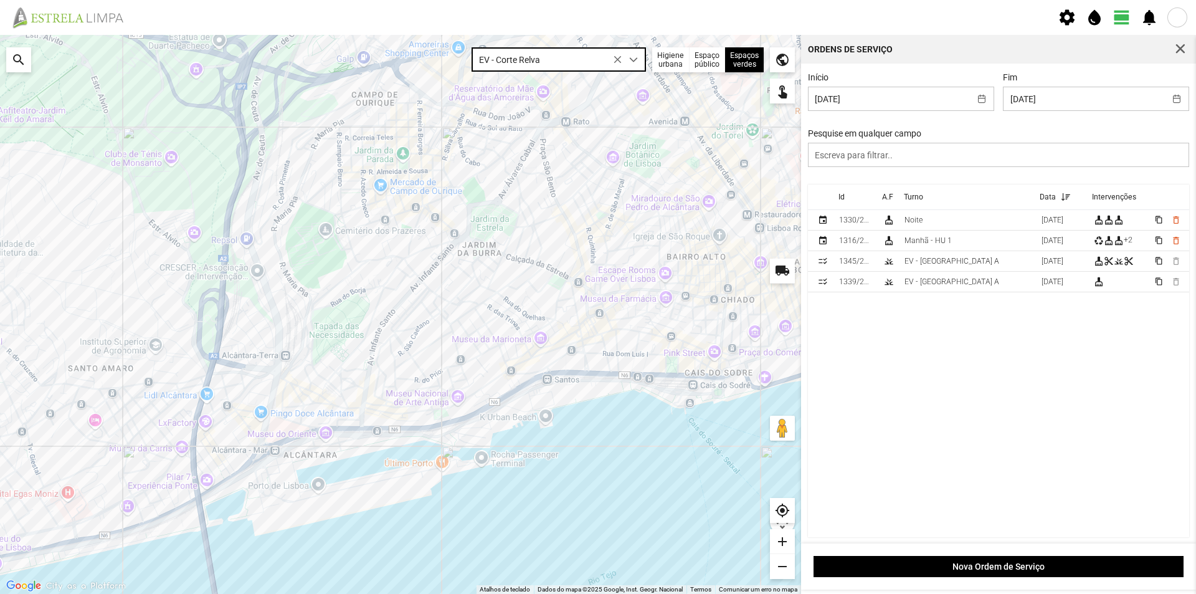
click at [619, 61] on icon at bounding box center [617, 59] width 9 height 9
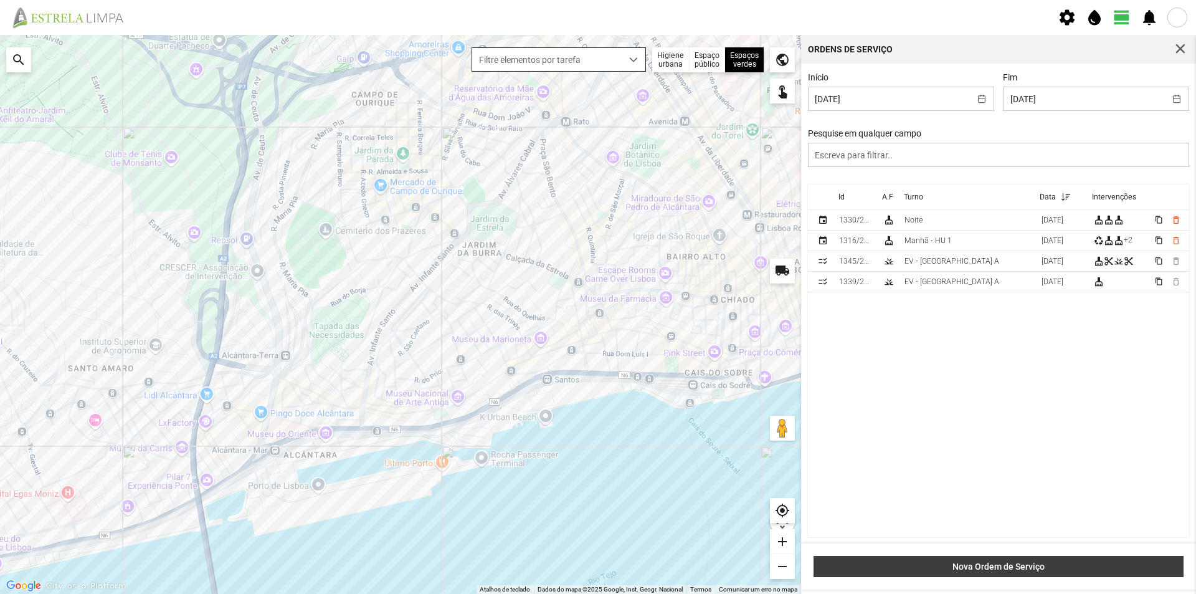
click at [982, 568] on span "Nova Ordem de Serviço" at bounding box center [998, 566] width 357 height 10
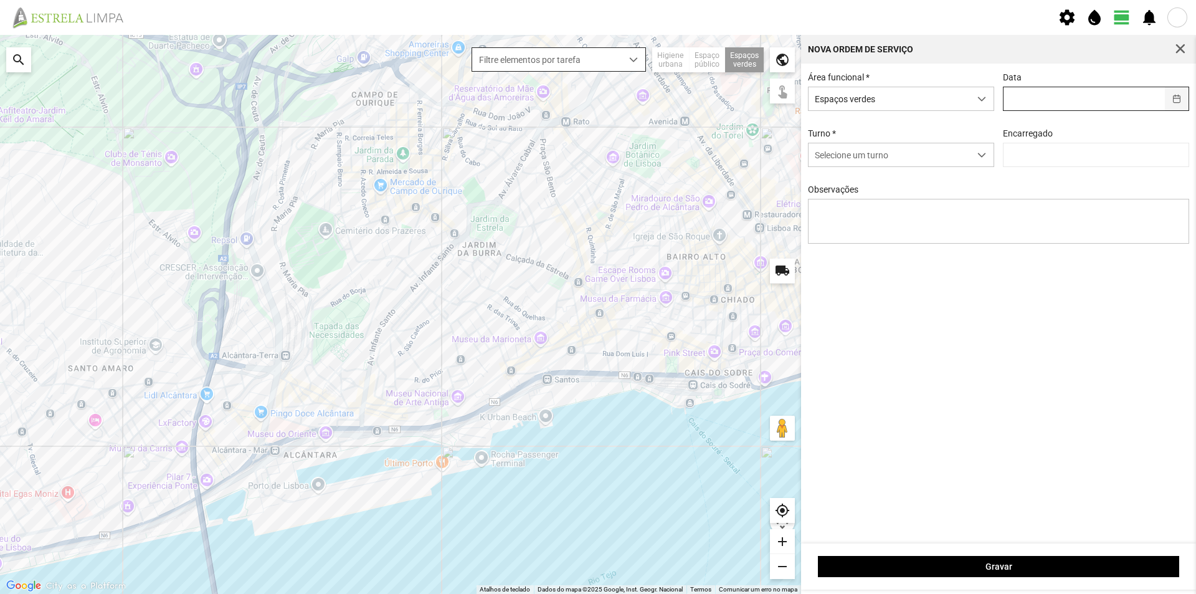
click at [1174, 101] on button "button" at bounding box center [1177, 98] width 24 height 23
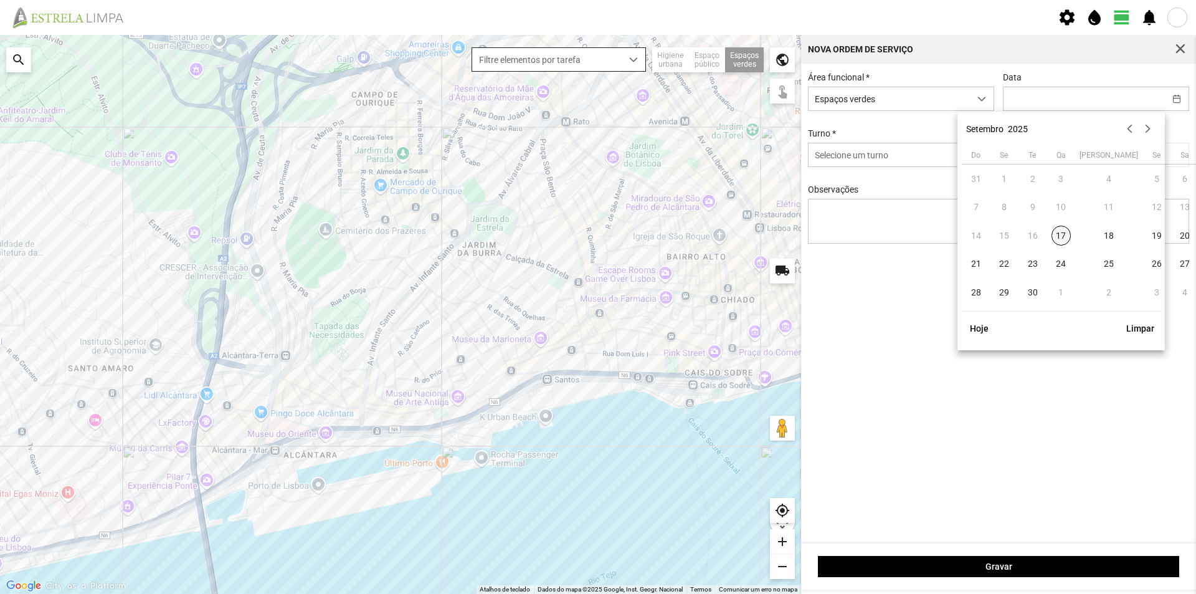
click at [1060, 237] on span "17" at bounding box center [1062, 236] width 20 height 20
type input "[DATE]"
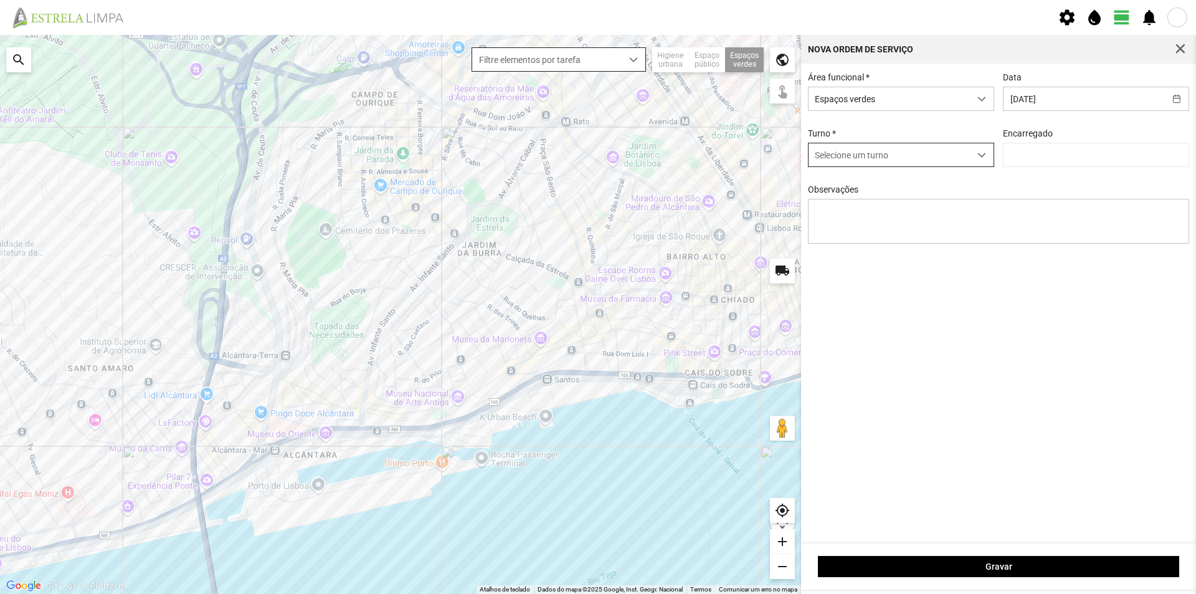
click at [980, 159] on span "dropdown trigger" at bounding box center [981, 155] width 9 height 9
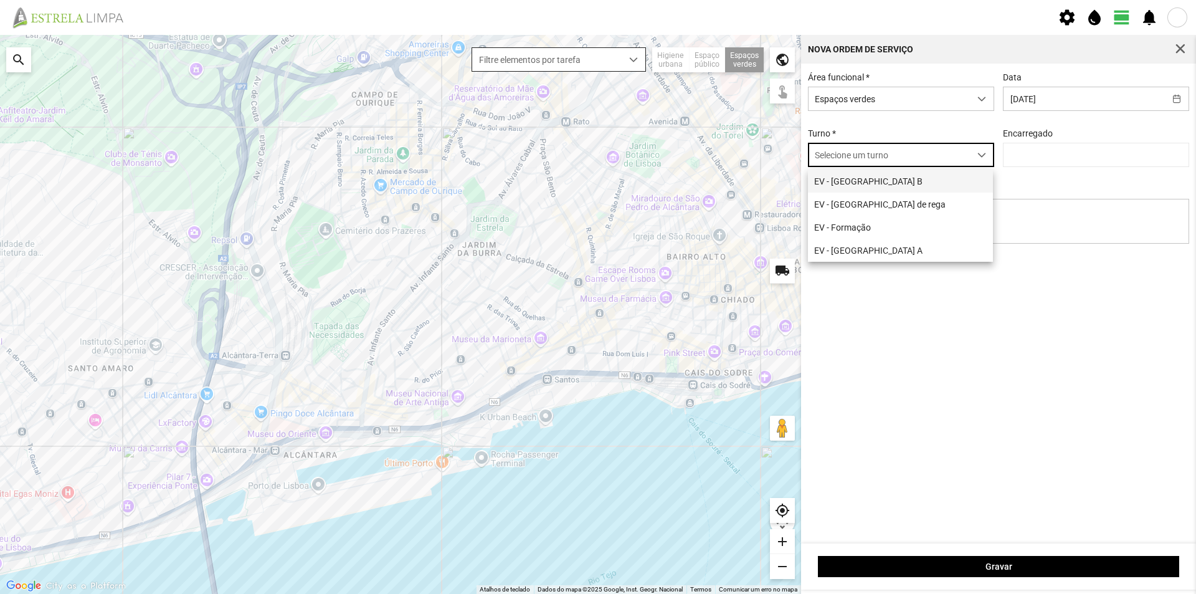
click at [918, 184] on li "EV - [GEOGRAPHIC_DATA] B" at bounding box center [900, 180] width 185 height 23
type input "[PERSON_NAME]"
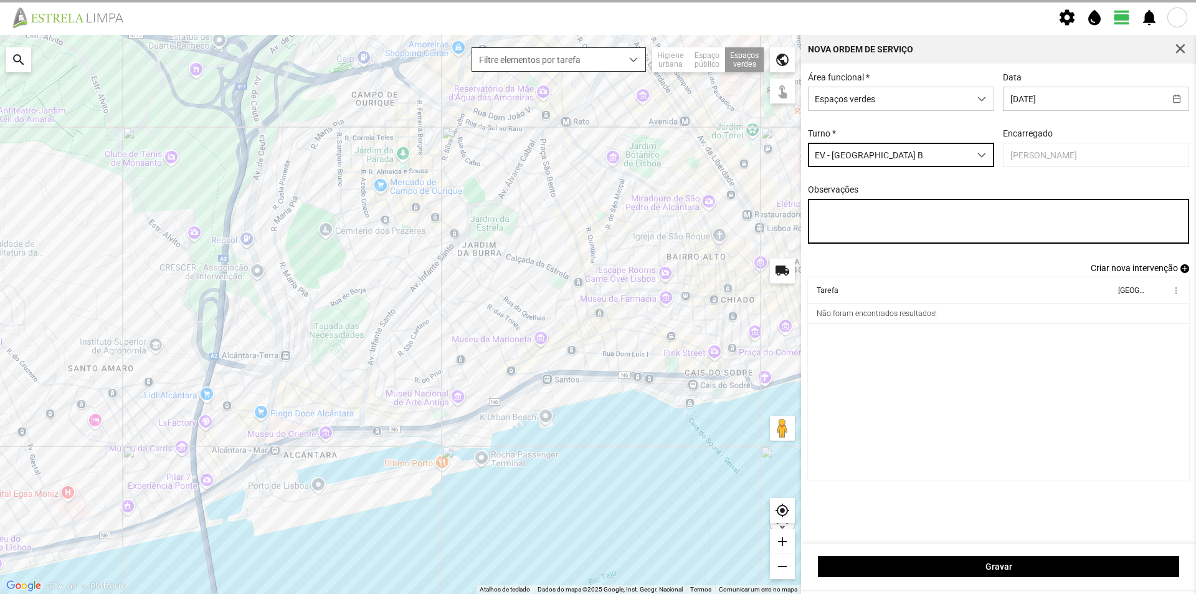
click at [856, 216] on textarea "Observações" at bounding box center [999, 221] width 382 height 45
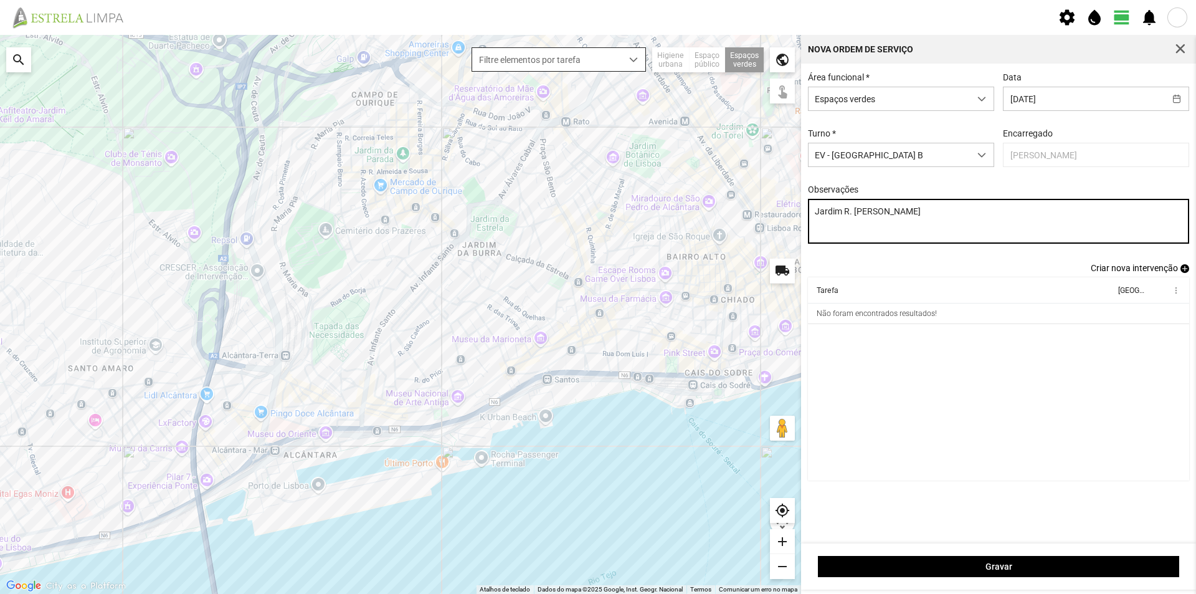
type textarea "Jardim R. [PERSON_NAME]"
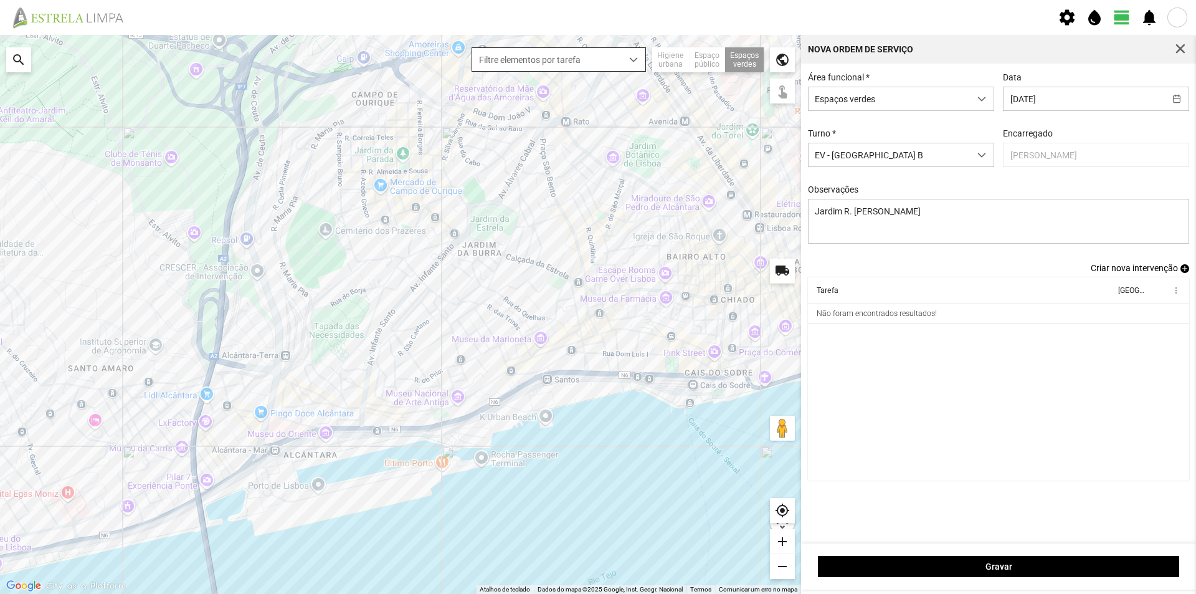
click at [928, 267] on div "Criar nova intervenção add" at bounding box center [999, 268] width 382 height 10
click at [1186, 270] on span "add" at bounding box center [1184, 268] width 9 height 9
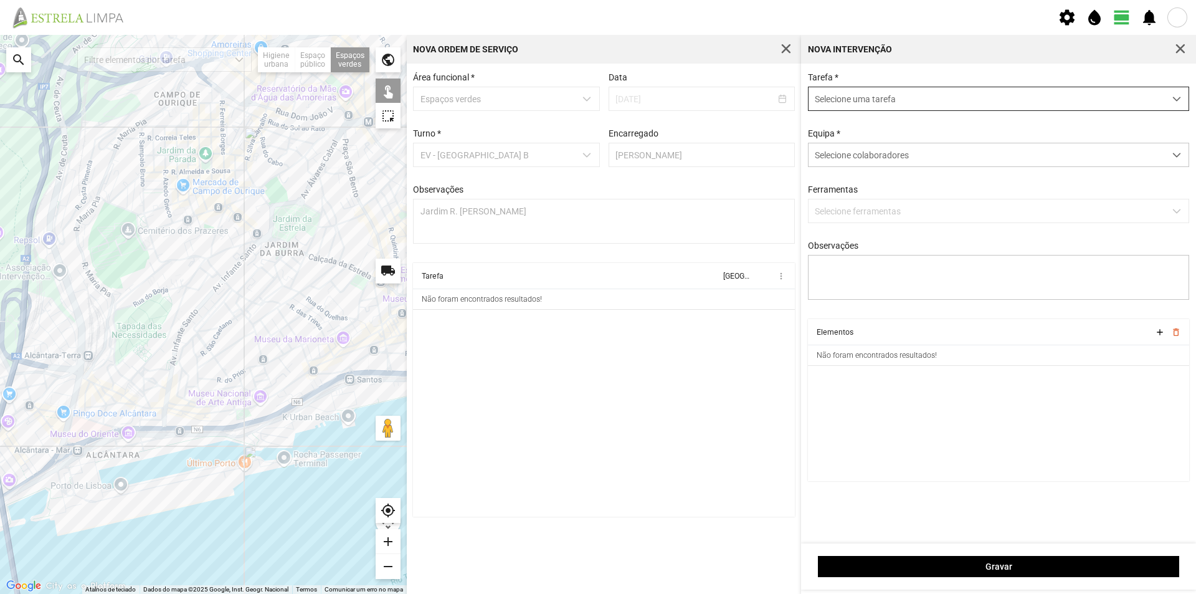
click at [854, 99] on span "Selecione uma tarefa" at bounding box center [987, 98] width 356 height 23
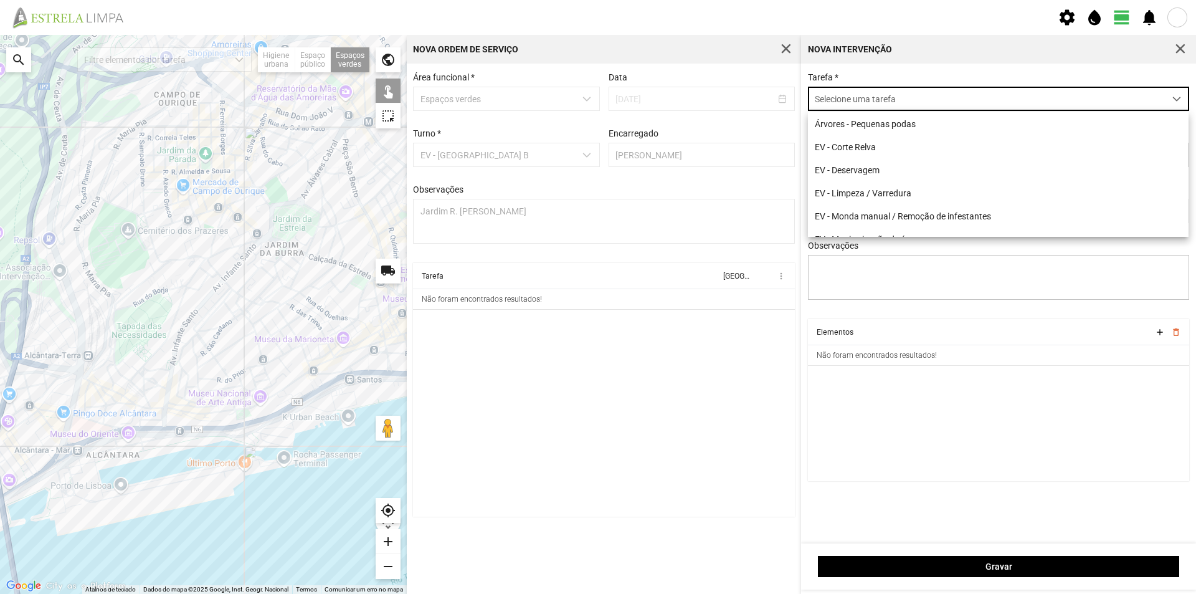
scroll to position [7, 55]
click at [321, 83] on p-checkbox at bounding box center [325, 82] width 11 height 11
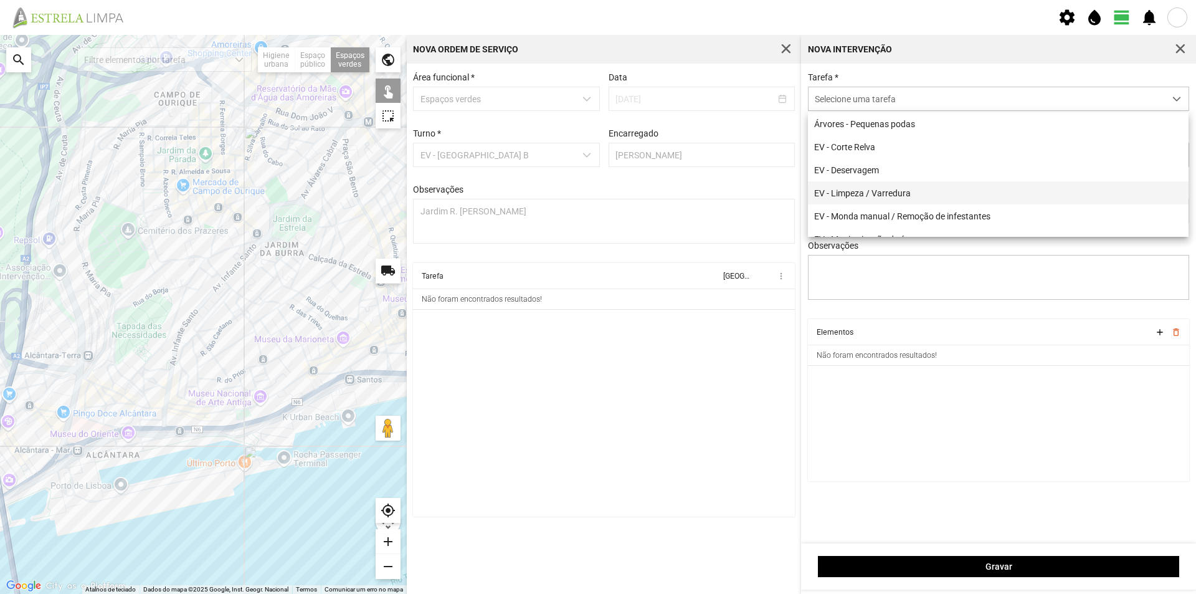
click at [881, 191] on li "EV - Limpeza / Varredura" at bounding box center [998, 192] width 381 height 23
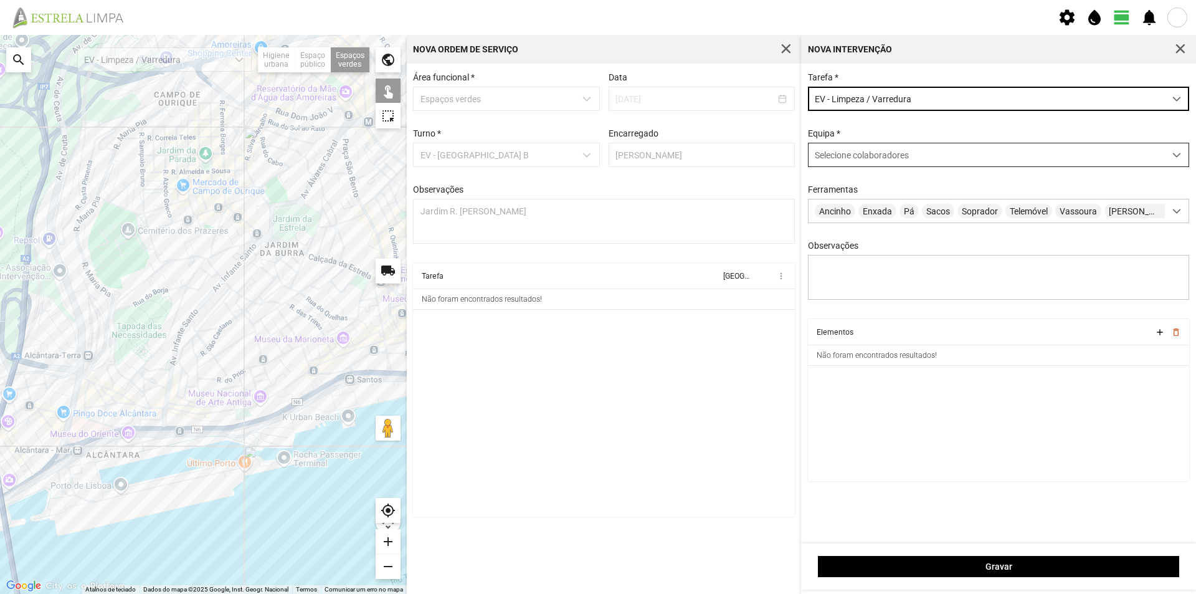
click at [853, 151] on div "Selecione colaboradores" at bounding box center [987, 154] width 356 height 23
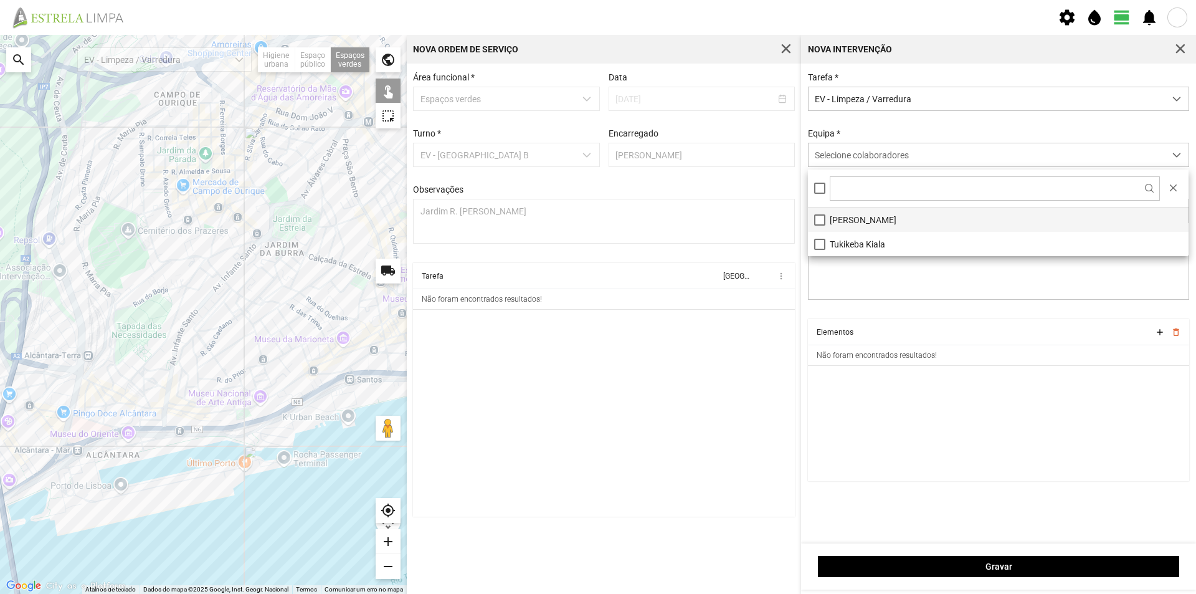
click at [850, 224] on li "[PERSON_NAME]" at bounding box center [998, 219] width 381 height 24
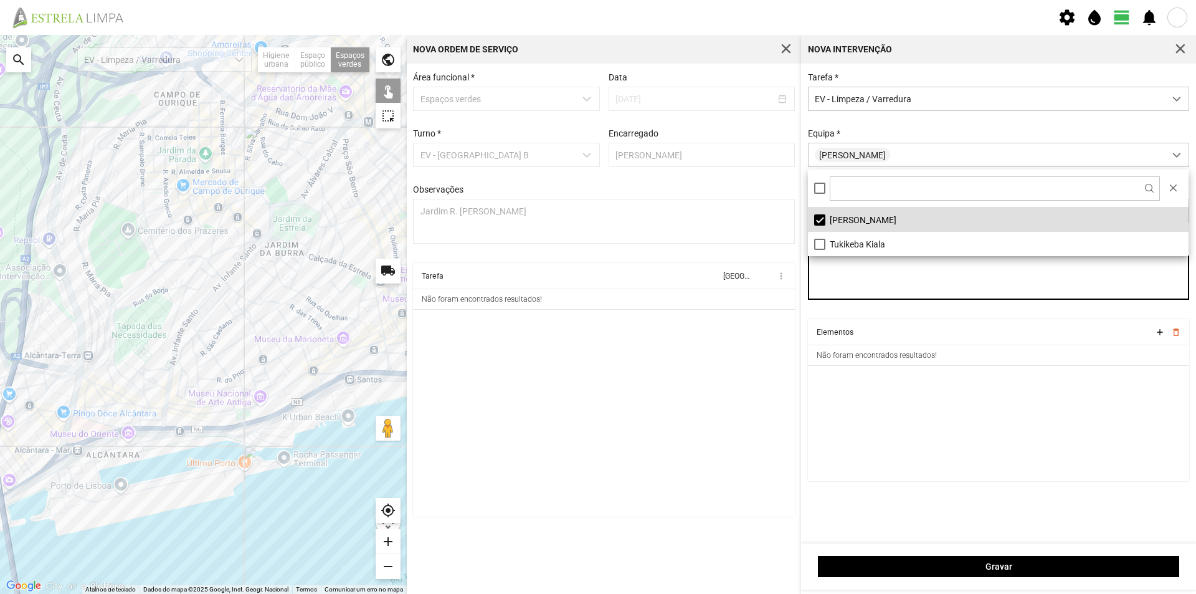
click at [872, 289] on textarea "Observações" at bounding box center [999, 277] width 382 height 45
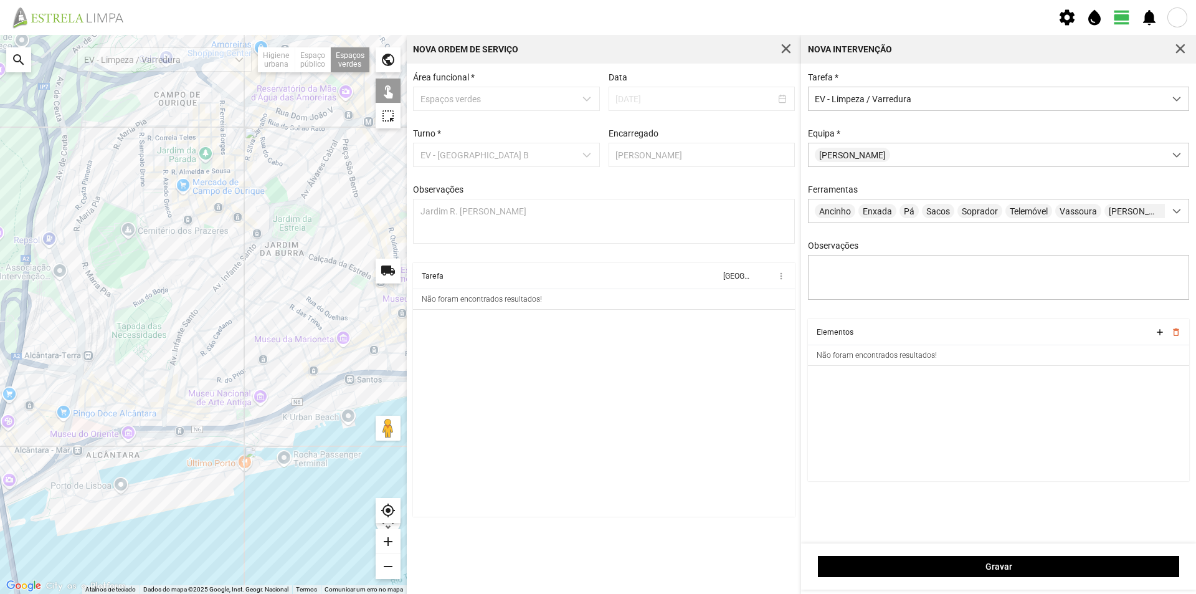
click at [179, 283] on div at bounding box center [203, 314] width 407 height 559
click at [176, 282] on div at bounding box center [203, 314] width 407 height 559
click at [159, 273] on div at bounding box center [203, 314] width 407 height 559
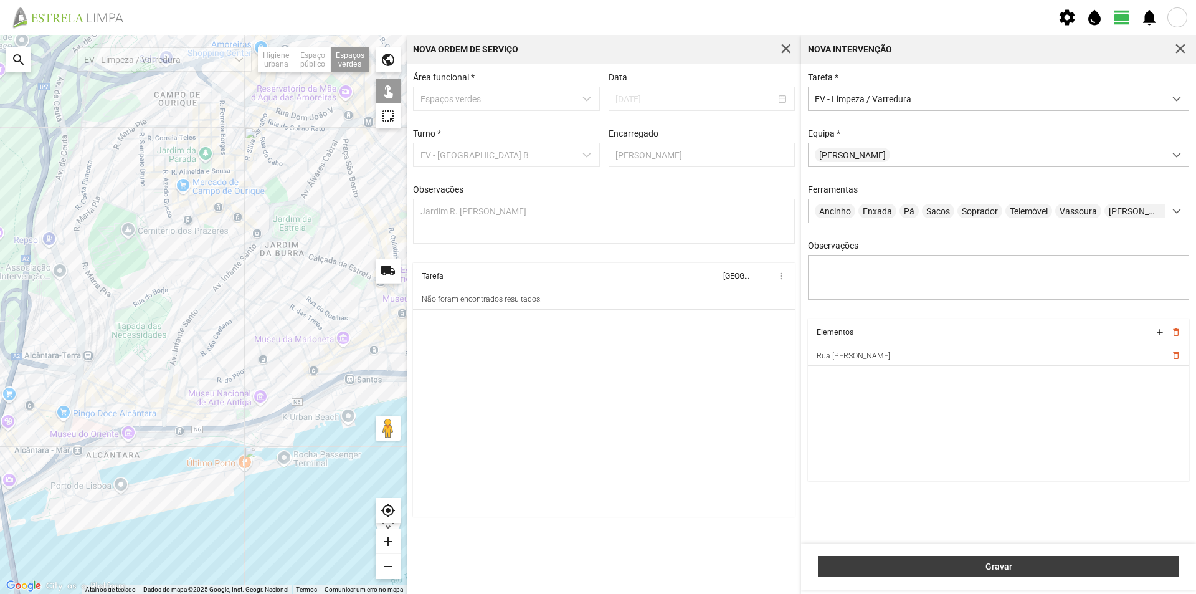
click at [1052, 561] on span "Gravar" at bounding box center [999, 566] width 348 height 10
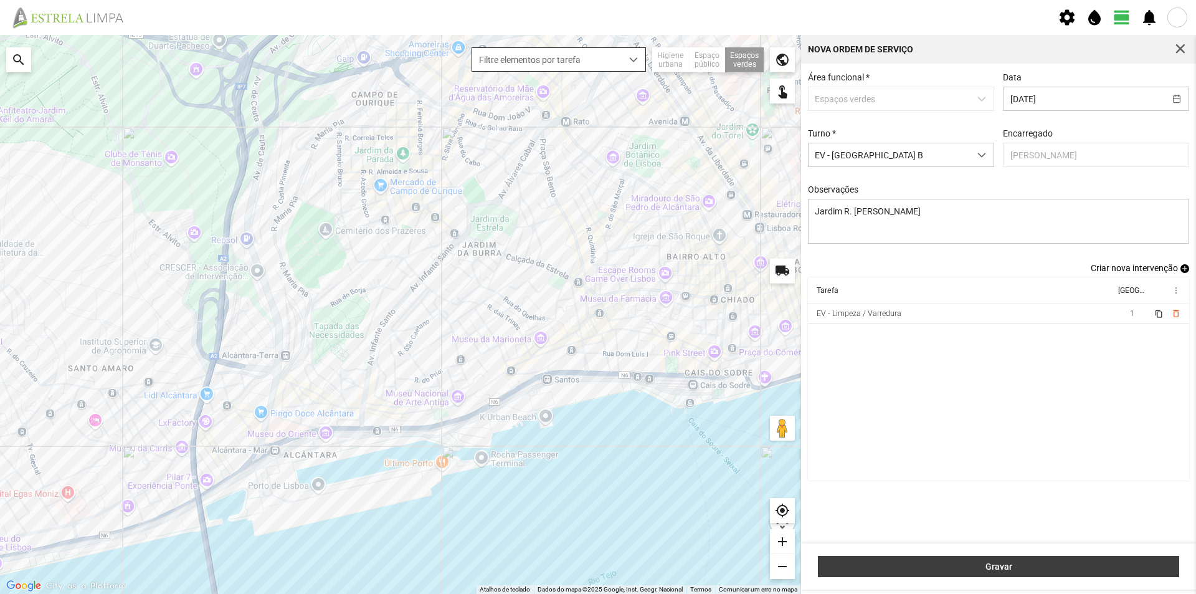
click at [995, 566] on span "Gravar" at bounding box center [999, 566] width 348 height 10
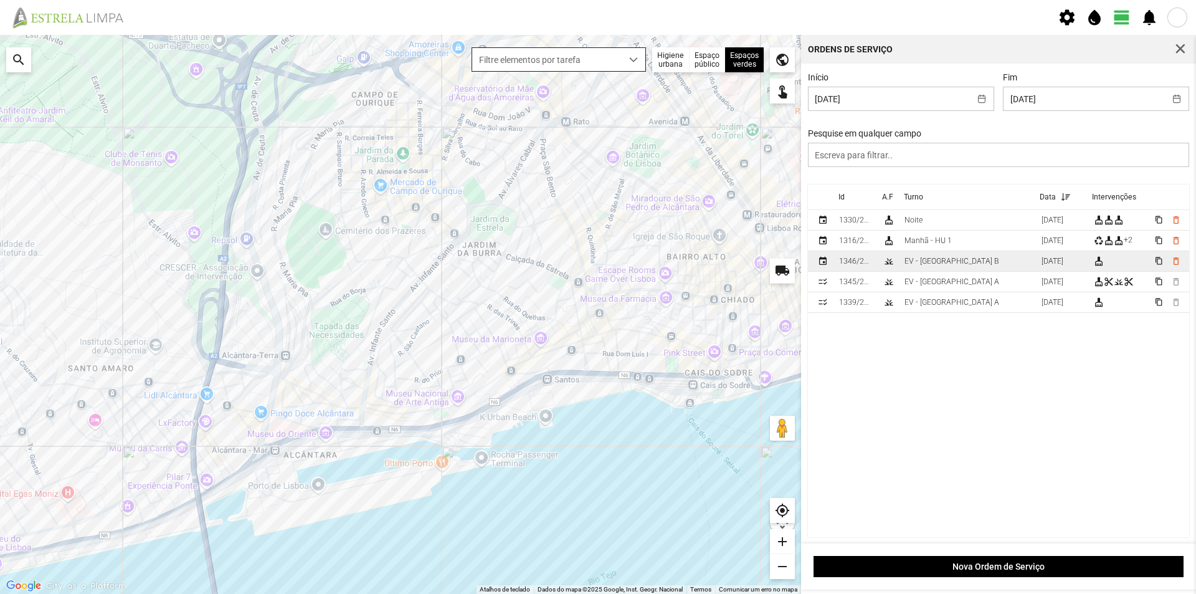
click at [977, 265] on td "EV - [GEOGRAPHIC_DATA] B" at bounding box center [968, 261] width 137 height 21
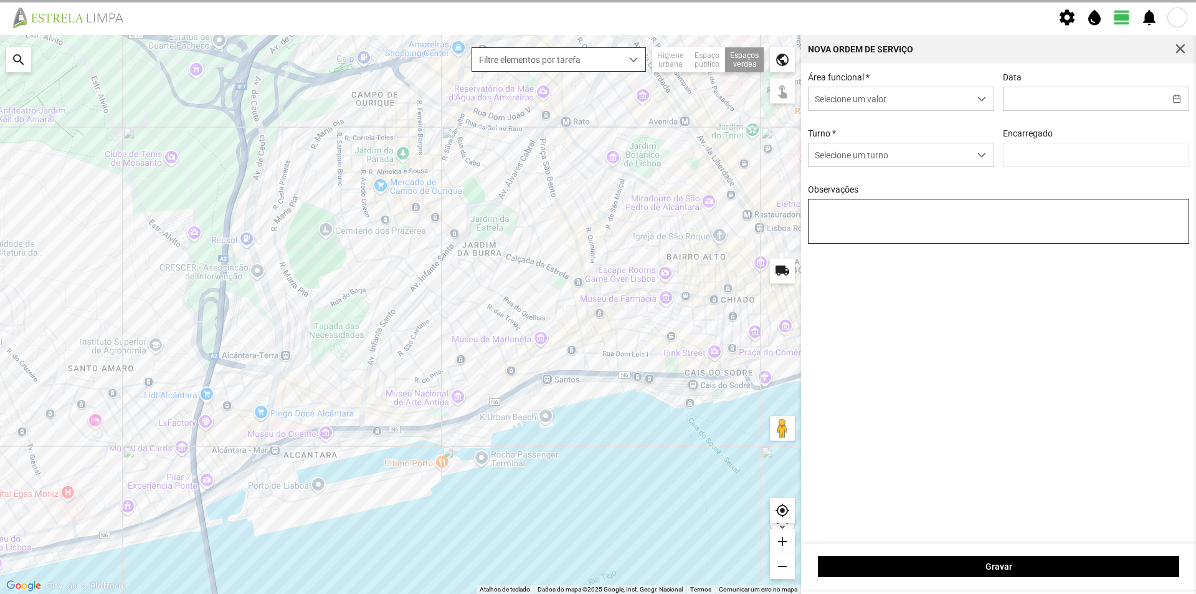
type input "[DATE]"
type textarea "Jardim R. [PERSON_NAME]"
type input "[PERSON_NAME]"
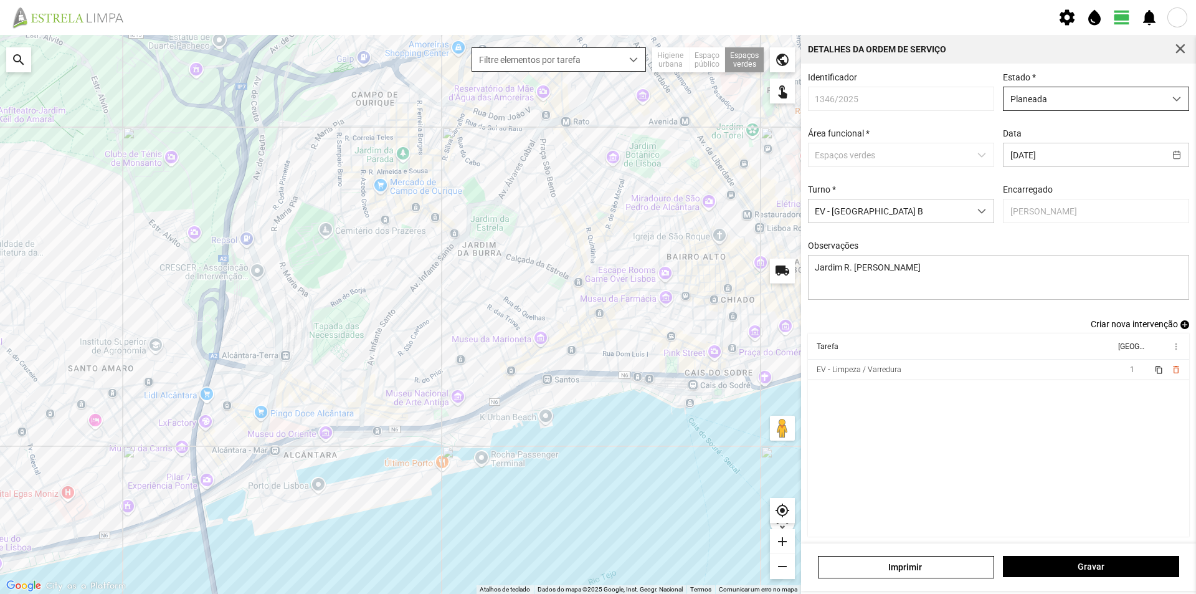
click at [1131, 101] on span "Planeada" at bounding box center [1084, 98] width 161 height 23
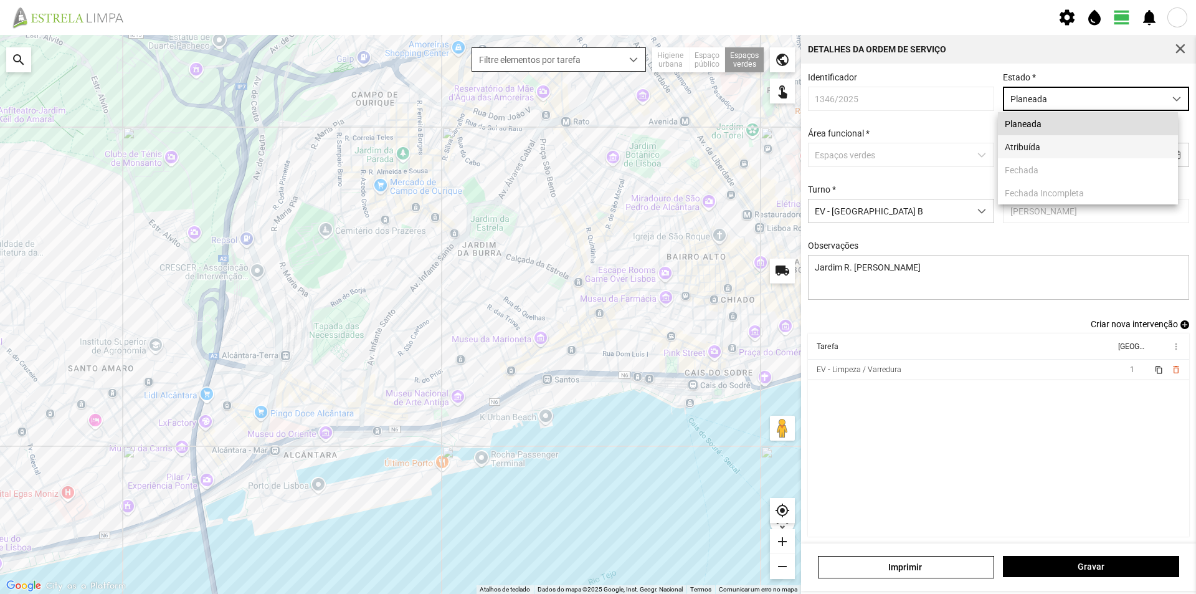
click at [1045, 148] on li "Atribuída" at bounding box center [1088, 146] width 180 height 23
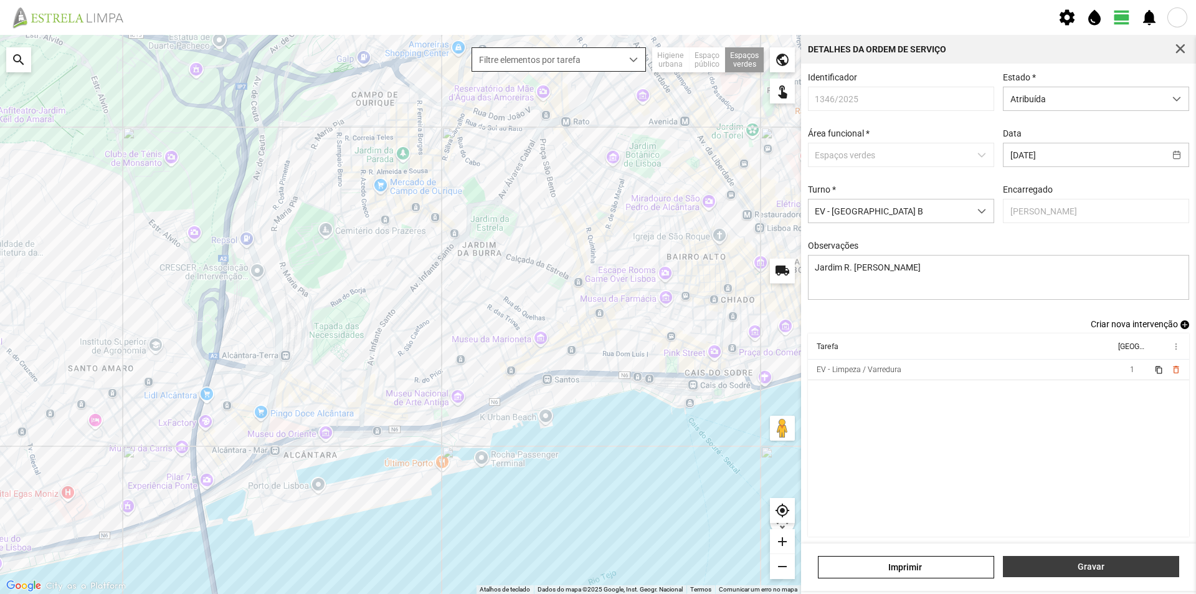
click at [1078, 569] on span "Gravar" at bounding box center [1091, 566] width 163 height 10
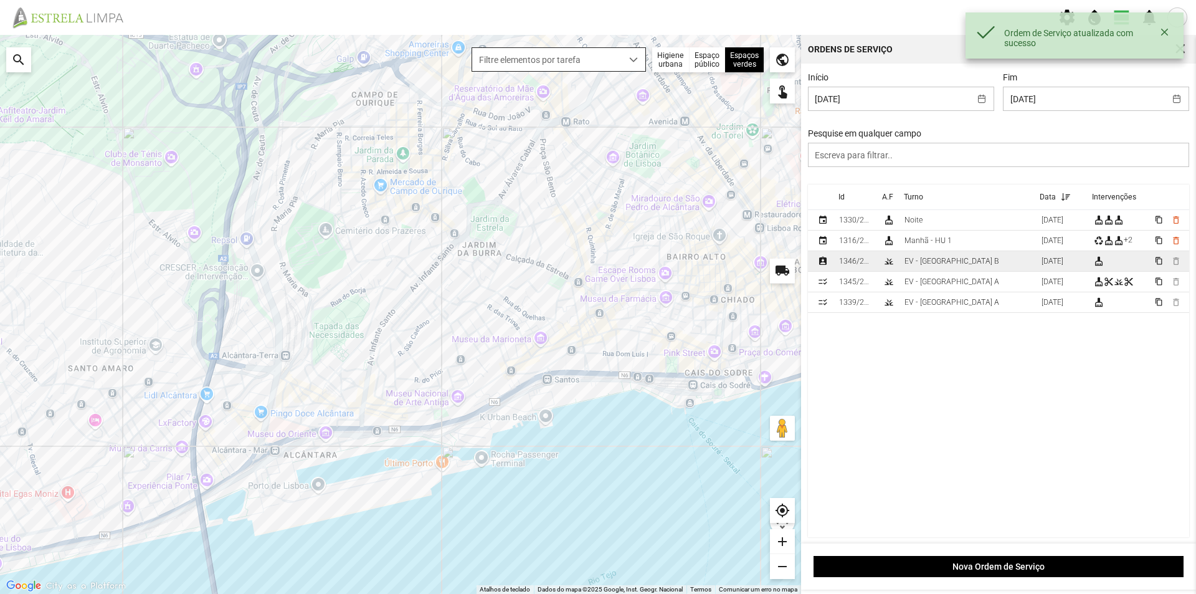
click at [973, 261] on td "EV - [GEOGRAPHIC_DATA] B" at bounding box center [968, 261] width 137 height 21
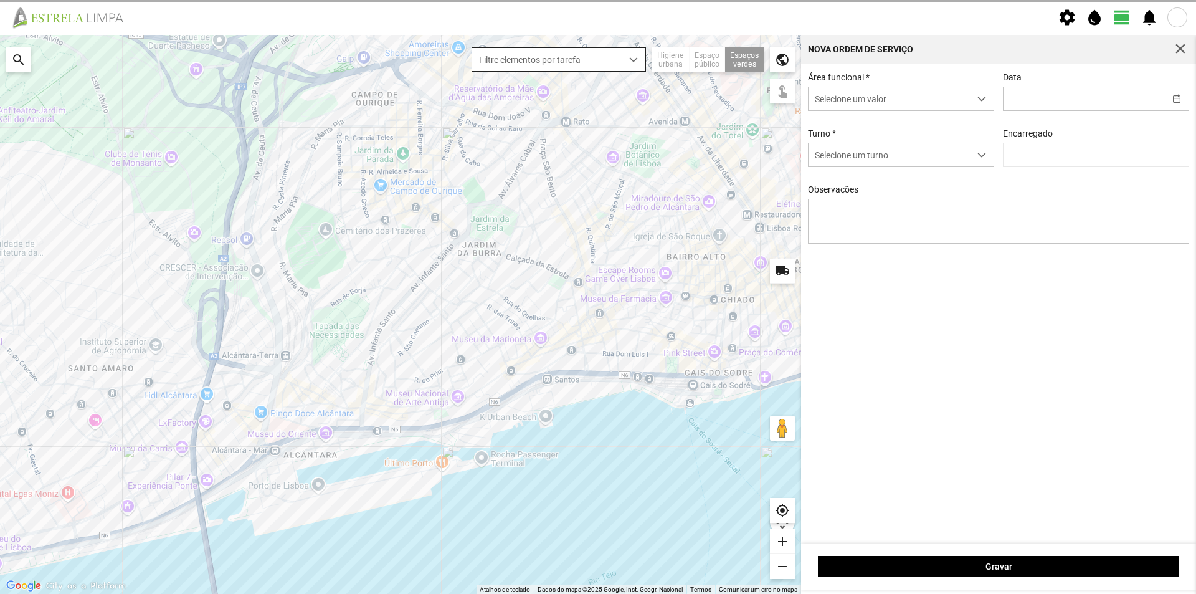
type input "[DATE]"
type textarea "Jardim R. [PERSON_NAME]"
type input "[PERSON_NAME]"
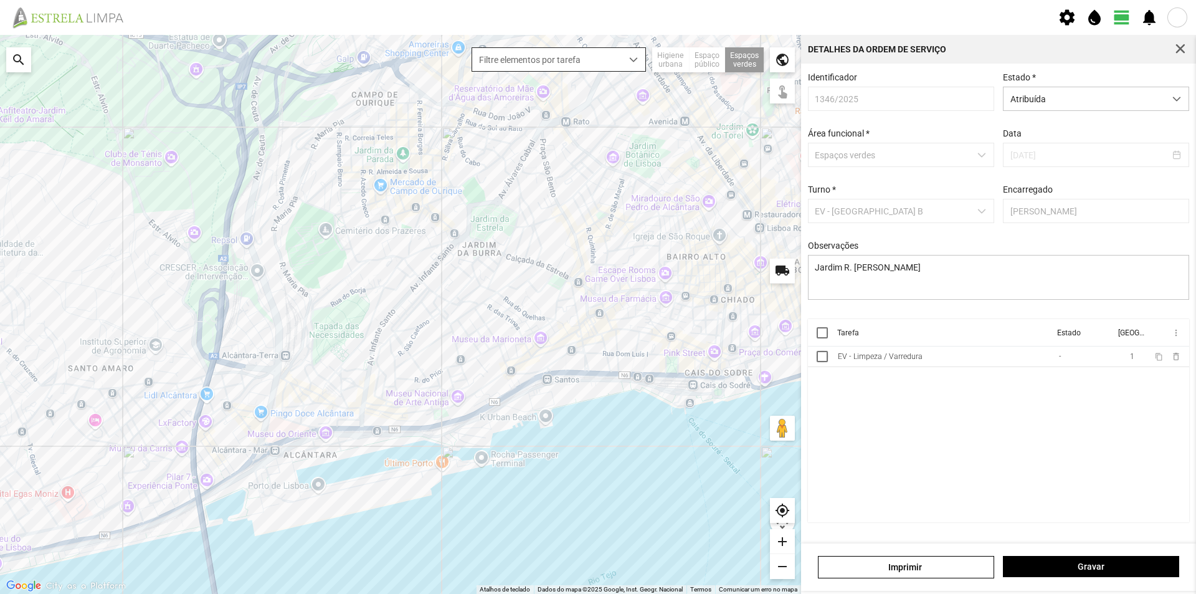
drag, startPoint x: 820, startPoint y: 343, endPoint x: 832, endPoint y: 341, distance: 11.9
click at [820, 343] on th at bounding box center [820, 332] width 25 height 27
click at [825, 336] on div at bounding box center [822, 332] width 11 height 11
click at [1173, 336] on span "more_vert" at bounding box center [1176, 333] width 10 height 10
click at [1126, 353] on span "Marcar como Concluída" at bounding box center [1109, 357] width 92 height 9
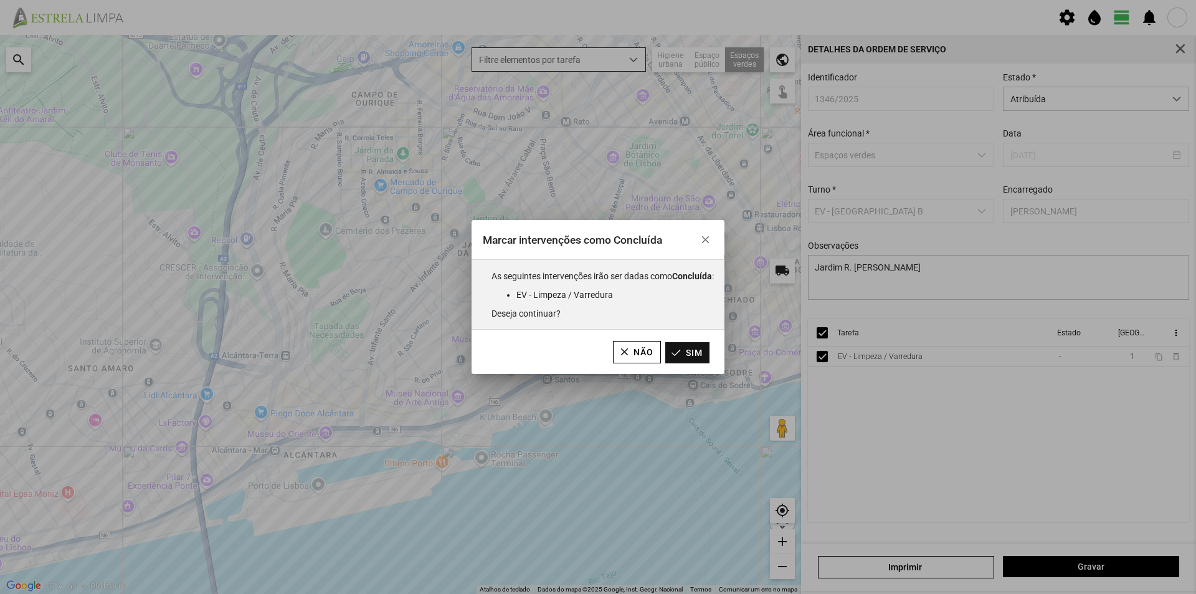
click at [692, 350] on button "Sim" at bounding box center [687, 352] width 44 height 21
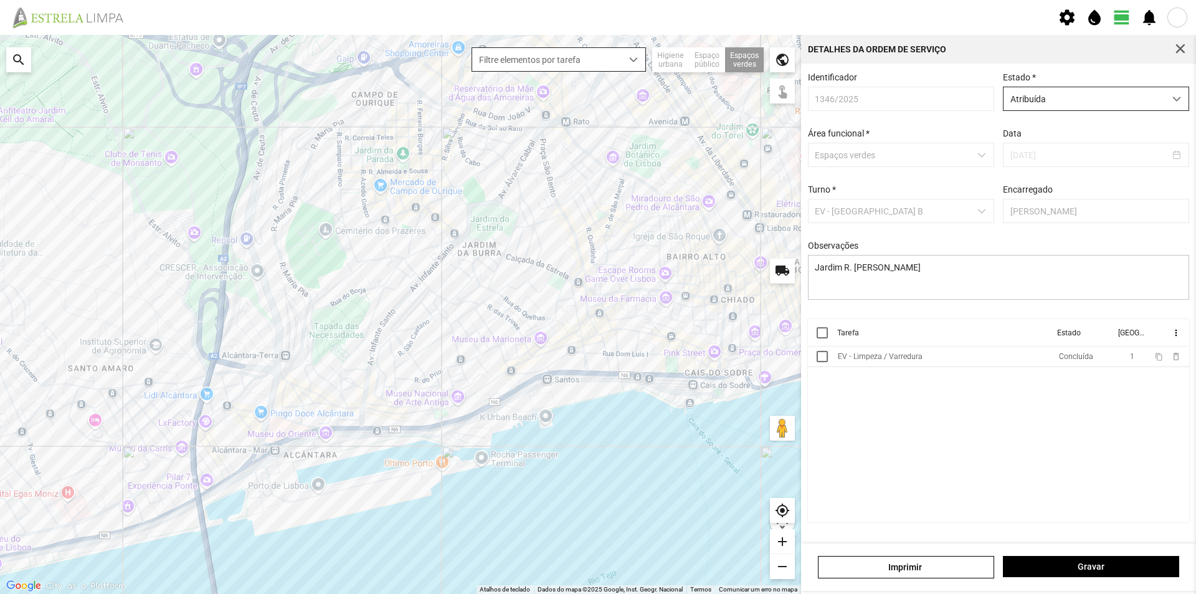
click at [1061, 98] on span "Atribuída" at bounding box center [1084, 98] width 161 height 23
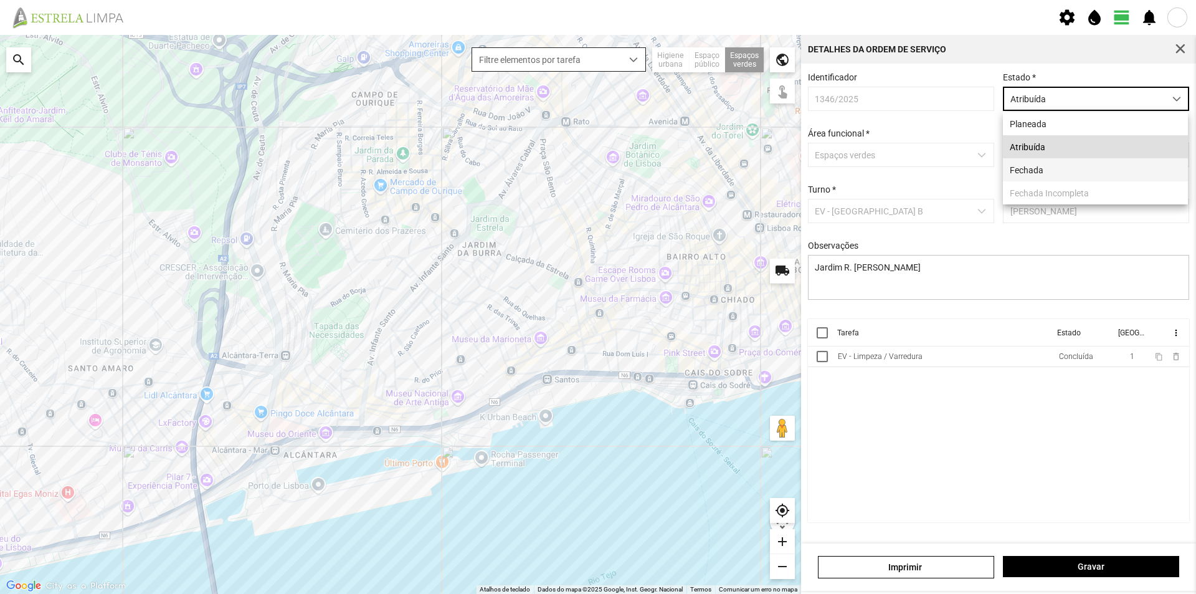
click at [1044, 168] on li "Fechada" at bounding box center [1095, 169] width 185 height 23
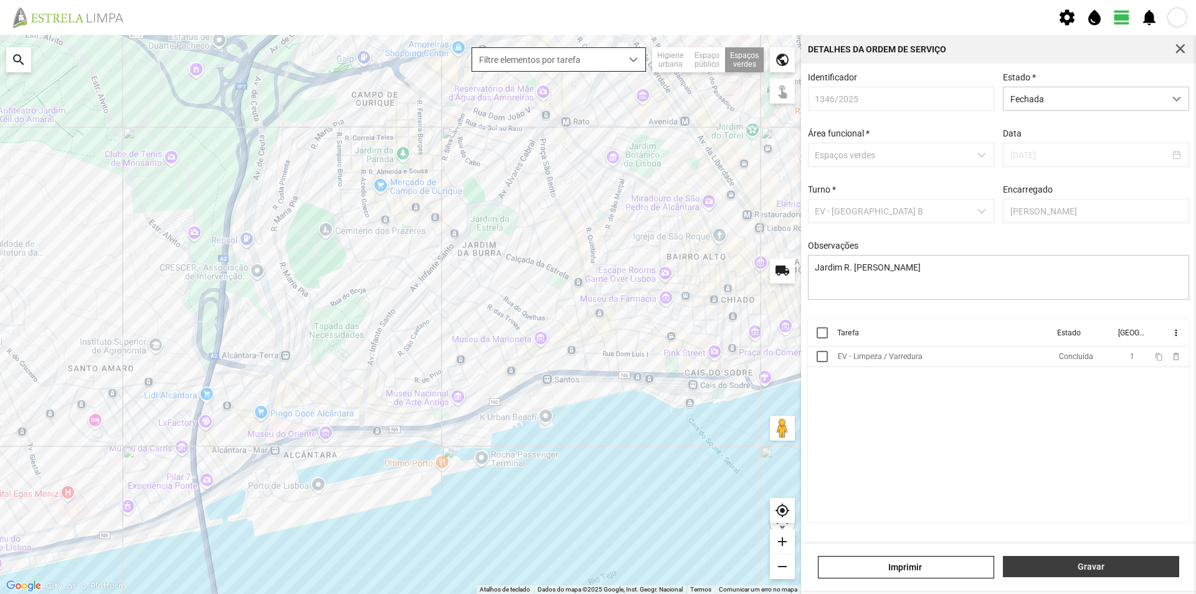
click at [1063, 563] on span "Gravar" at bounding box center [1091, 566] width 163 height 10
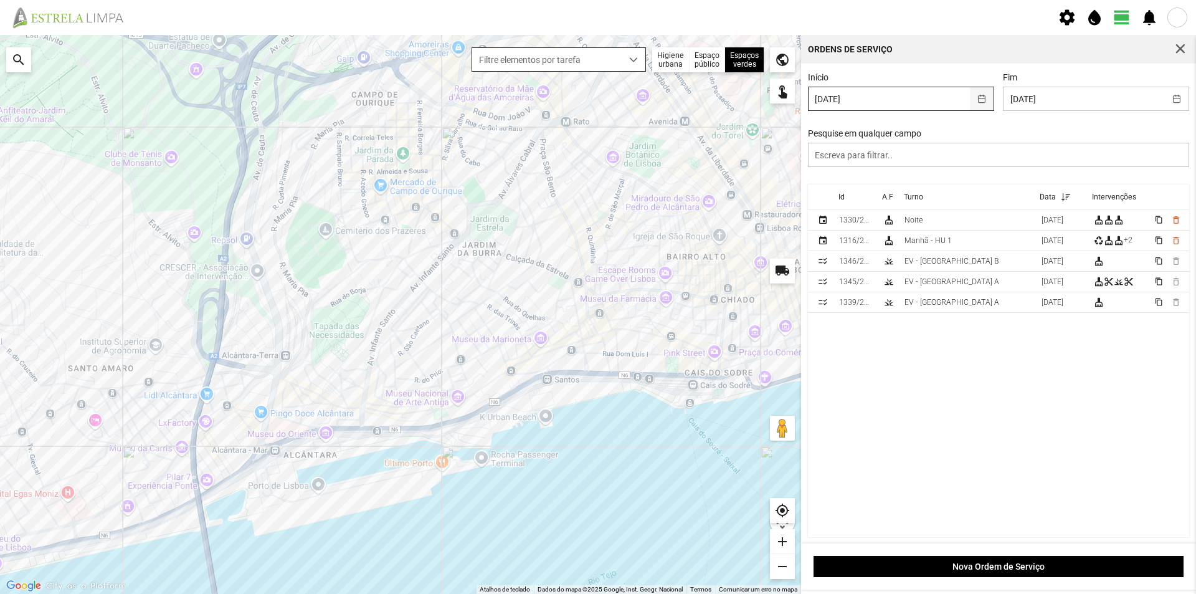
click at [975, 97] on button "button" at bounding box center [982, 98] width 24 height 23
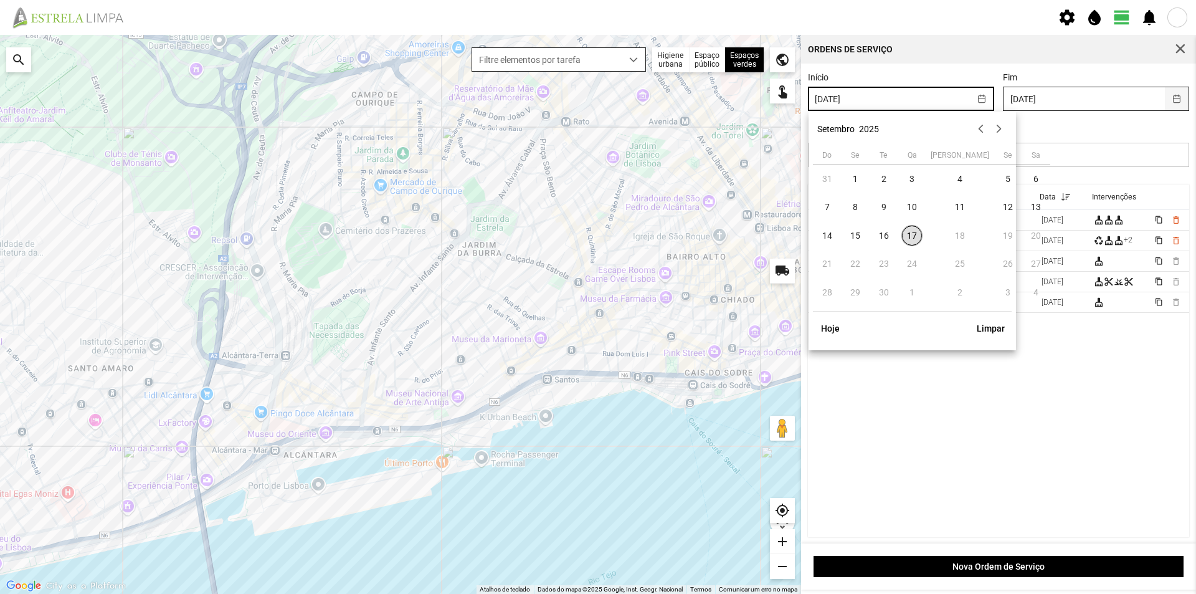
click at [1167, 99] on button "button" at bounding box center [1177, 98] width 24 height 23
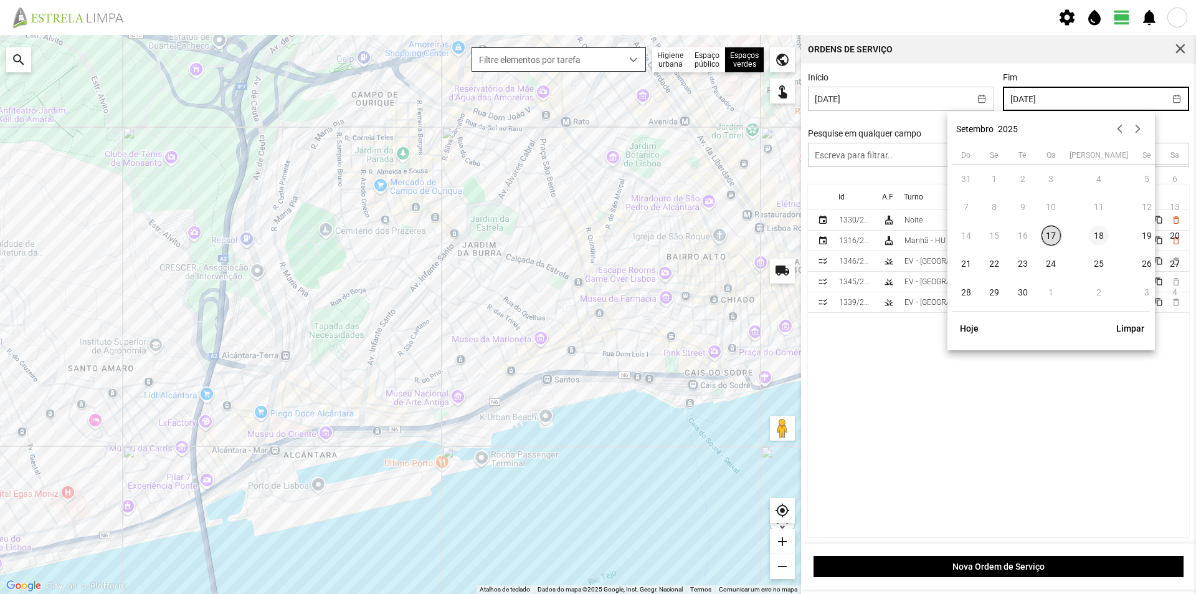
click at [1089, 230] on span "18" at bounding box center [1099, 236] width 20 height 20
type input "[DATE]"
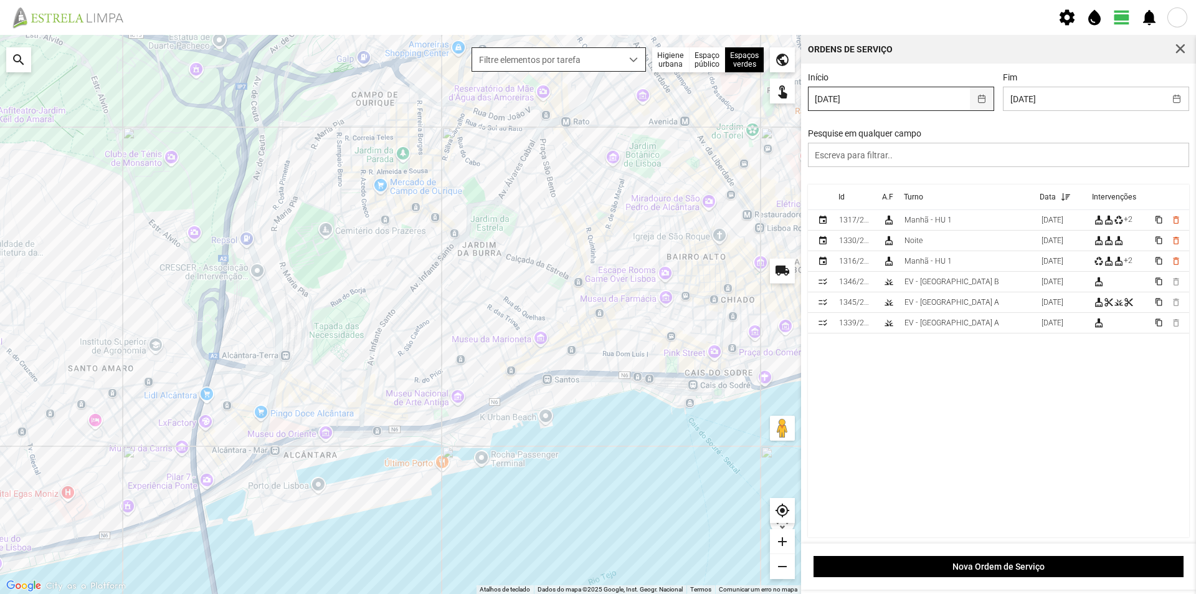
click at [979, 97] on button "button" at bounding box center [982, 98] width 24 height 23
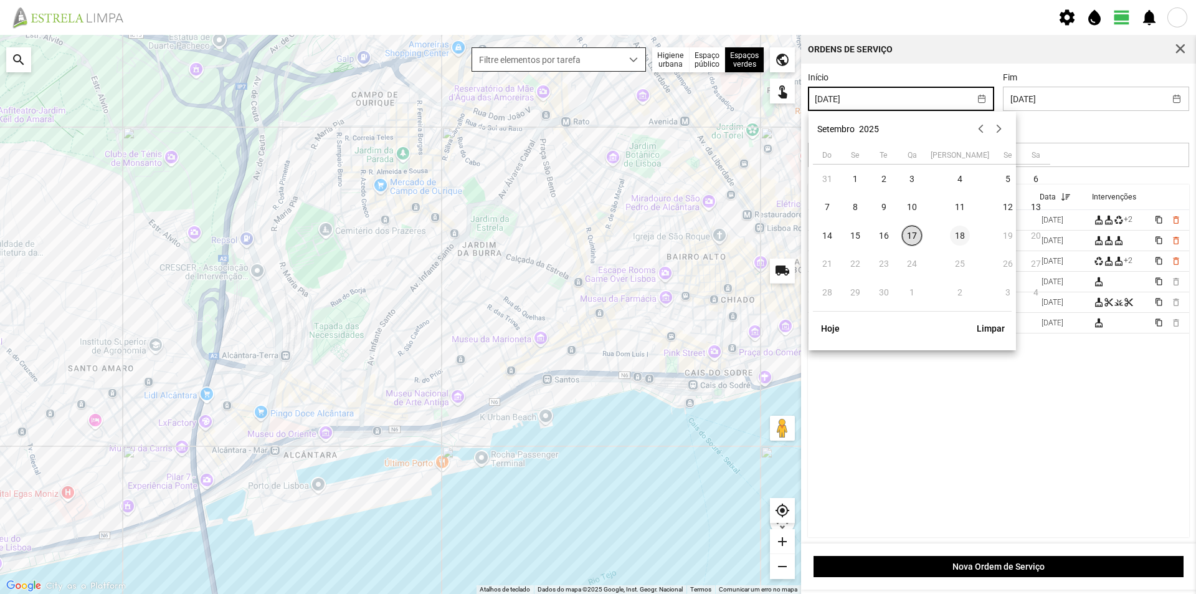
click at [950, 233] on span "18" at bounding box center [960, 236] width 20 height 20
type input "[DATE]"
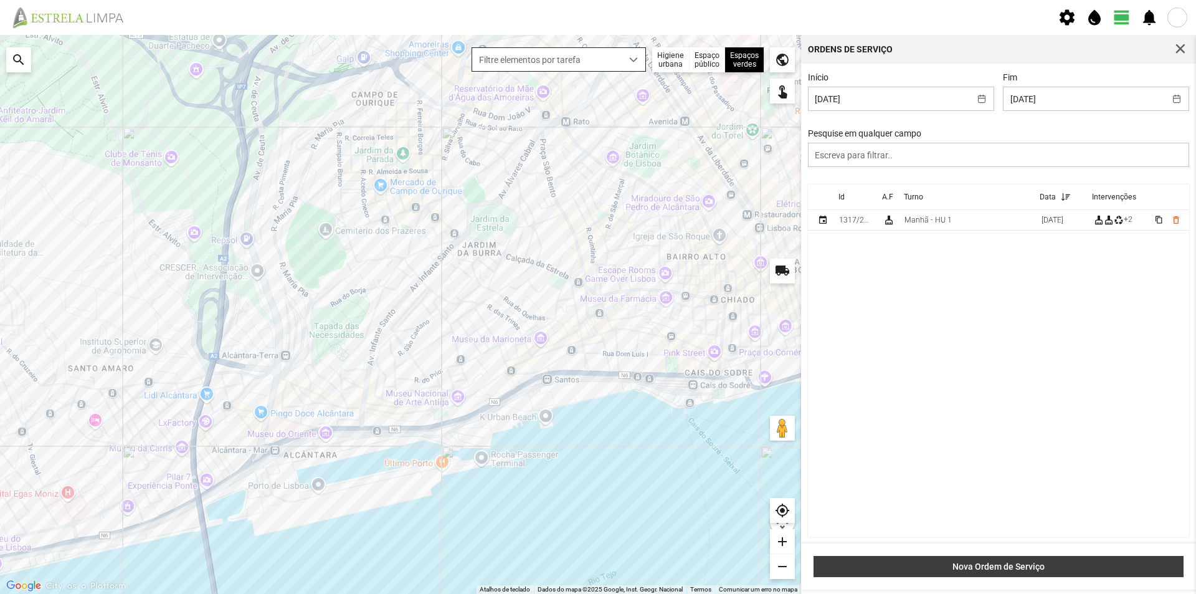
click at [994, 566] on span "Nova Ordem de Serviço" at bounding box center [998, 566] width 357 height 10
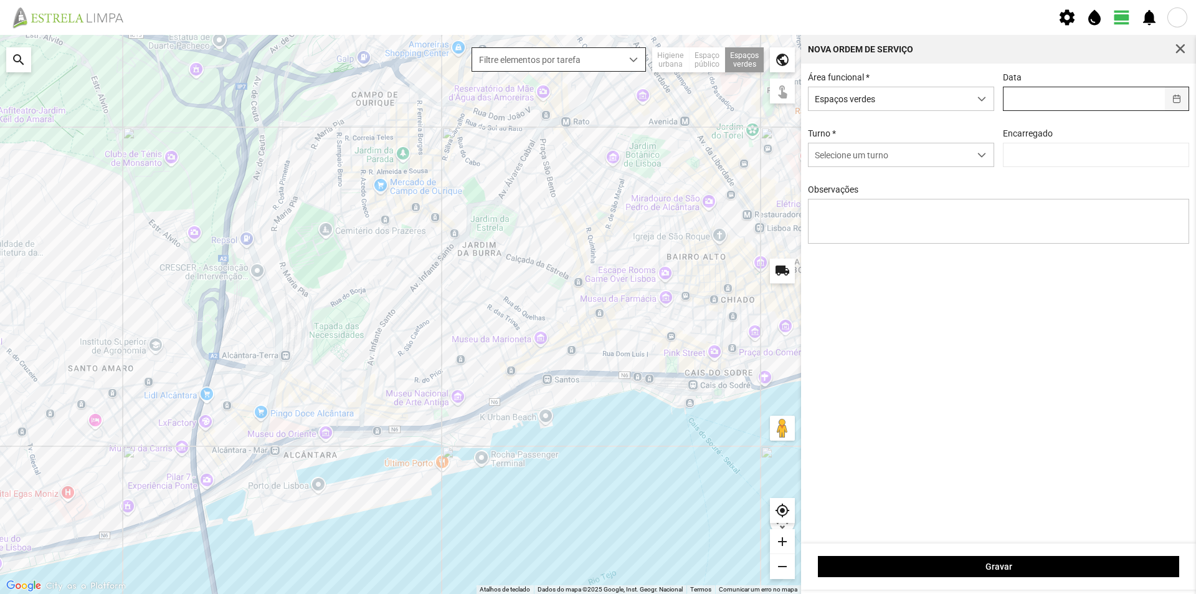
click at [1181, 100] on button "button" at bounding box center [1177, 98] width 24 height 23
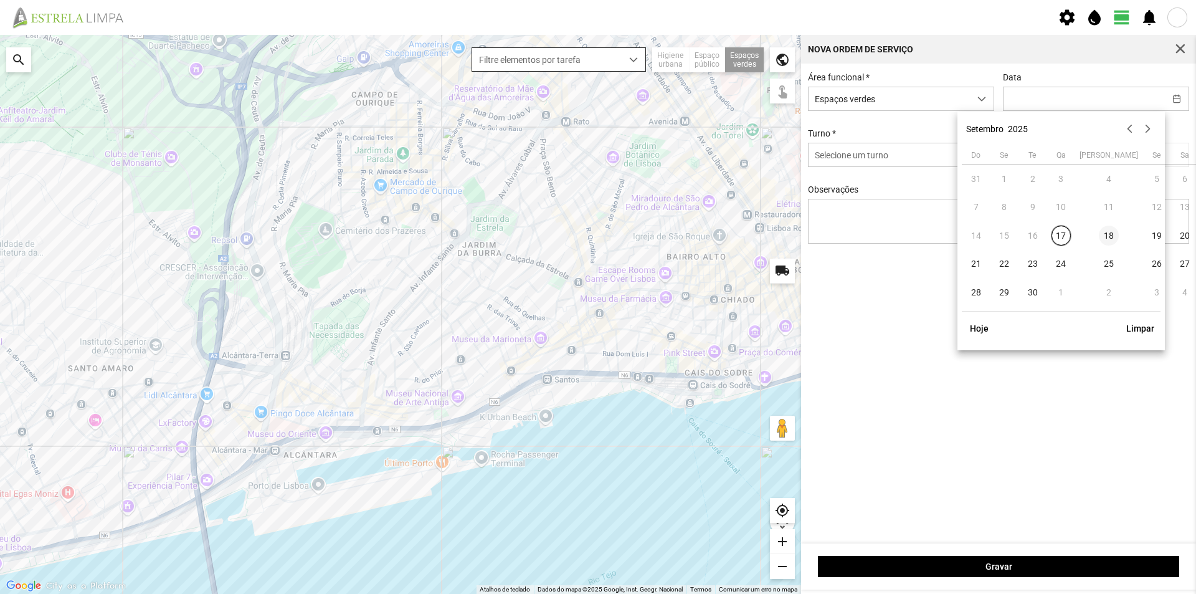
click at [1099, 234] on span "18" at bounding box center [1109, 236] width 20 height 20
type input "[DATE]"
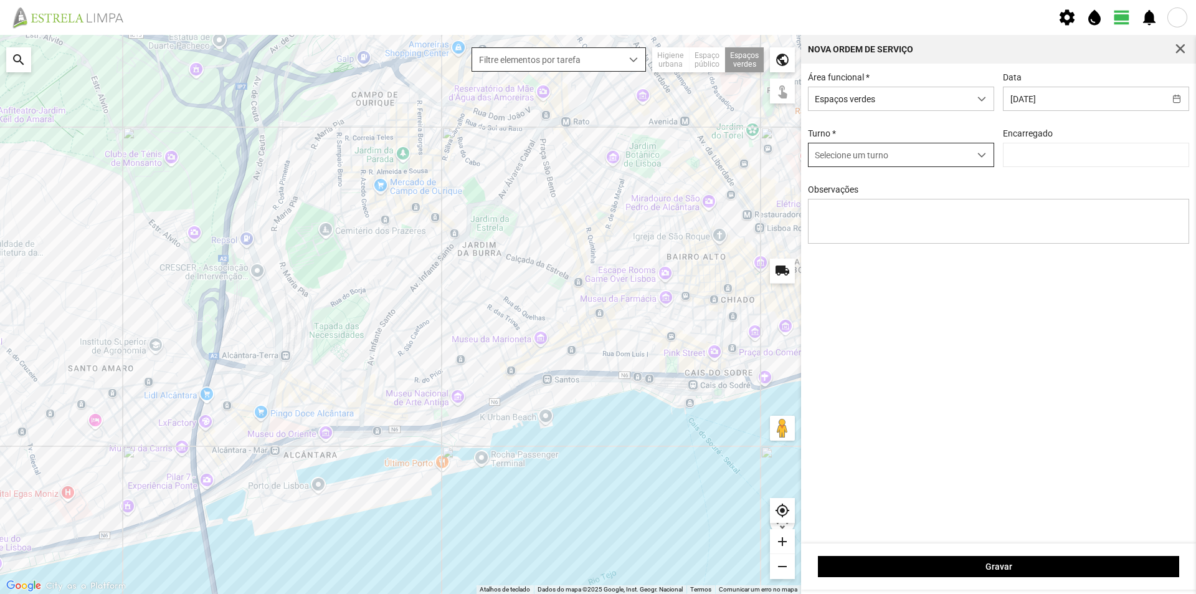
click at [979, 156] on span "dropdown trigger" at bounding box center [981, 155] width 9 height 9
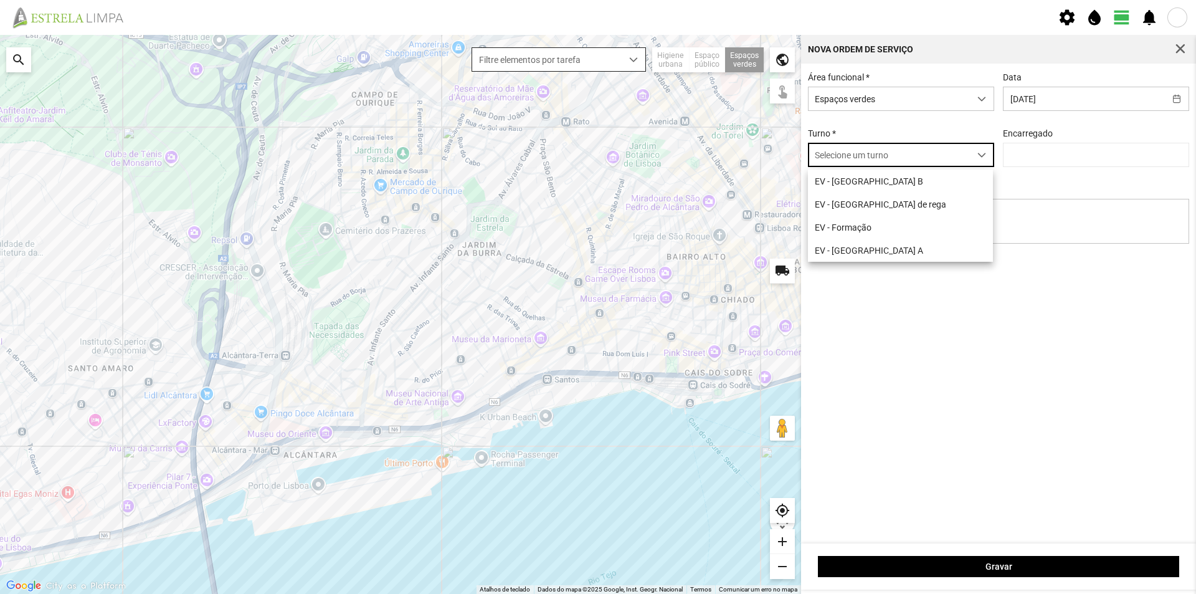
scroll to position [7, 55]
click at [883, 243] on li "EV - [GEOGRAPHIC_DATA] A" at bounding box center [900, 250] width 185 height 23
type input "[PERSON_NAME]"
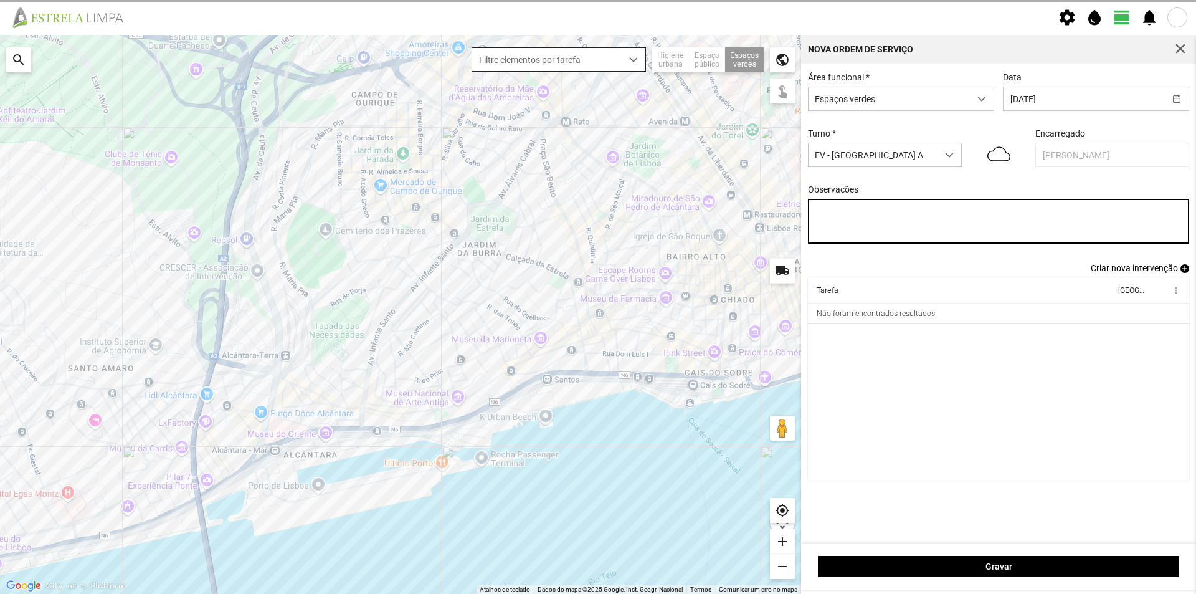
click at [876, 210] on textarea "Observações" at bounding box center [999, 221] width 382 height 45
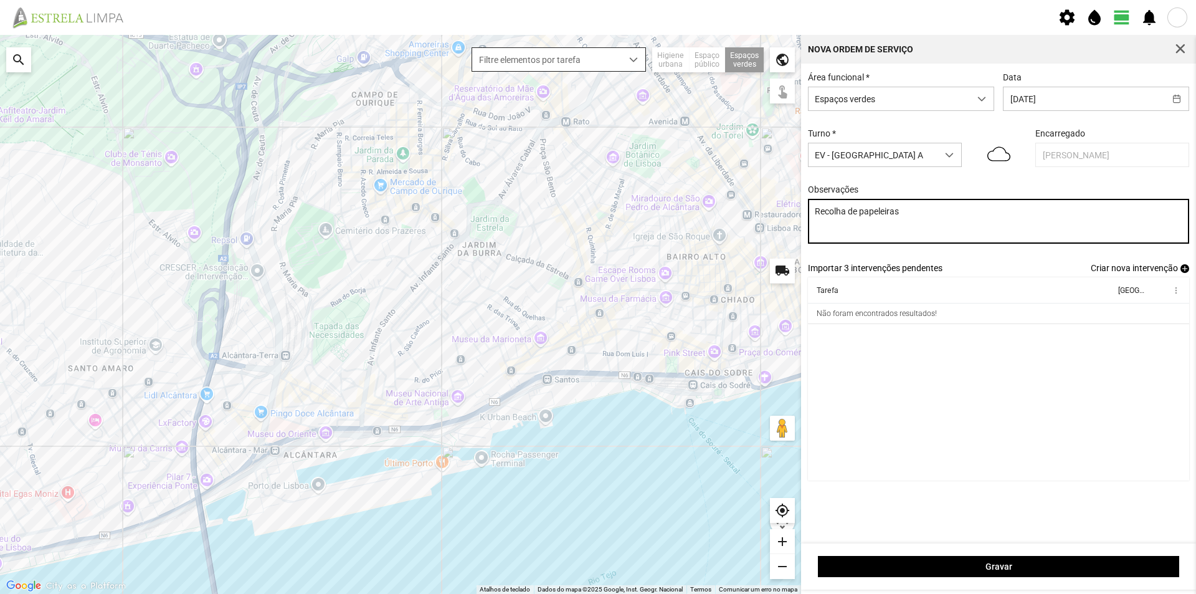
type textarea "Recolha de papeleiras"
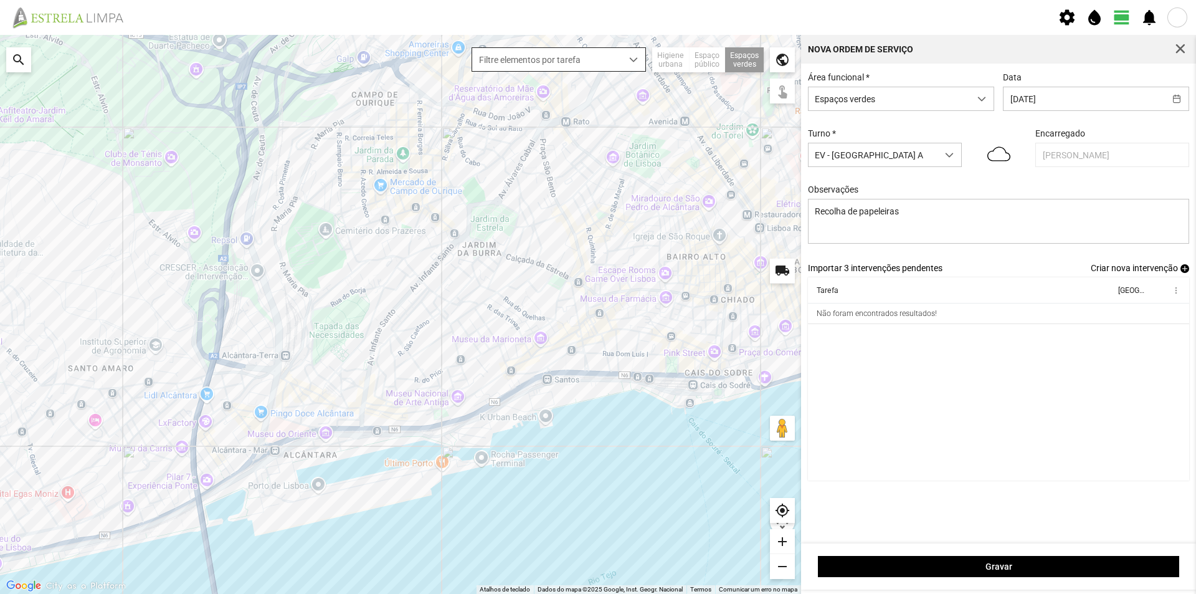
click at [911, 364] on cdk-virtual-scroll-viewport "Tarefa Equipa more_vert Não foram encontrados resultados!" at bounding box center [999, 378] width 382 height 203
click at [1185, 270] on span "add" at bounding box center [1184, 268] width 9 height 9
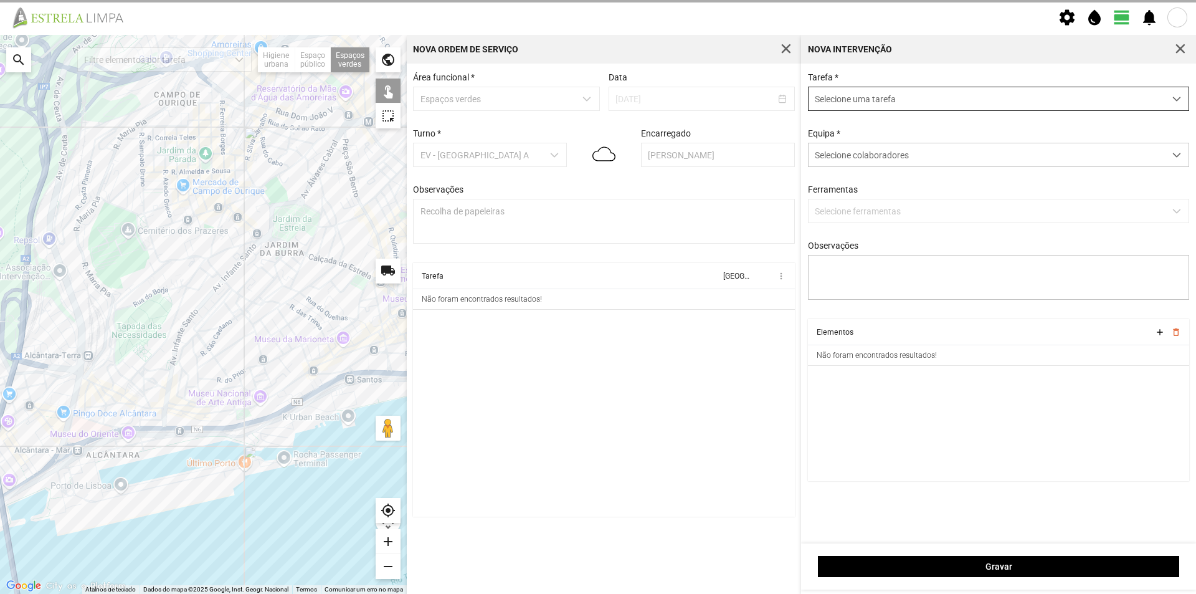
click at [853, 103] on span "Selecione uma tarefa" at bounding box center [987, 98] width 356 height 23
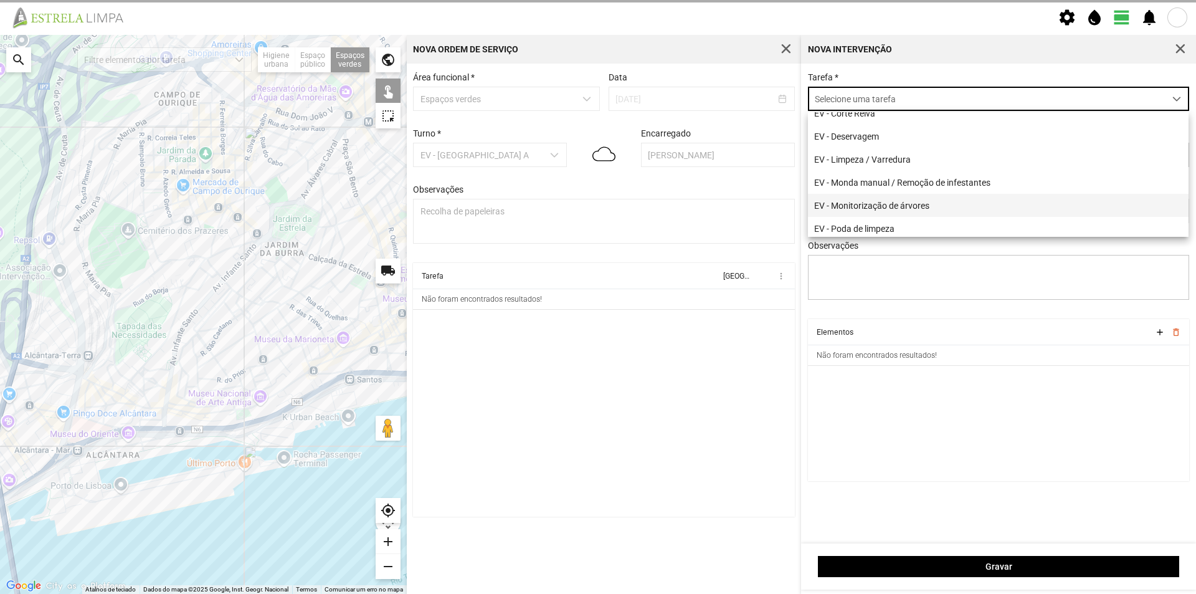
scroll to position [125, 0]
click at [915, 190] on li "EV - Recolha de papeleiras/Dejetos caninos" at bounding box center [998, 183] width 381 height 23
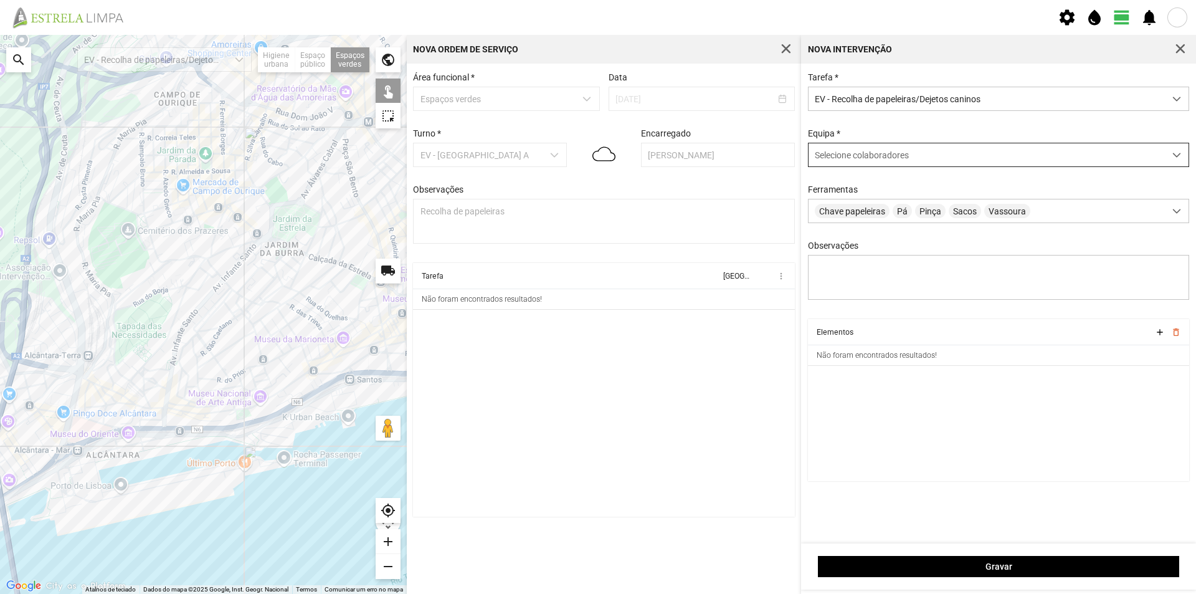
click at [853, 154] on span "Selecione colaboradores" at bounding box center [862, 155] width 94 height 10
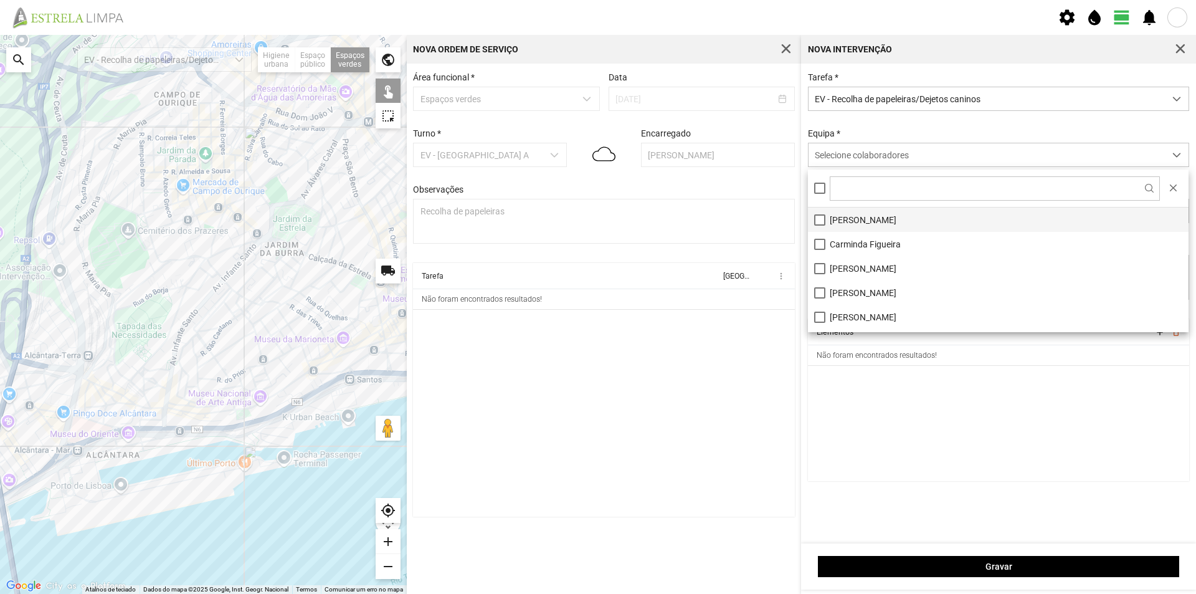
click at [868, 219] on li "[PERSON_NAME]" at bounding box center [998, 219] width 381 height 24
click at [890, 422] on cdk-virtual-scroll-viewport "Elementos add delete_outline Não foram encontrados resultados!" at bounding box center [999, 400] width 382 height 162
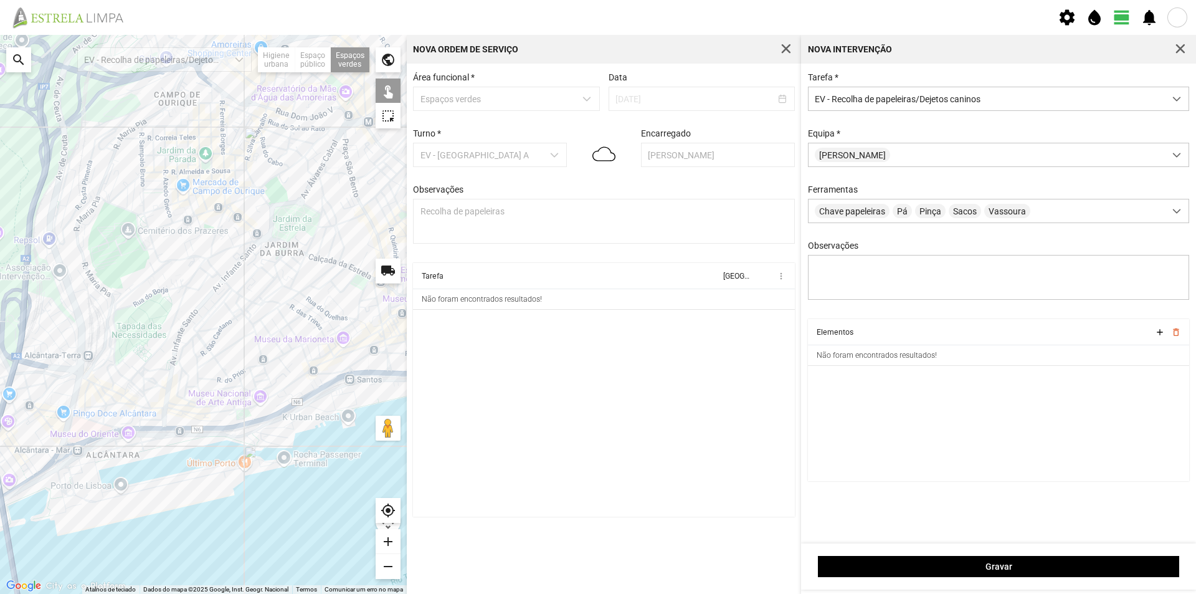
click at [361, 280] on div at bounding box center [203, 314] width 407 height 559
click at [367, 290] on div at bounding box center [203, 314] width 407 height 559
click at [374, 241] on div at bounding box center [203, 314] width 407 height 559
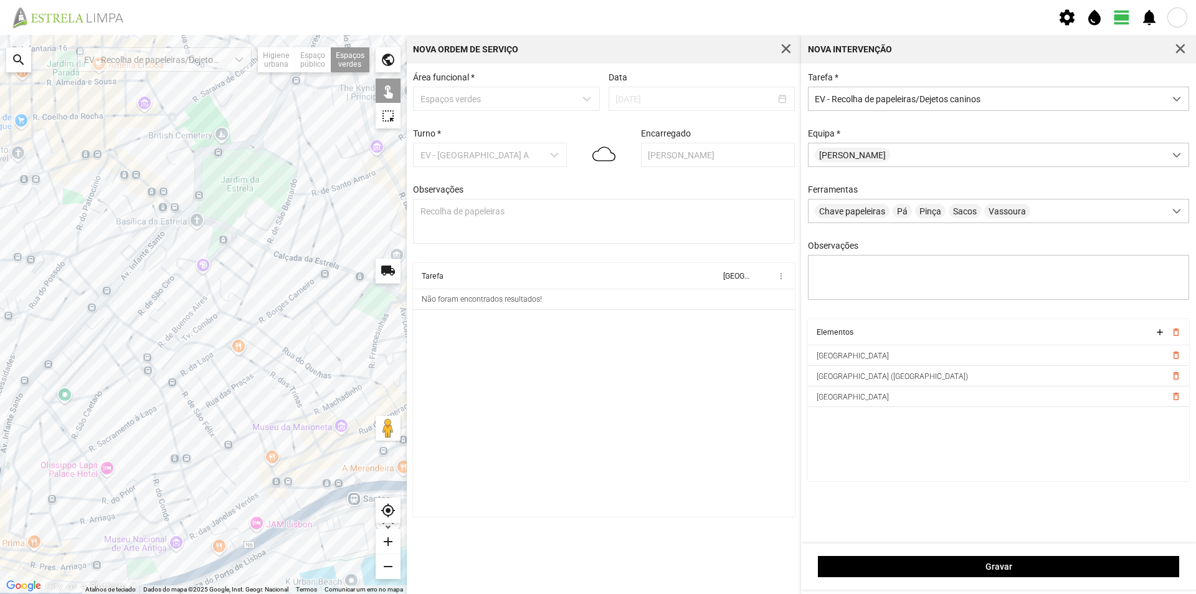
click at [345, 207] on div at bounding box center [203, 314] width 407 height 559
click at [214, 242] on div at bounding box center [203, 314] width 407 height 559
click at [168, 214] on div at bounding box center [203, 314] width 407 height 559
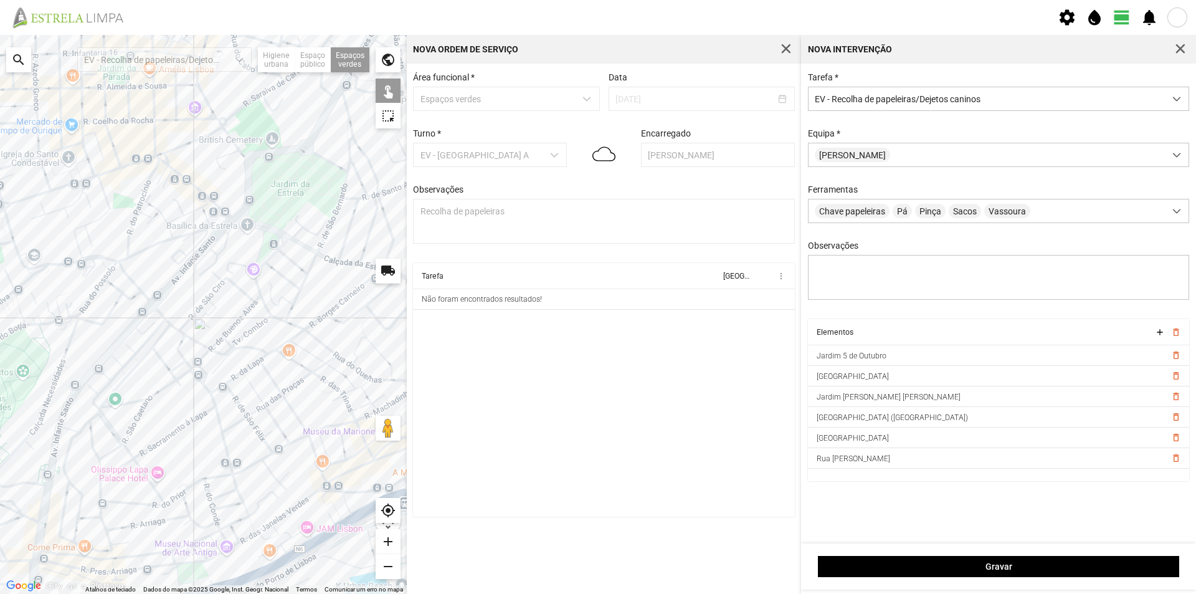
drag, startPoint x: 184, startPoint y: 247, endPoint x: 274, endPoint y: 253, distance: 90.5
click at [273, 251] on div at bounding box center [203, 314] width 407 height 559
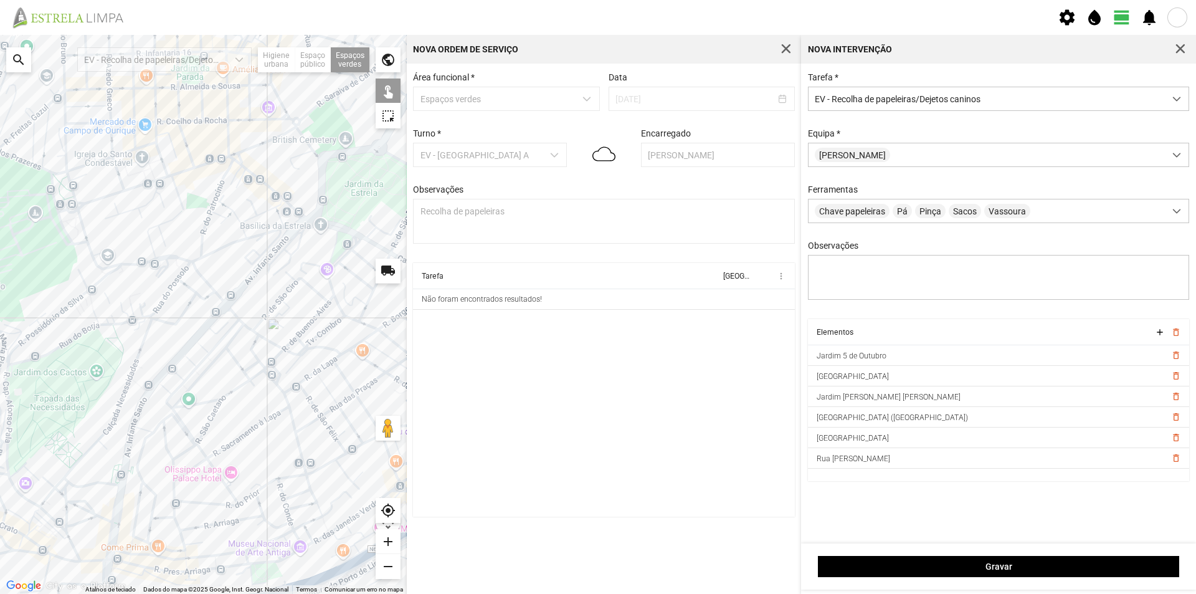
click at [76, 217] on div at bounding box center [203, 314] width 407 height 559
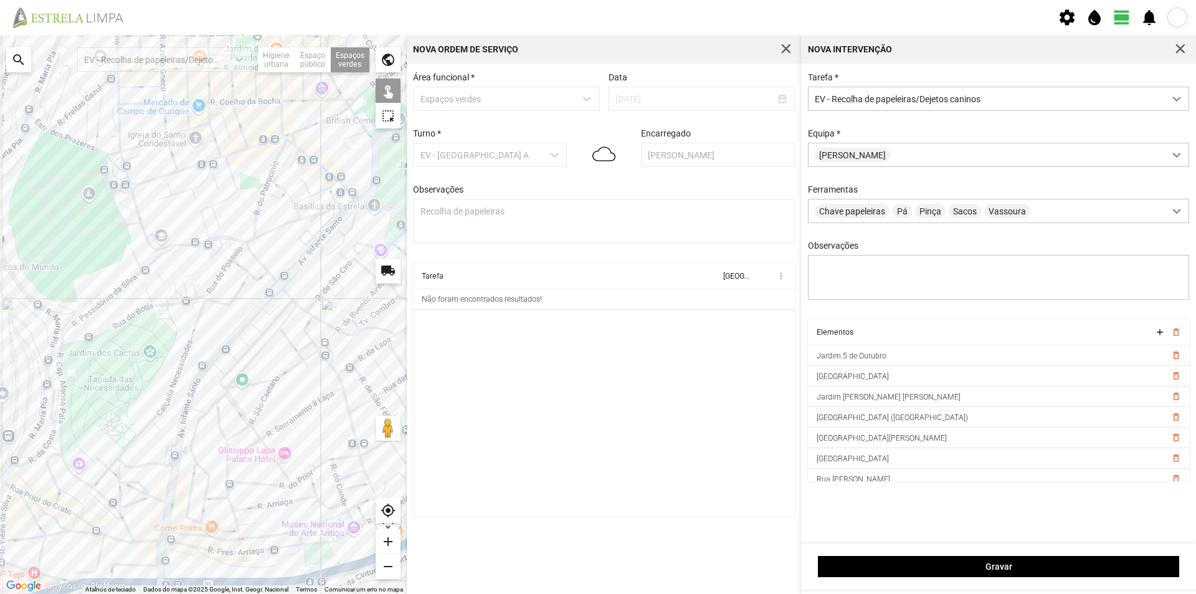
drag, startPoint x: 90, startPoint y: 283, endPoint x: 157, endPoint y: 256, distance: 71.8
click at [157, 256] on div at bounding box center [203, 314] width 407 height 559
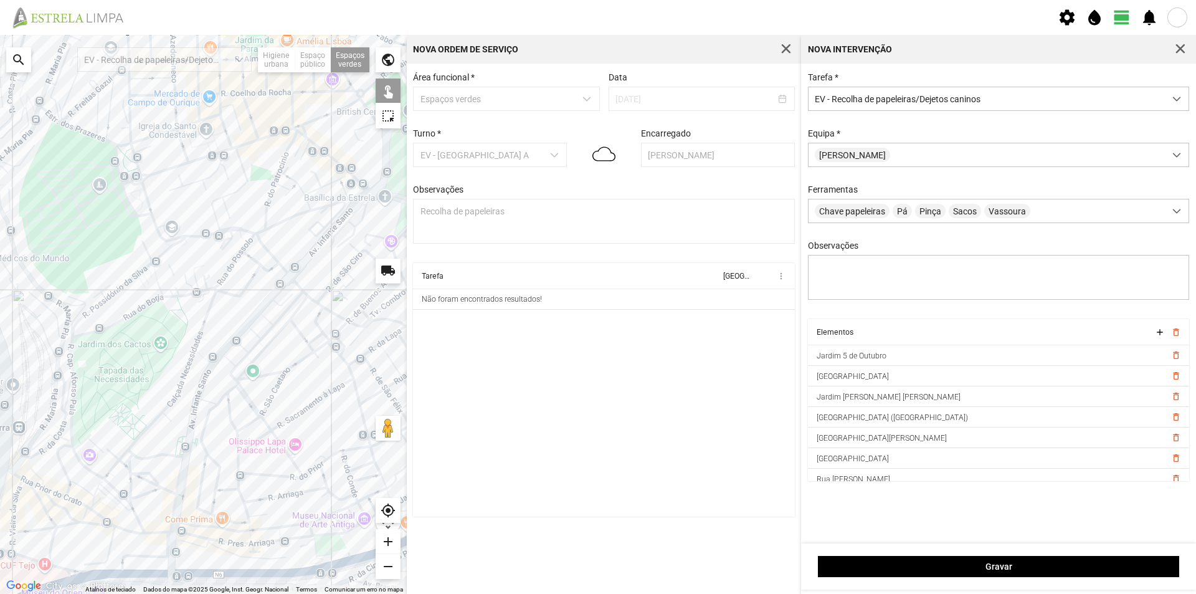
click at [194, 278] on div at bounding box center [203, 314] width 407 height 559
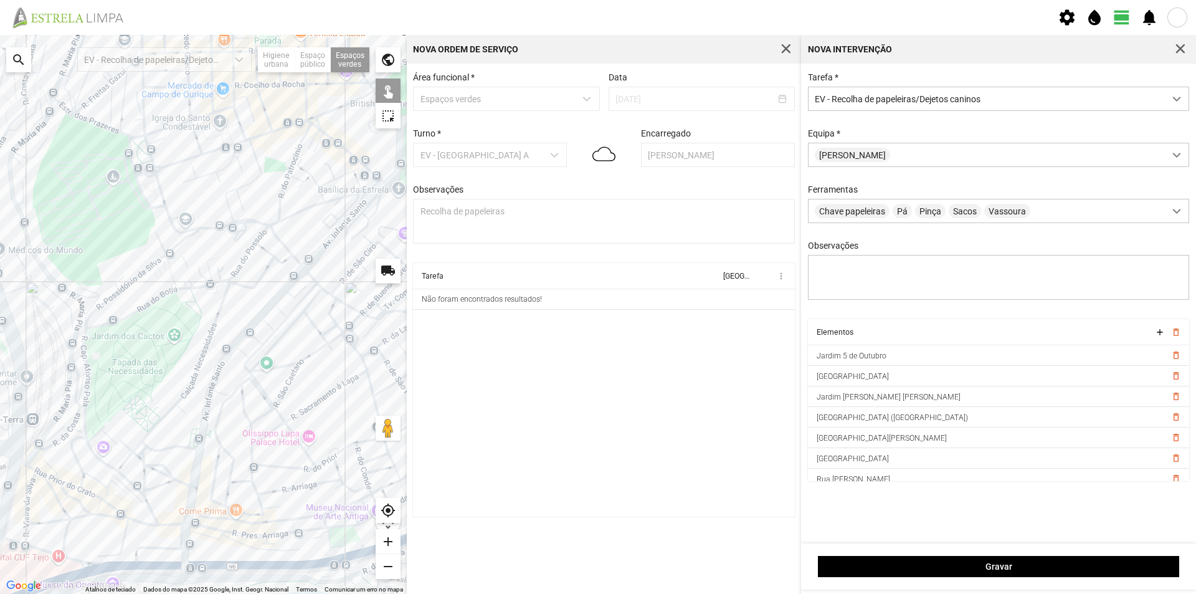
drag, startPoint x: 113, startPoint y: 308, endPoint x: 133, endPoint y: 296, distance: 23.2
click at [133, 296] on div at bounding box center [203, 314] width 407 height 559
click at [177, 248] on div at bounding box center [203, 314] width 407 height 559
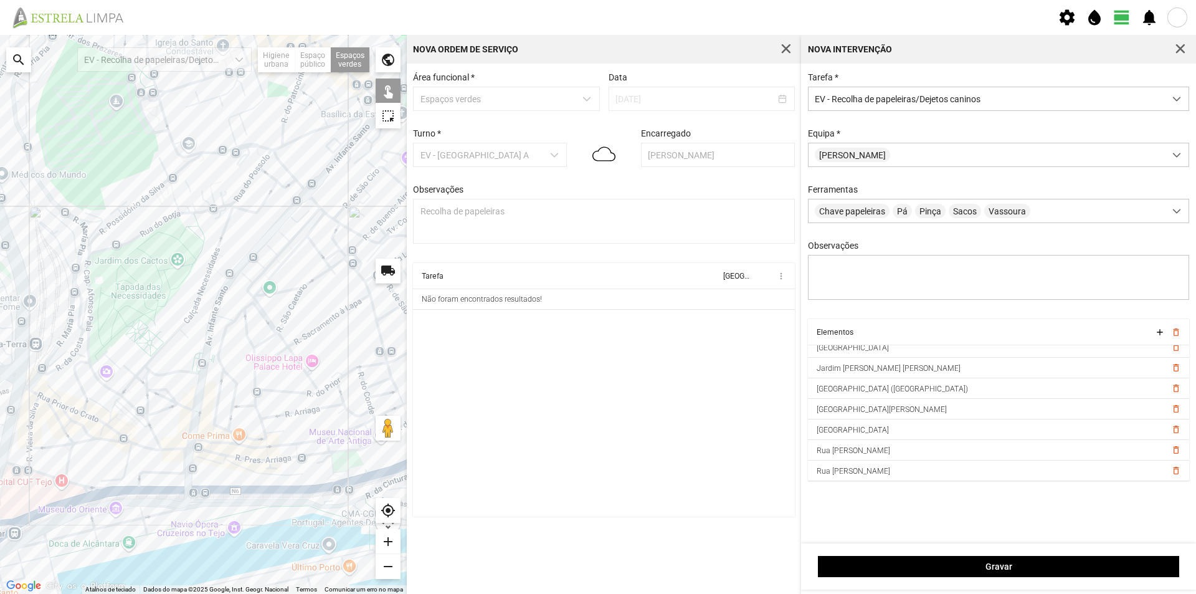
drag, startPoint x: 210, startPoint y: 384, endPoint x: 207, endPoint y: 305, distance: 79.2
click at [207, 306] on div at bounding box center [203, 314] width 407 height 559
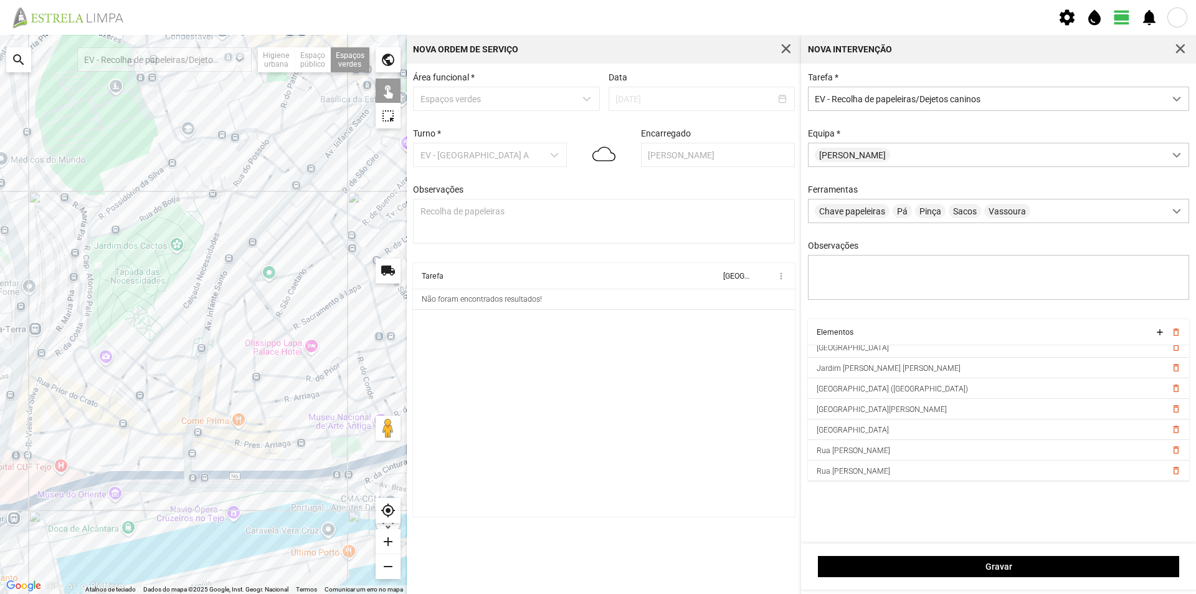
click at [88, 364] on div at bounding box center [203, 314] width 407 height 559
click at [106, 419] on div at bounding box center [203, 314] width 407 height 559
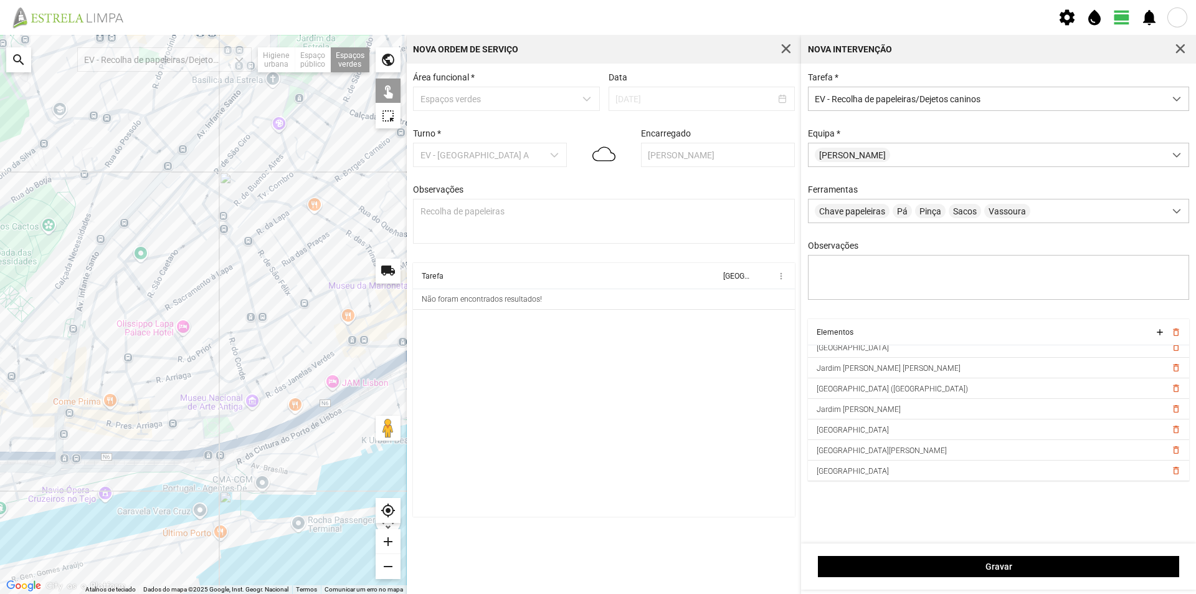
drag, startPoint x: 257, startPoint y: 398, endPoint x: 121, endPoint y: 376, distance: 137.5
click at [121, 376] on div at bounding box center [203, 314] width 407 height 559
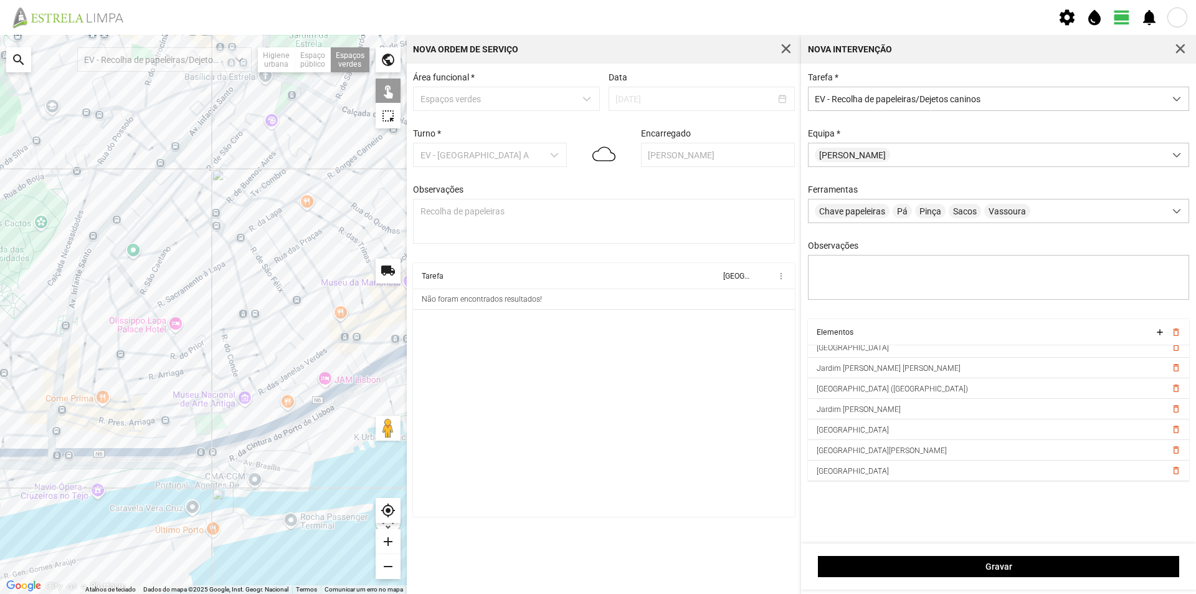
drag, startPoint x: 244, startPoint y: 355, endPoint x: 206, endPoint y: 355, distance: 37.4
click at [206, 355] on div at bounding box center [203, 314] width 407 height 559
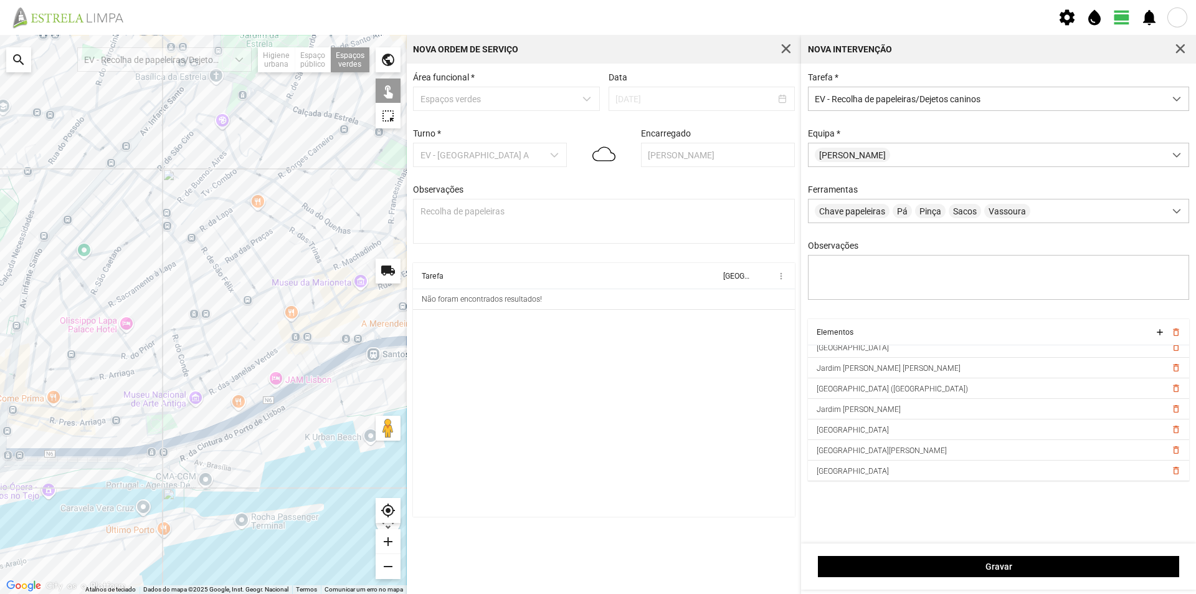
click at [161, 420] on div at bounding box center [203, 314] width 407 height 559
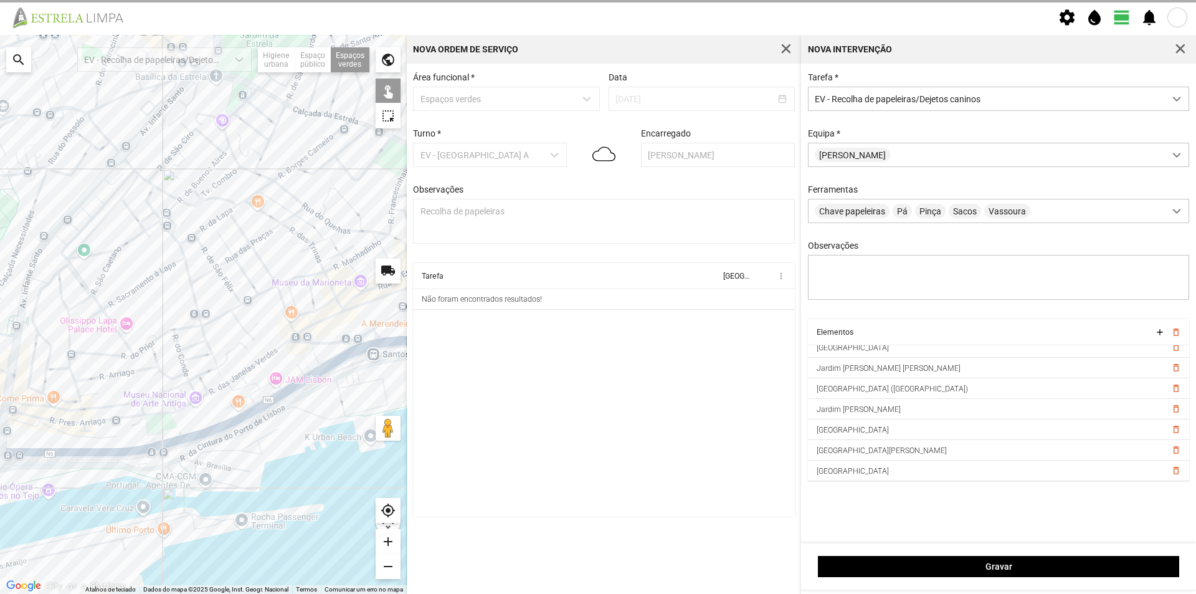
scroll to position [49, 0]
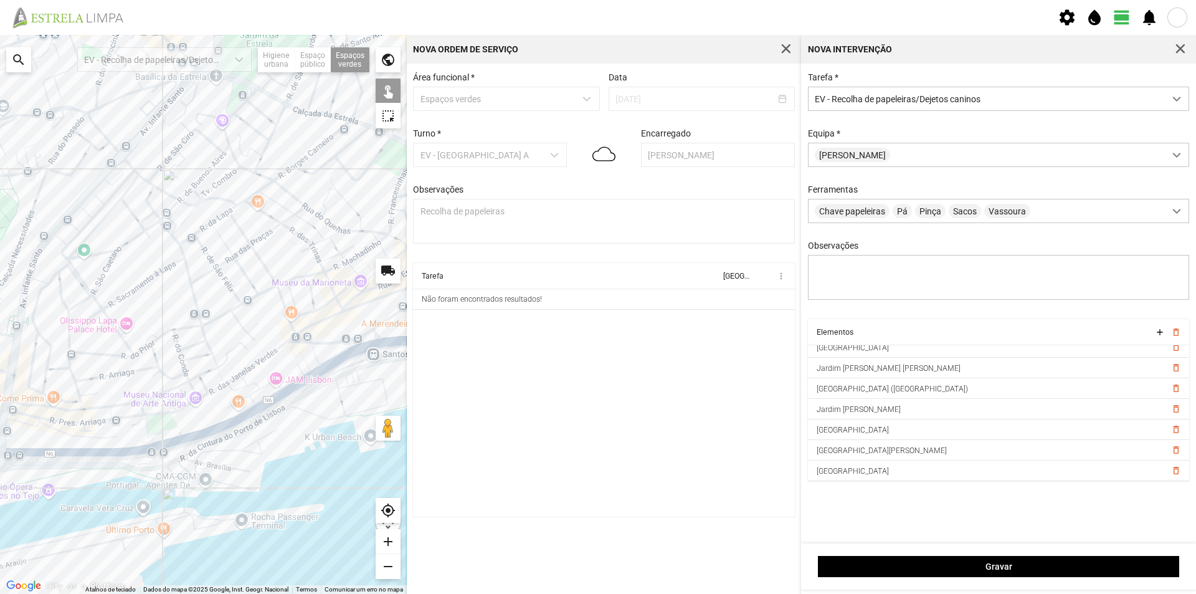
drag, startPoint x: 232, startPoint y: 367, endPoint x: 98, endPoint y: 378, distance: 134.4
click at [102, 378] on div at bounding box center [203, 314] width 407 height 559
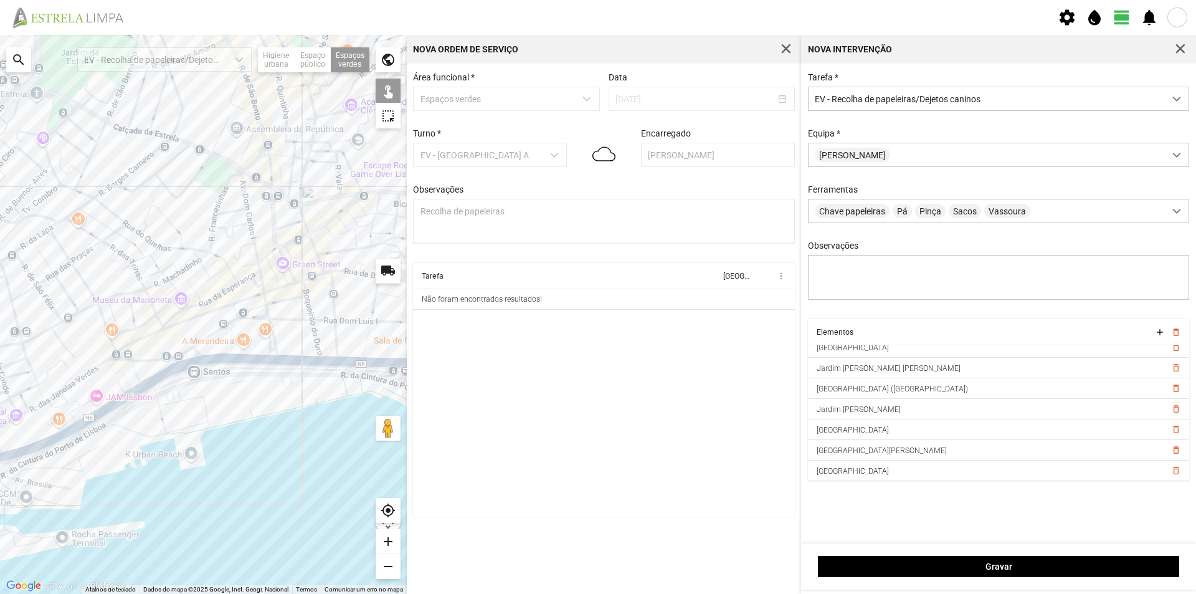
click at [210, 343] on div at bounding box center [203, 314] width 407 height 559
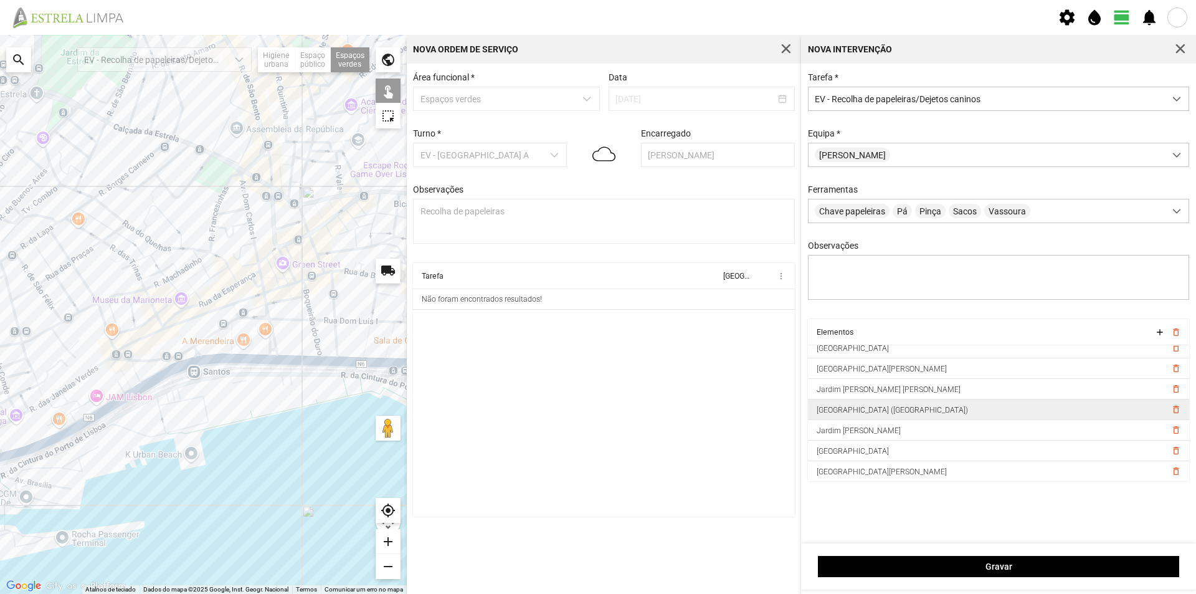
scroll to position [0, 0]
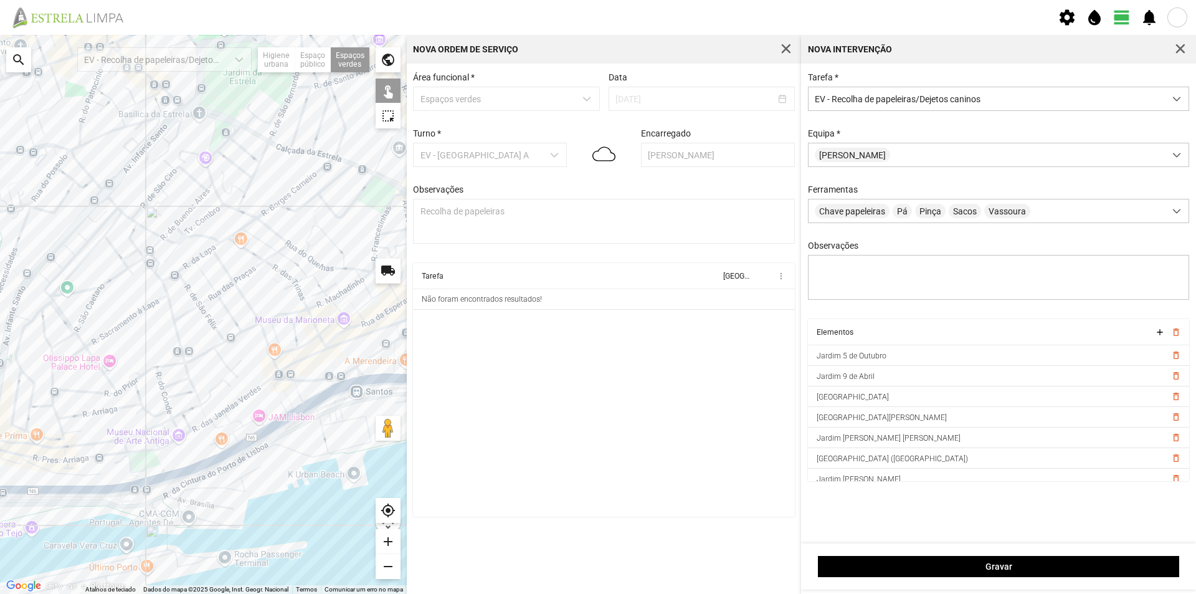
drag, startPoint x: 203, startPoint y: 414, endPoint x: 371, endPoint y: 434, distance: 168.8
click at [371, 436] on div at bounding box center [203, 314] width 407 height 559
click at [60, 242] on div at bounding box center [203, 314] width 407 height 559
click at [70, 264] on div at bounding box center [203, 314] width 407 height 559
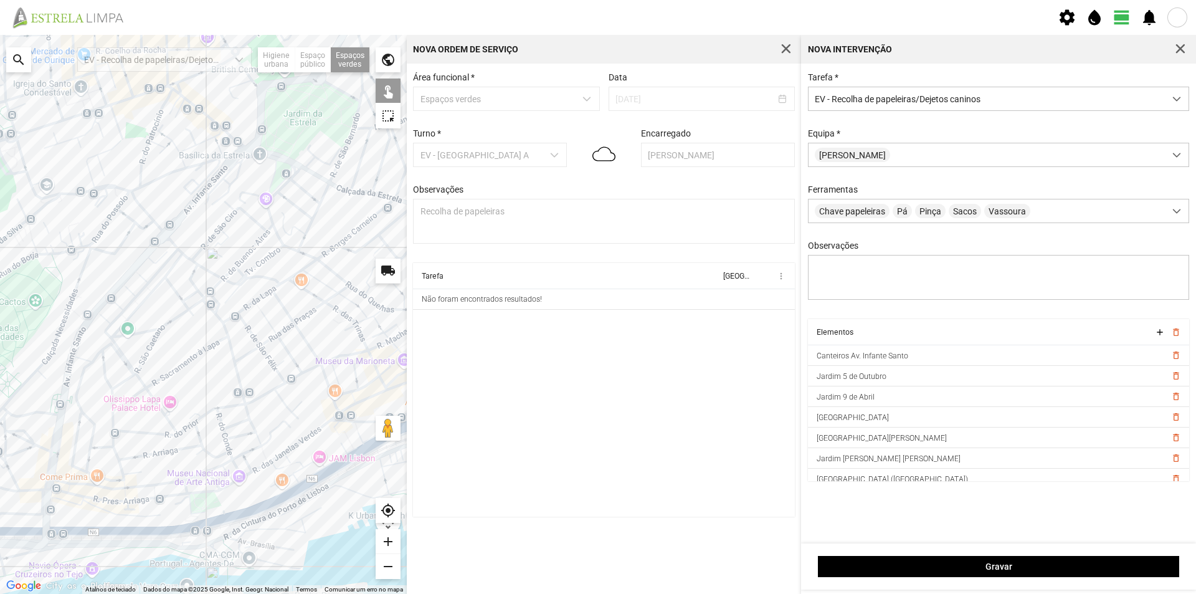
drag, startPoint x: 196, startPoint y: 328, endPoint x: 199, endPoint y: 348, distance: 19.6
click at [201, 351] on div at bounding box center [203, 314] width 407 height 559
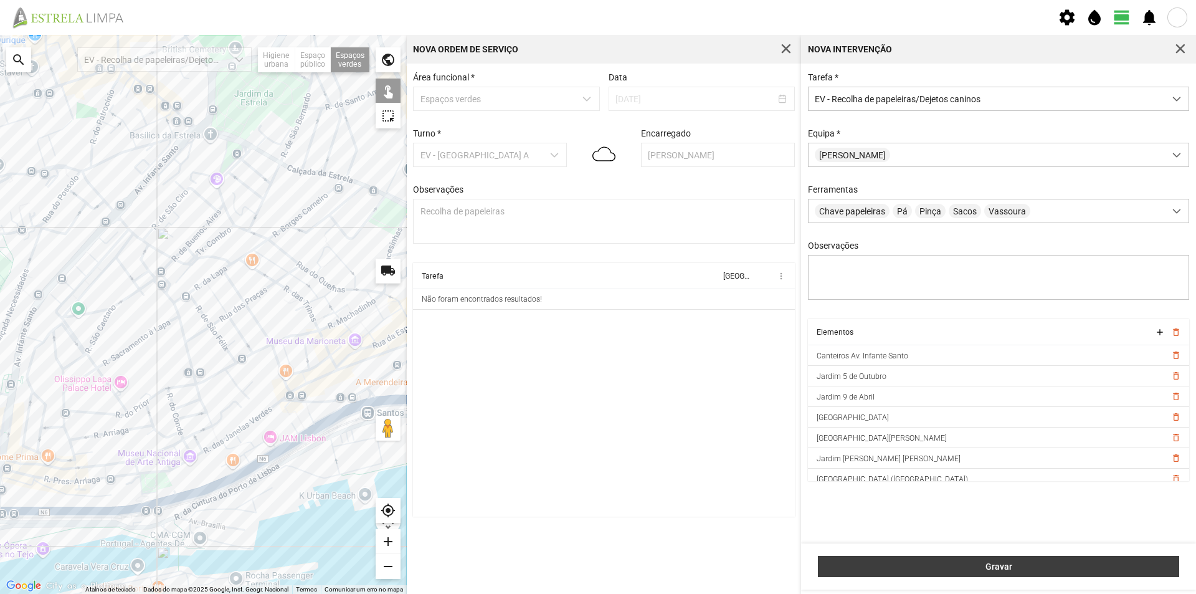
click at [875, 563] on span "Gravar" at bounding box center [999, 566] width 348 height 10
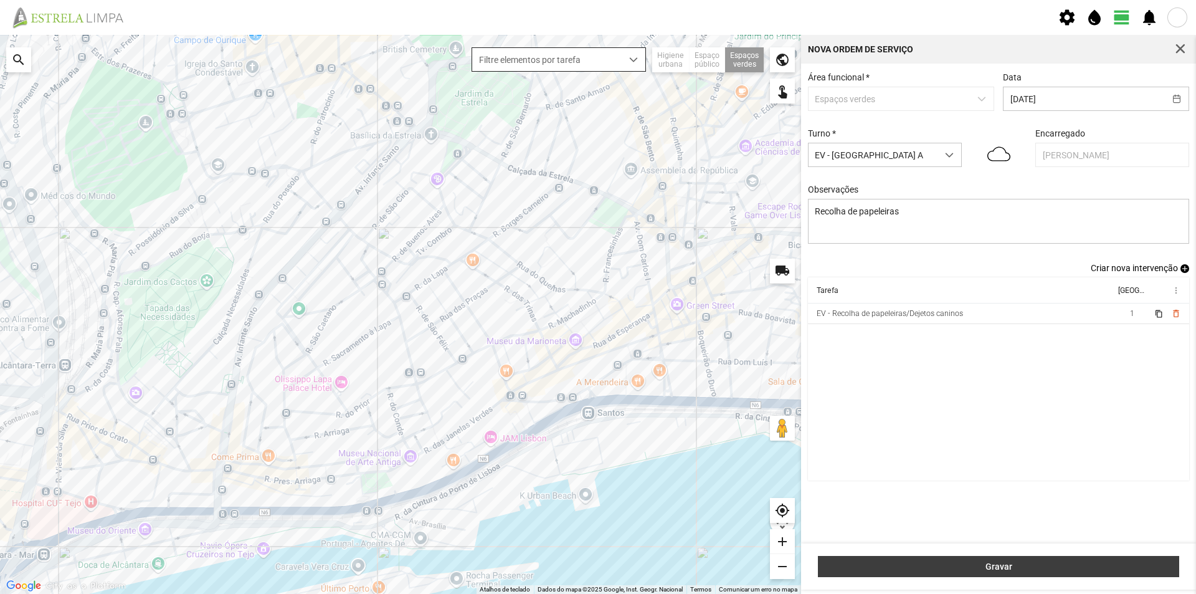
click at [981, 562] on span "Gravar" at bounding box center [999, 566] width 348 height 10
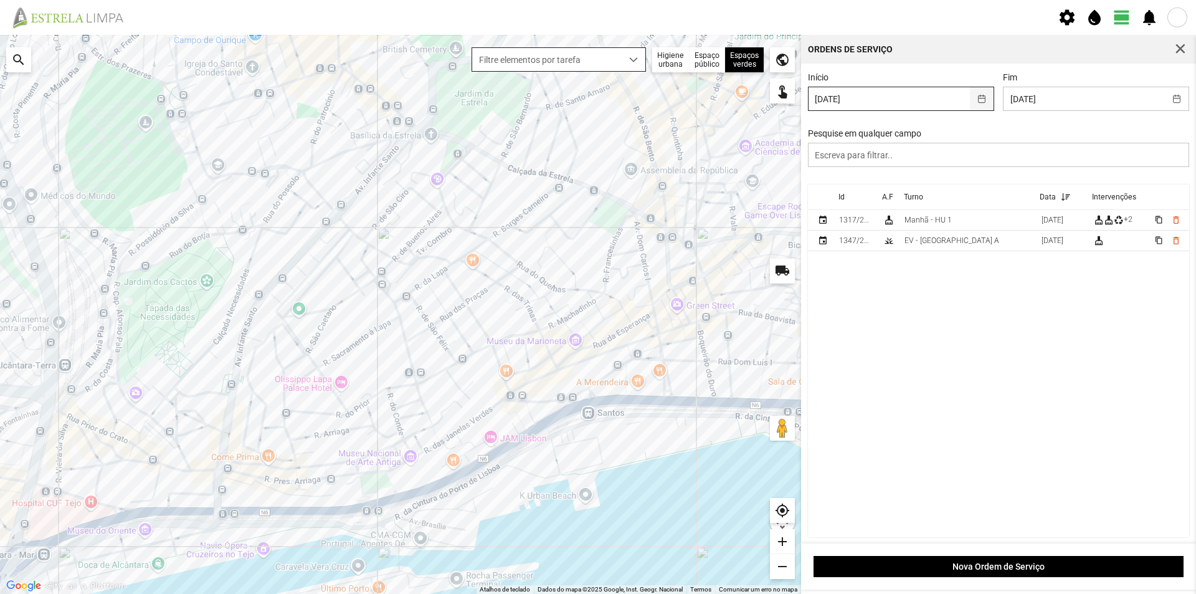
click at [978, 102] on button "button" at bounding box center [982, 98] width 24 height 23
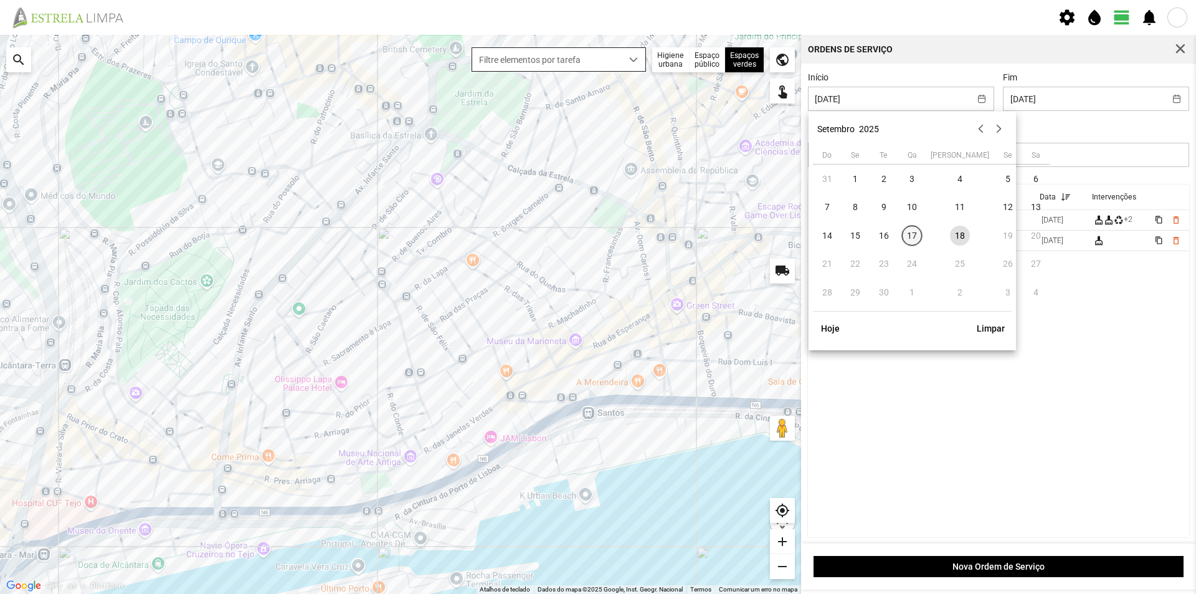
click at [905, 233] on span "17" at bounding box center [912, 236] width 20 height 20
type input "[DATE]"
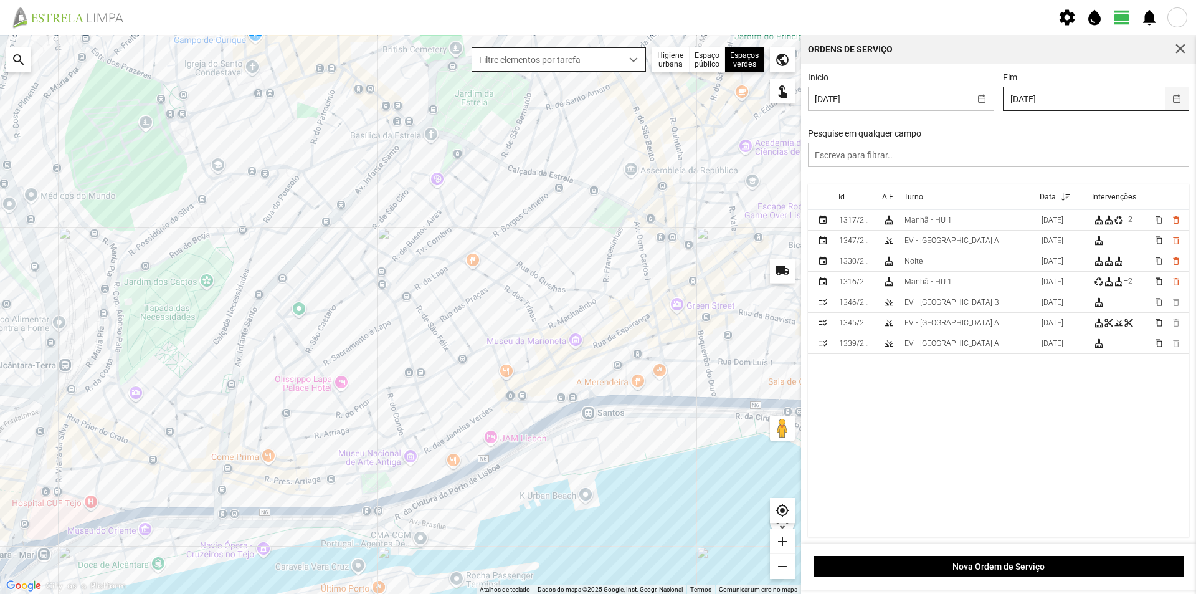
click at [1171, 98] on button "button" at bounding box center [1177, 98] width 24 height 23
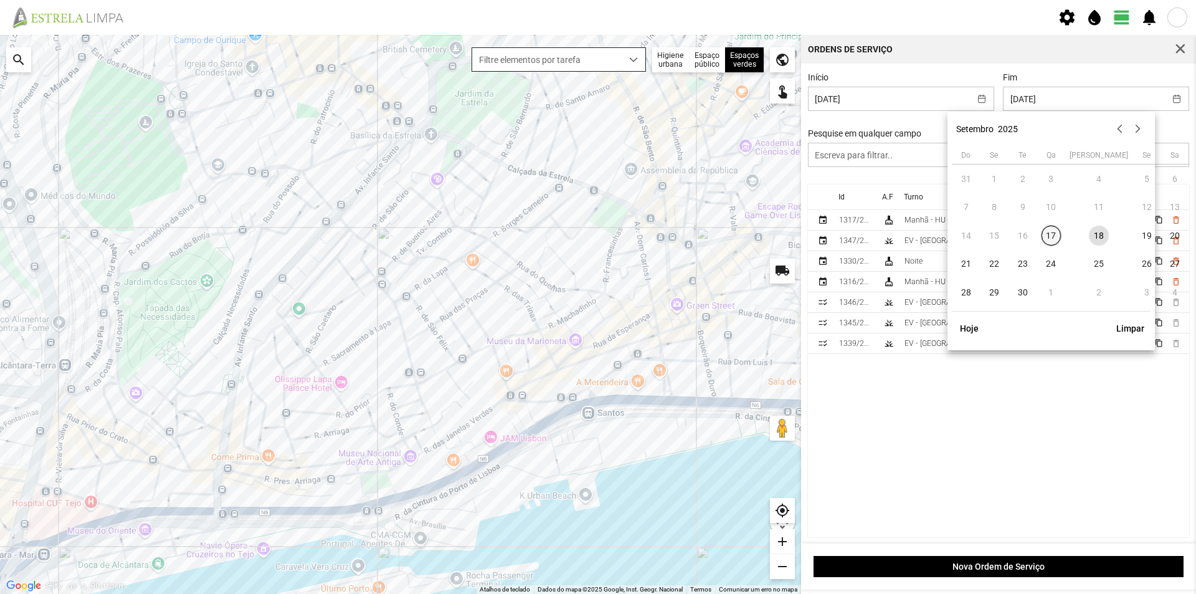
click at [1054, 234] on span "17" at bounding box center [1052, 236] width 20 height 20
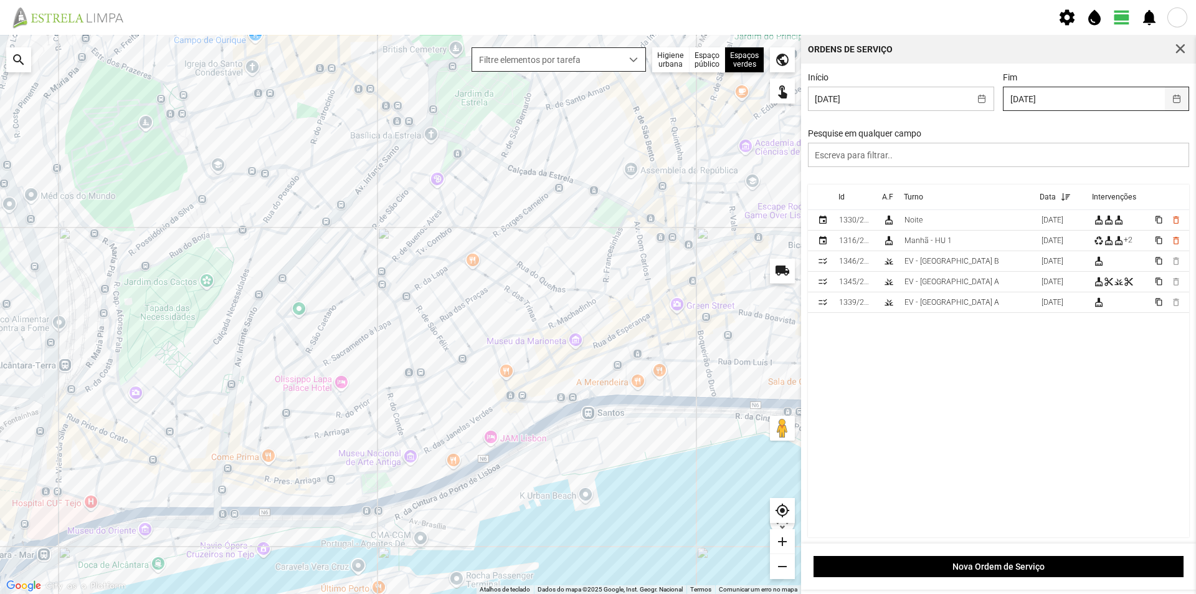
click at [1167, 102] on button "button" at bounding box center [1177, 98] width 24 height 23
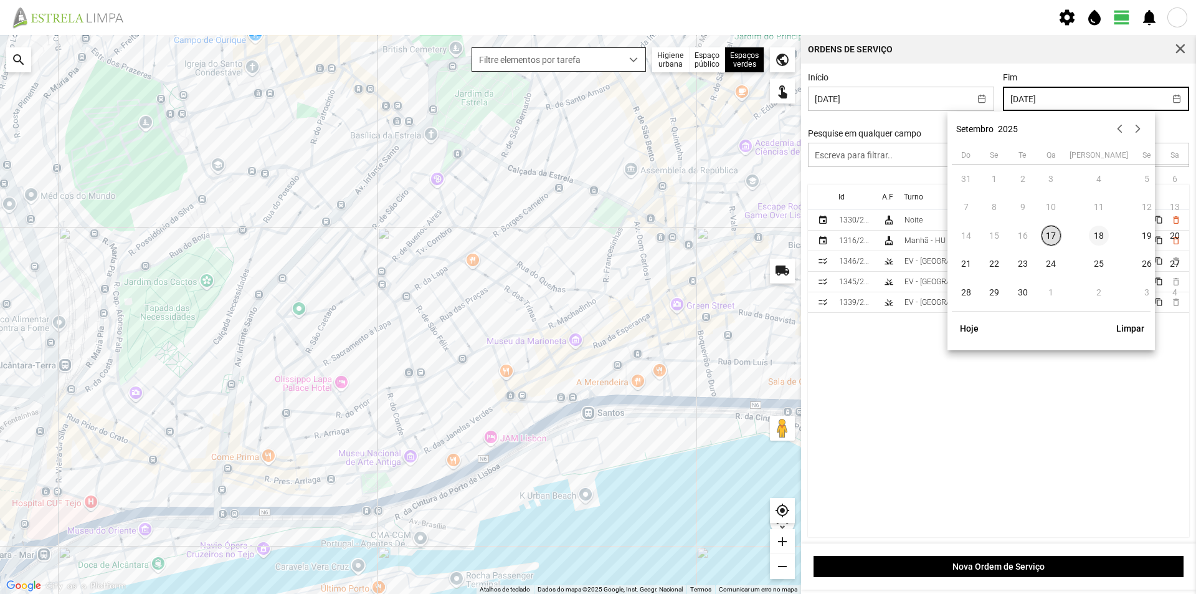
click at [1089, 235] on span "18" at bounding box center [1099, 236] width 20 height 20
type input "[DATE]"
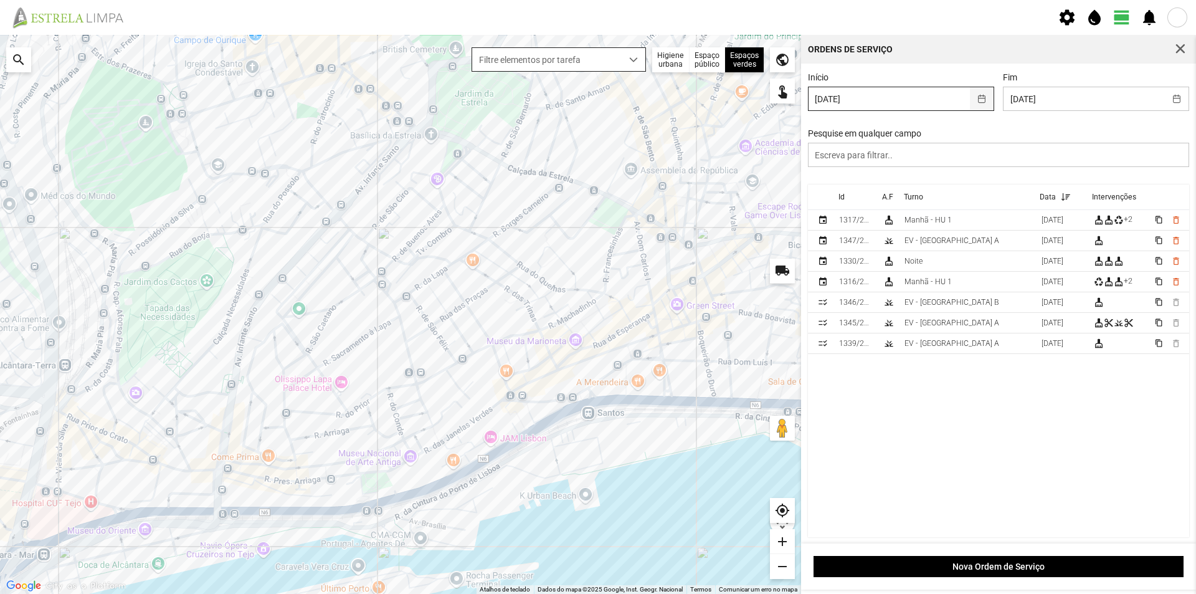
click at [981, 99] on button "button" at bounding box center [982, 98] width 24 height 23
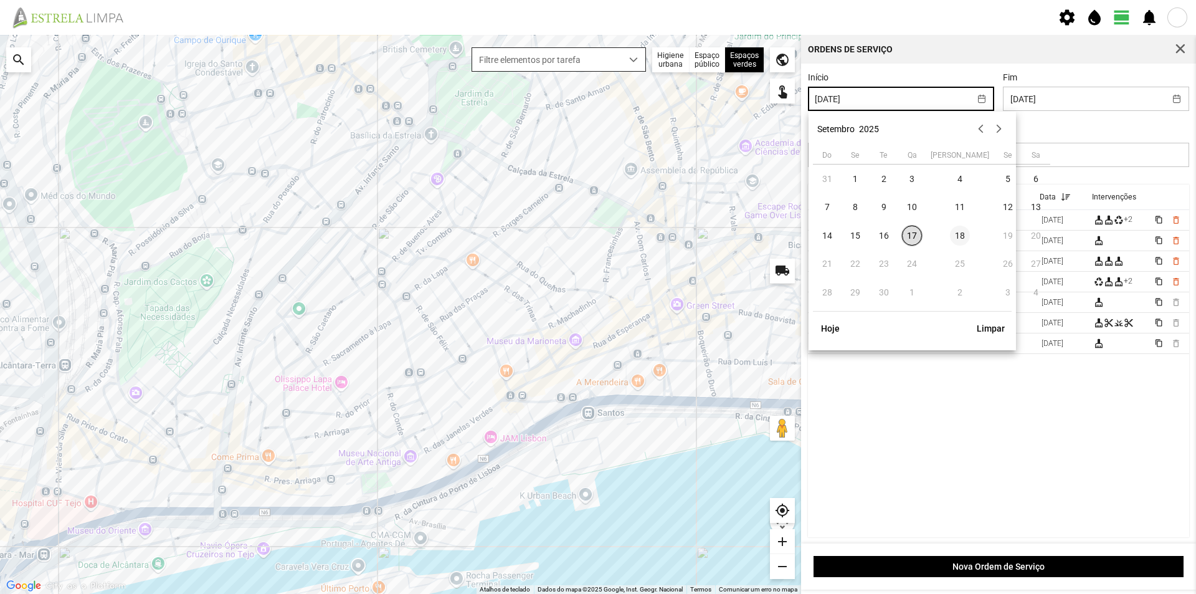
click at [950, 239] on span "18" at bounding box center [960, 236] width 20 height 20
type input "[DATE]"
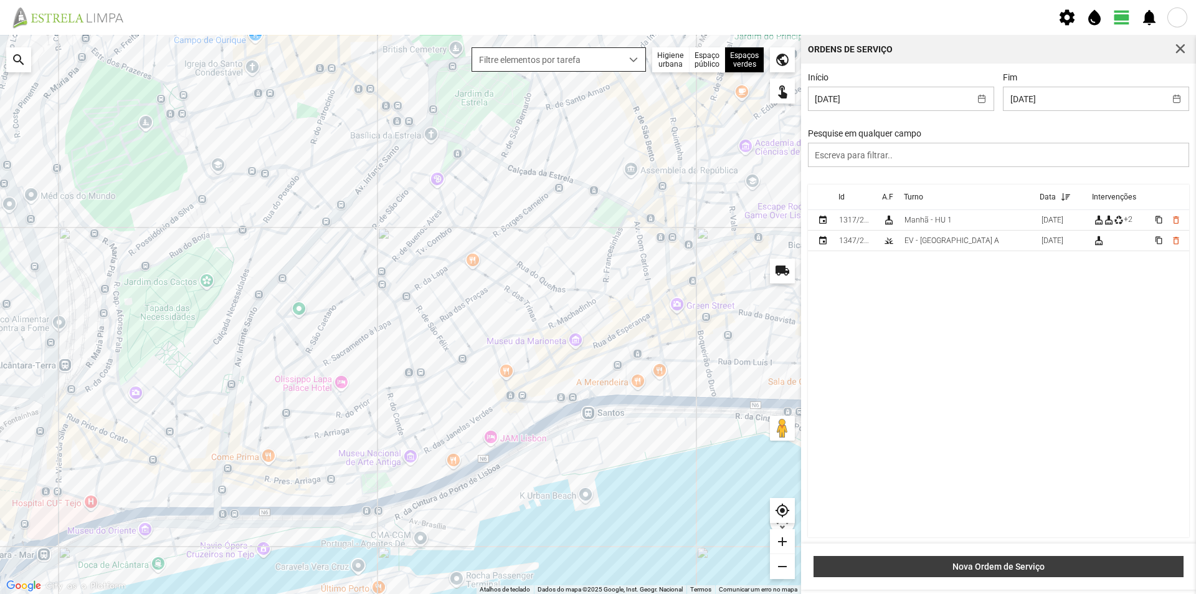
click at [986, 564] on span "Nova Ordem de Serviço" at bounding box center [998, 566] width 357 height 10
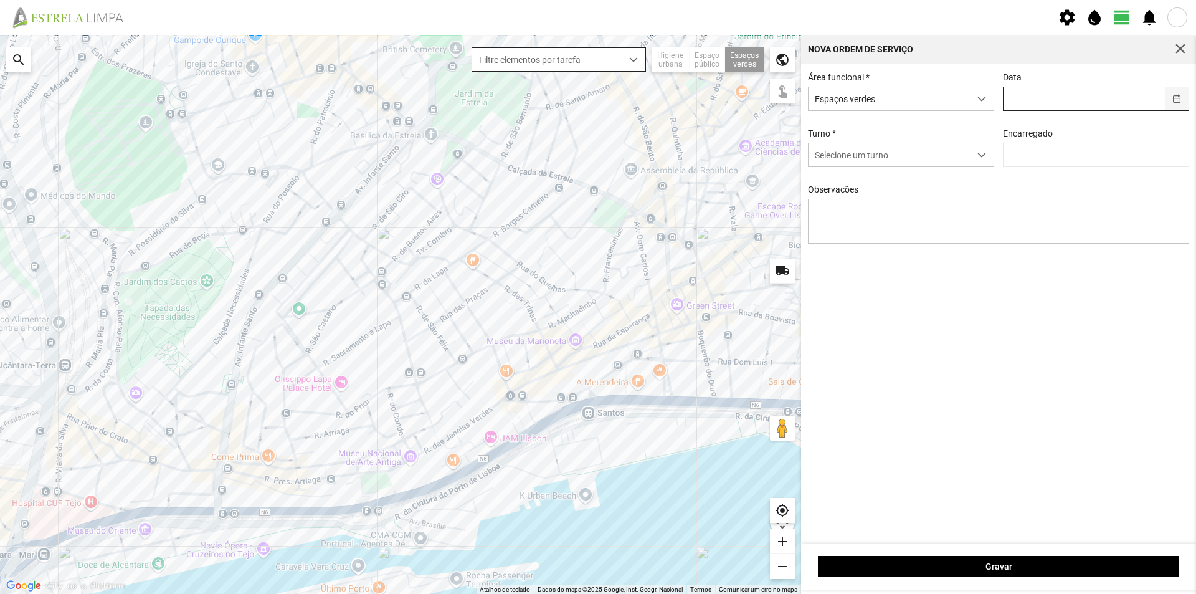
click at [1171, 102] on button "button" at bounding box center [1177, 98] width 24 height 23
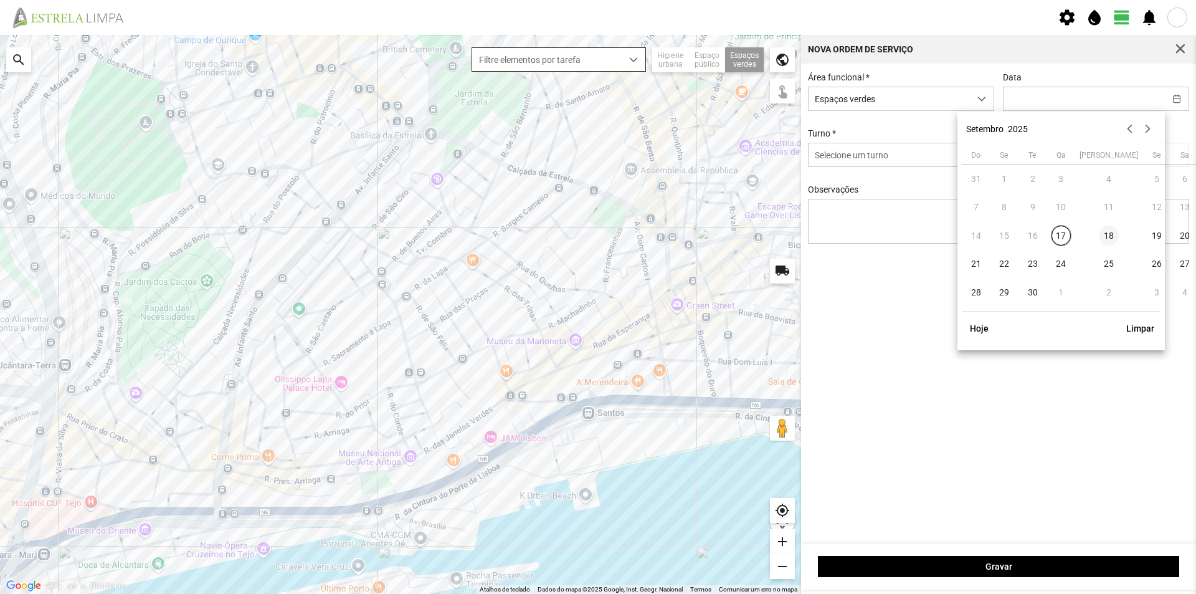
click at [1099, 236] on span "18" at bounding box center [1109, 236] width 20 height 20
type input "[DATE]"
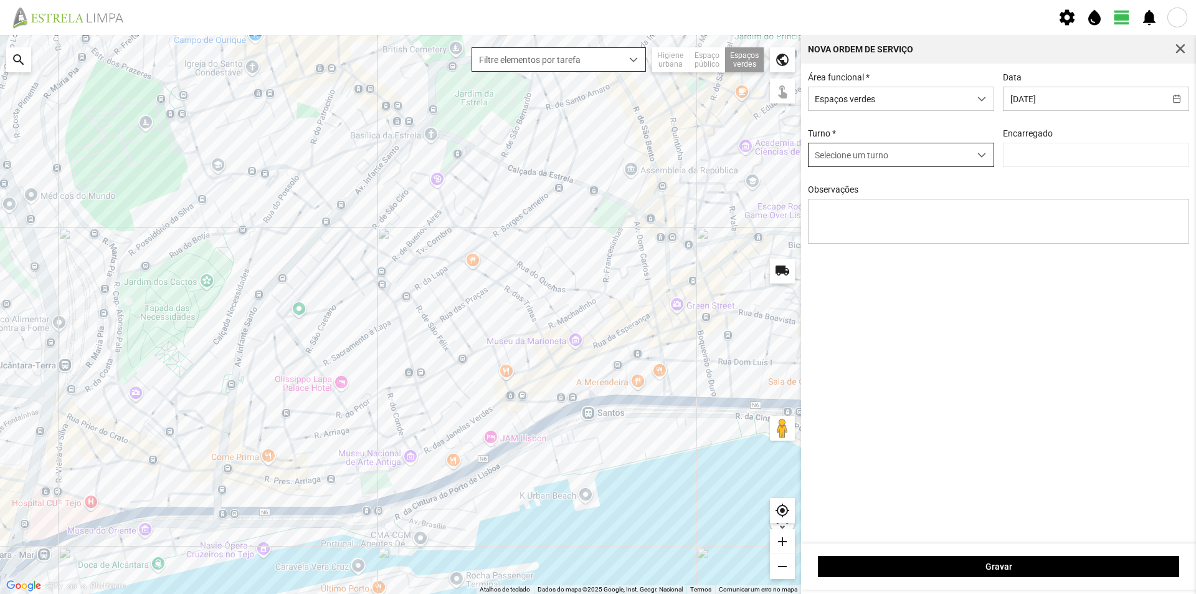
click at [961, 158] on span "Selecione um turno" at bounding box center [889, 154] width 161 height 23
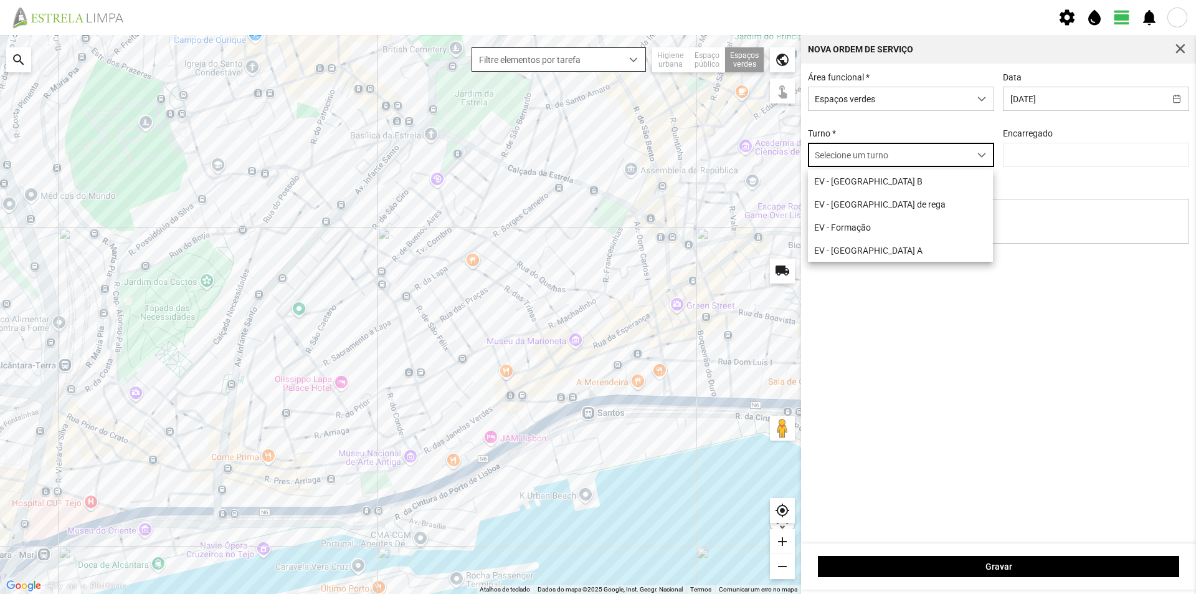
scroll to position [7, 55]
click at [903, 184] on li "EV - [GEOGRAPHIC_DATA] B" at bounding box center [900, 180] width 185 height 23
type input "[PERSON_NAME]"
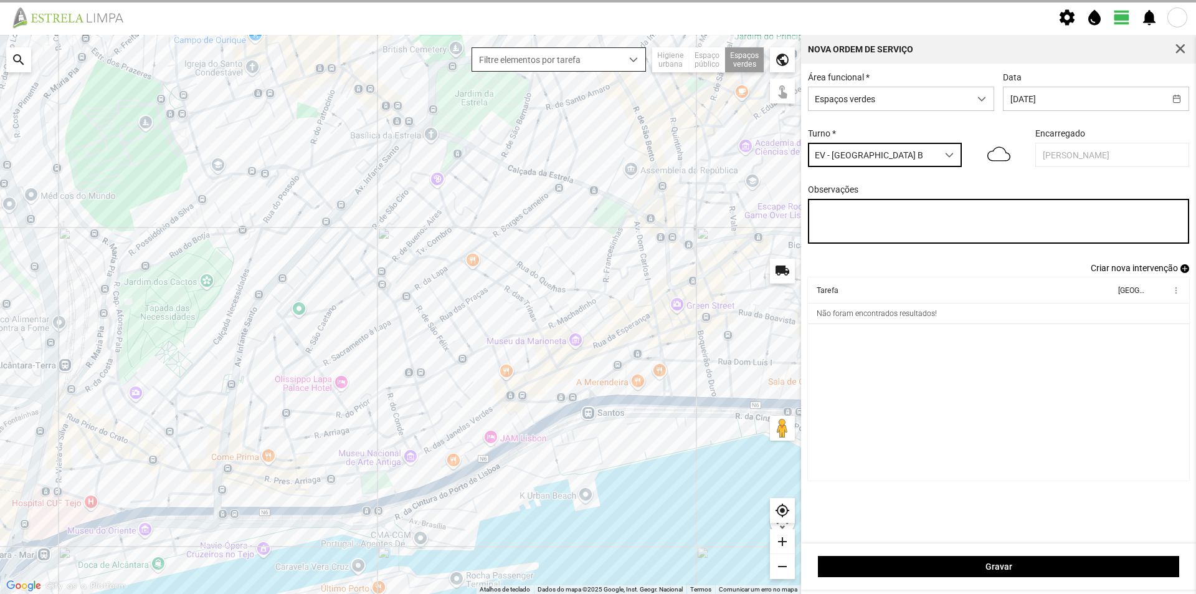
click at [859, 212] on textarea "Observações" at bounding box center [999, 221] width 382 height 45
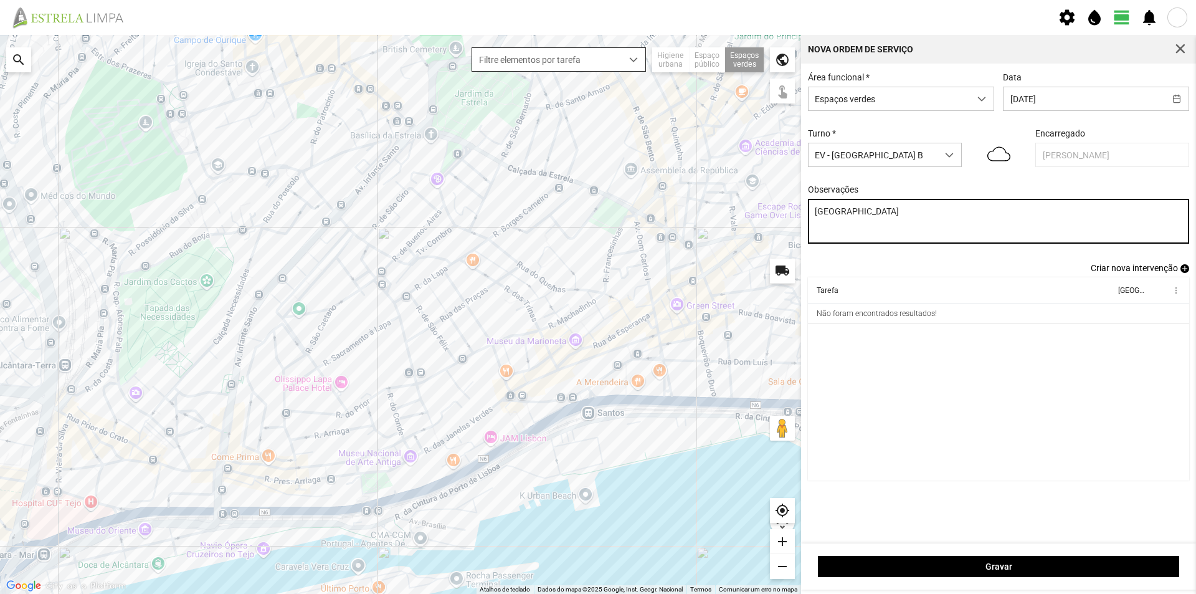
type textarea "[GEOGRAPHIC_DATA]"
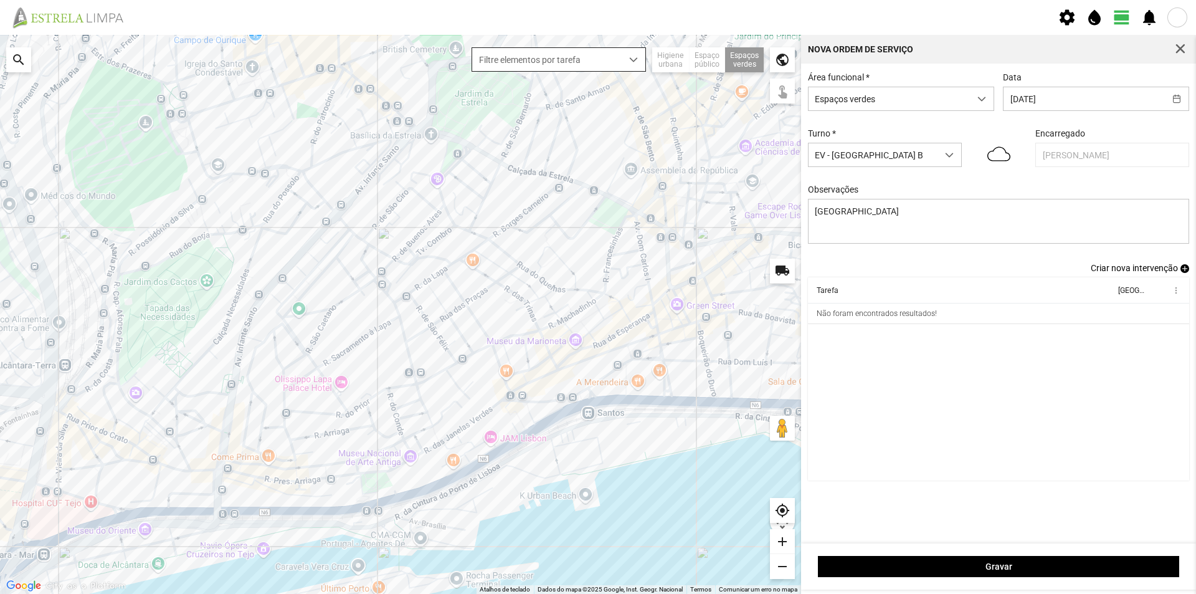
click at [900, 348] on cdk-virtual-scroll-viewport "Tarefa Equipa more_vert Não foram encontrados resultados!" at bounding box center [999, 378] width 382 height 203
click at [638, 136] on div at bounding box center [400, 314] width 801 height 559
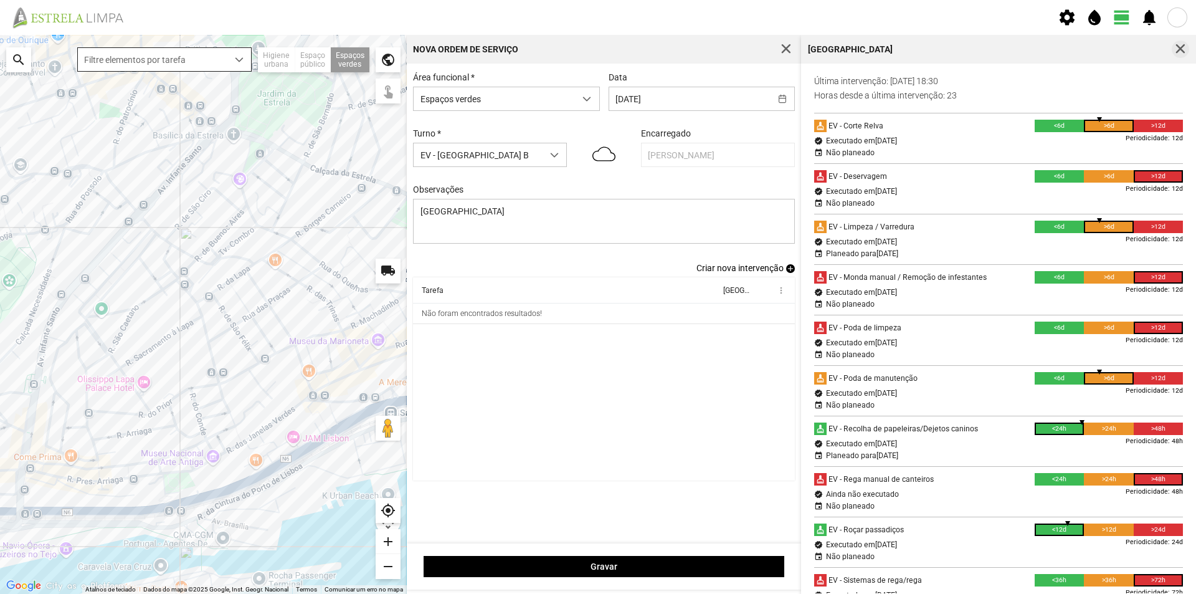
click at [1182, 47] on span "button" at bounding box center [1180, 49] width 11 height 11
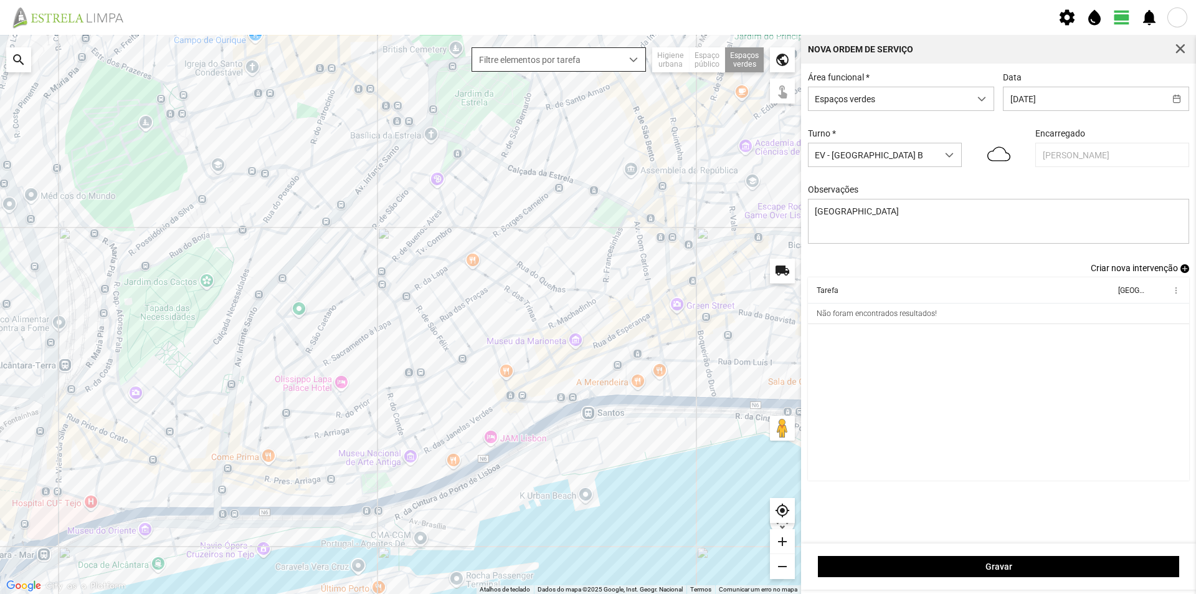
click at [1184, 270] on span "add" at bounding box center [1184, 268] width 9 height 9
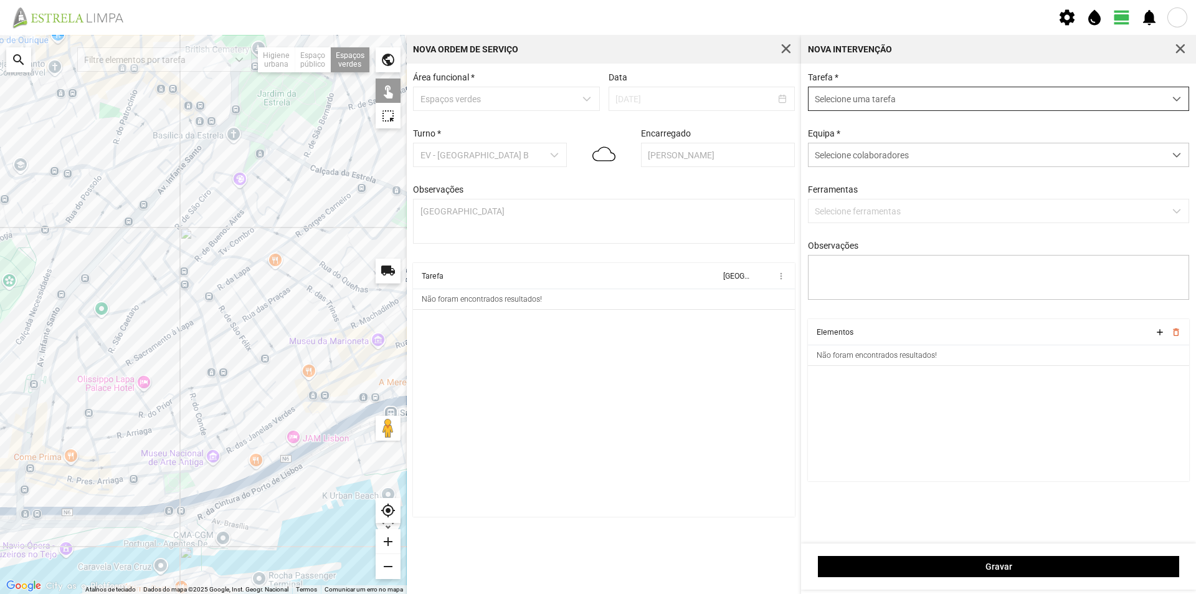
click at [886, 101] on span "Selecione uma tarefa" at bounding box center [987, 98] width 356 height 23
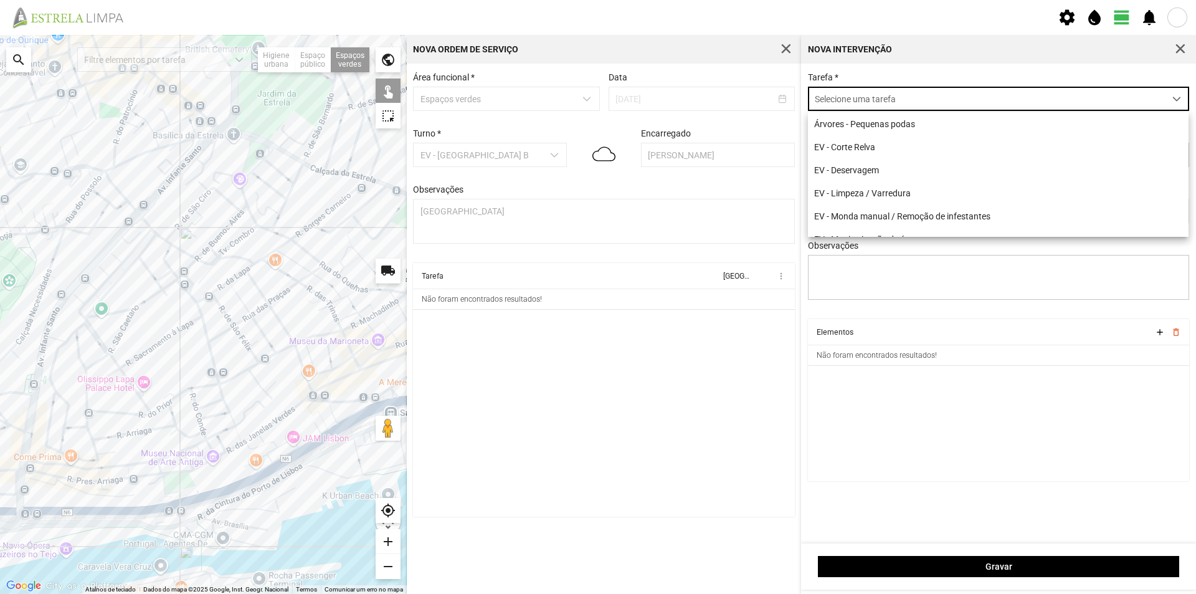
scroll to position [7, 55]
click at [895, 191] on li "EV - Limpeza / Varredura" at bounding box center [998, 192] width 381 height 23
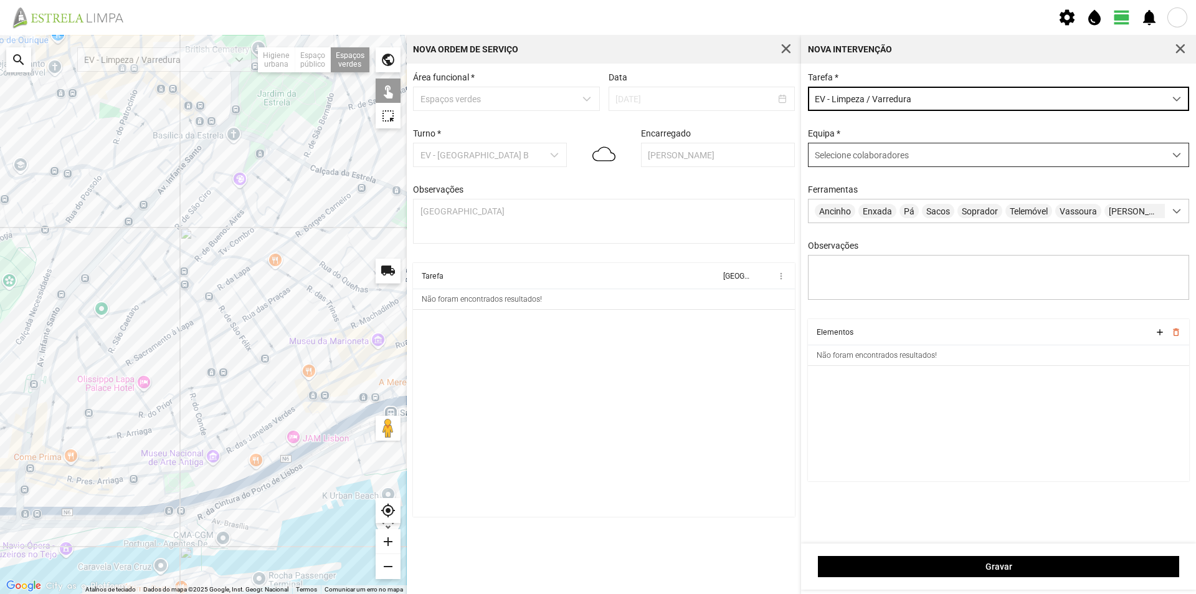
click at [837, 151] on span "Selecione colaboradores" at bounding box center [862, 155] width 94 height 10
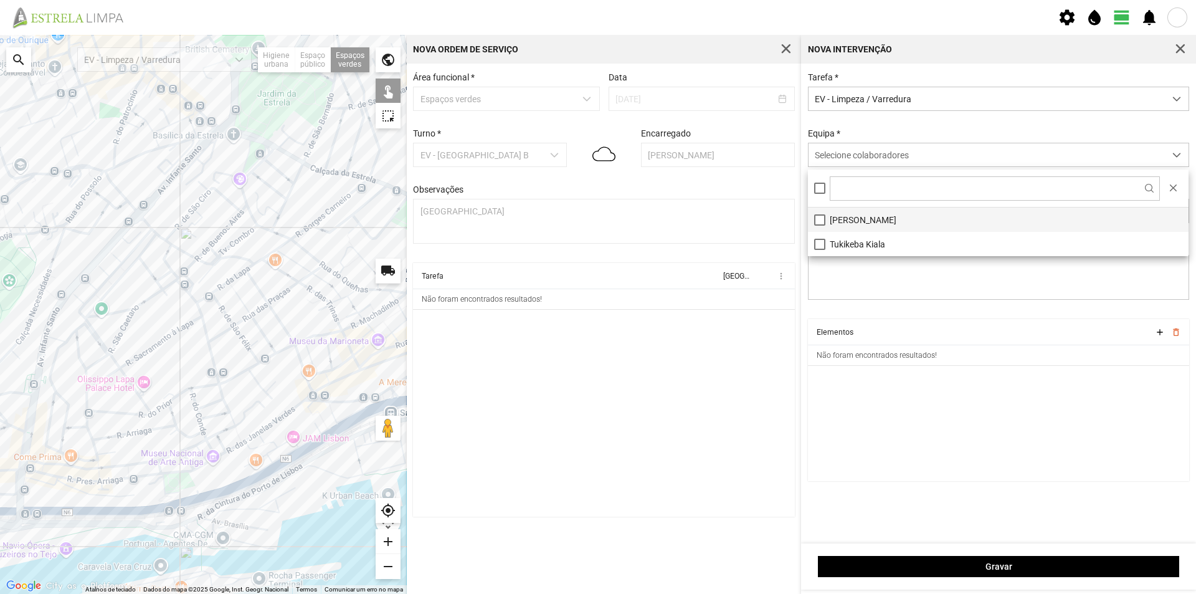
click at [859, 222] on li "[PERSON_NAME]" at bounding box center [998, 219] width 381 height 24
click at [893, 405] on cdk-virtual-scroll-viewport "Elementos add delete_outline Não foram encontrados resultados!" at bounding box center [999, 400] width 382 height 162
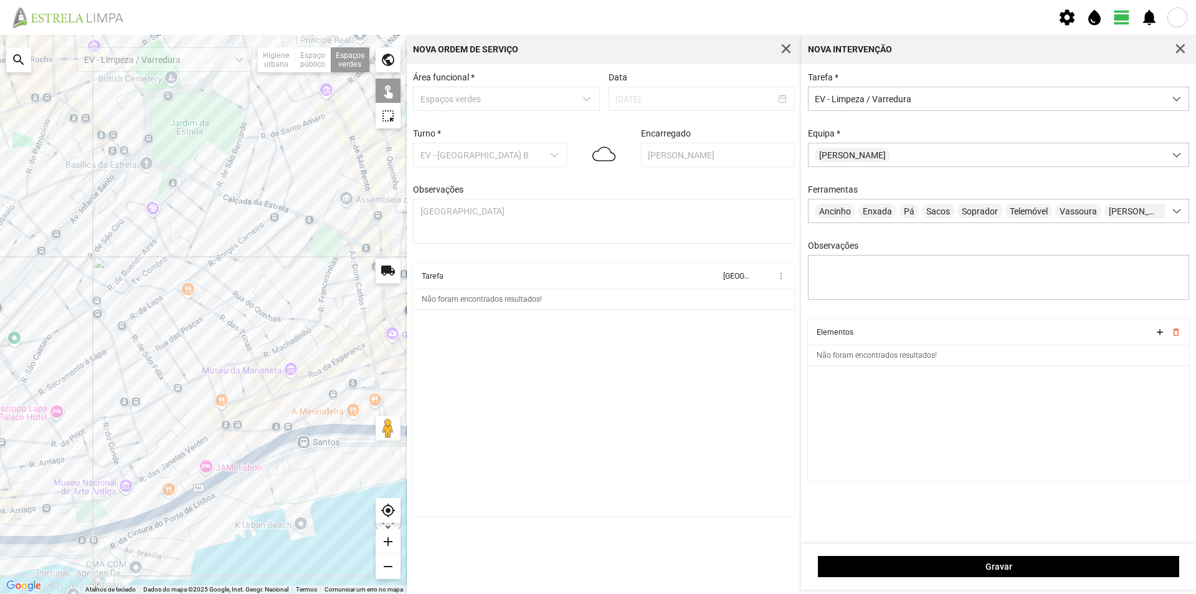
drag, startPoint x: 320, startPoint y: 320, endPoint x: 226, endPoint y: 348, distance: 97.7
click at [226, 348] on div at bounding box center [203, 314] width 407 height 559
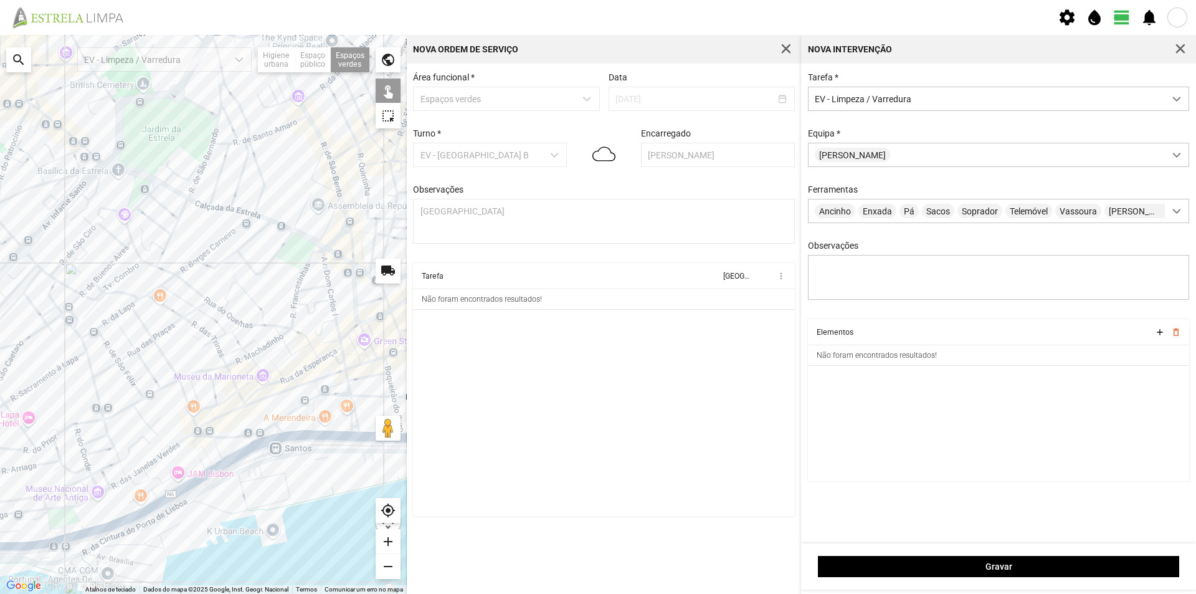
click at [328, 174] on div at bounding box center [203, 314] width 407 height 559
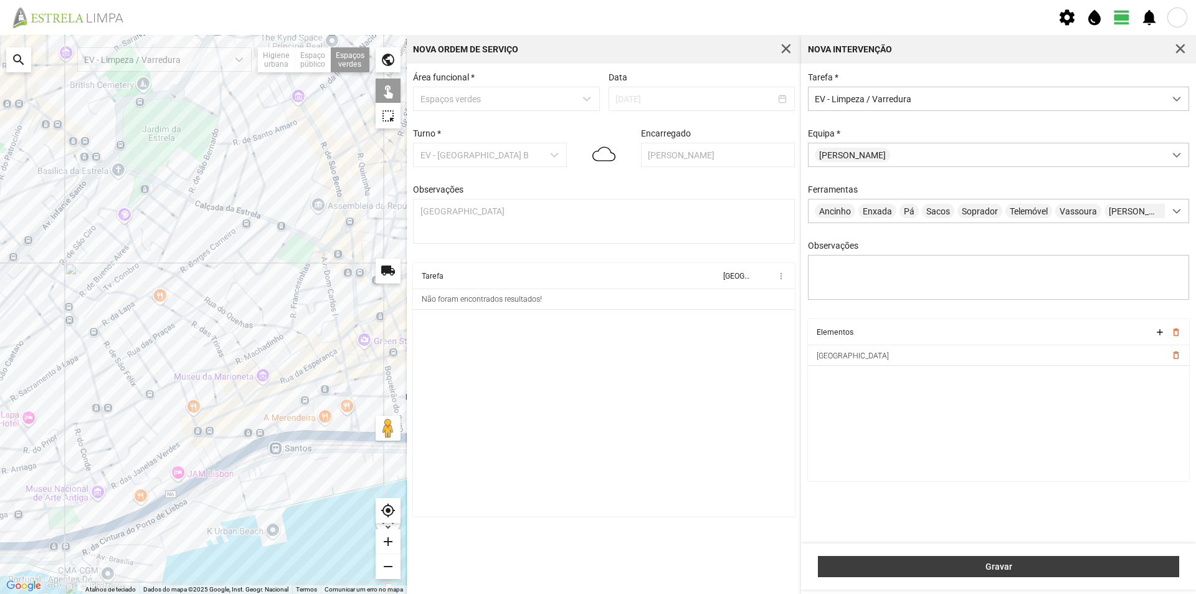
click at [940, 569] on span "Gravar" at bounding box center [999, 566] width 348 height 10
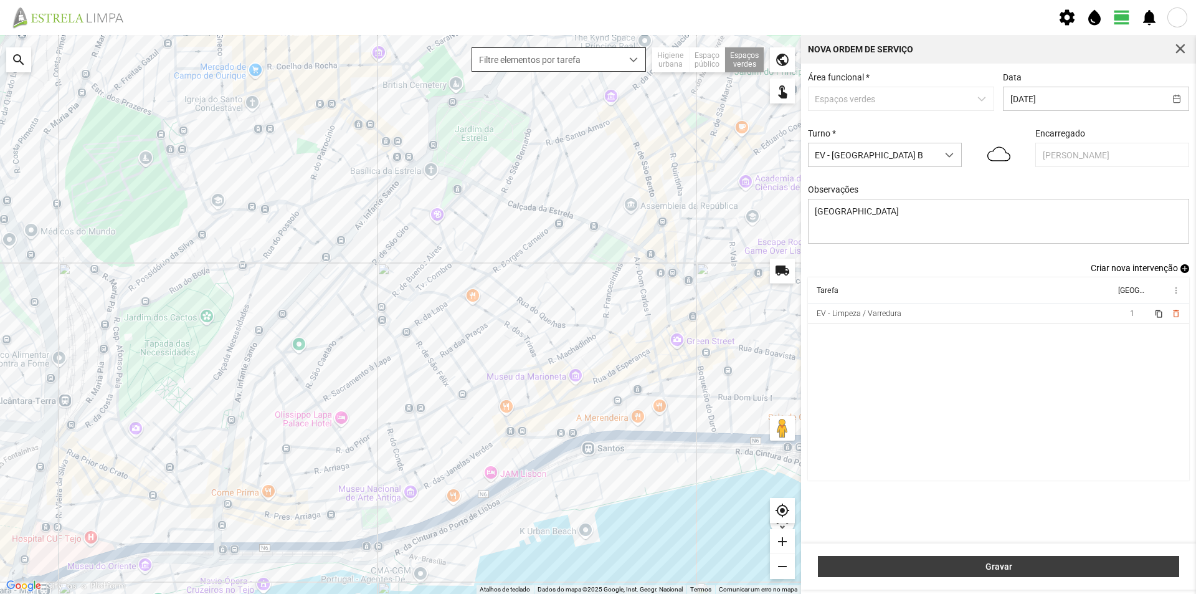
click at [1019, 565] on span "Gravar" at bounding box center [999, 566] width 348 height 10
